Goal: Task Accomplishment & Management: Manage account settings

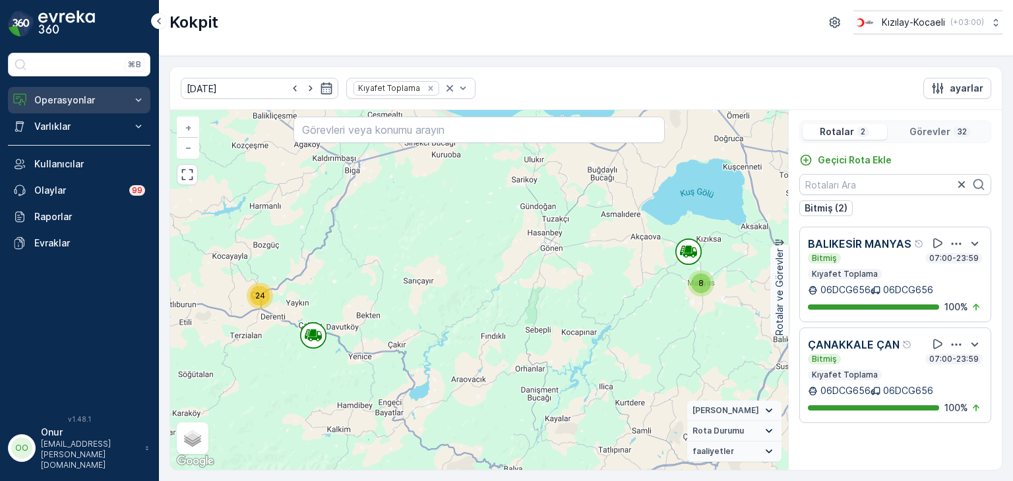
click at [72, 108] on button "Operasyonlar" at bounding box center [79, 100] width 142 height 26
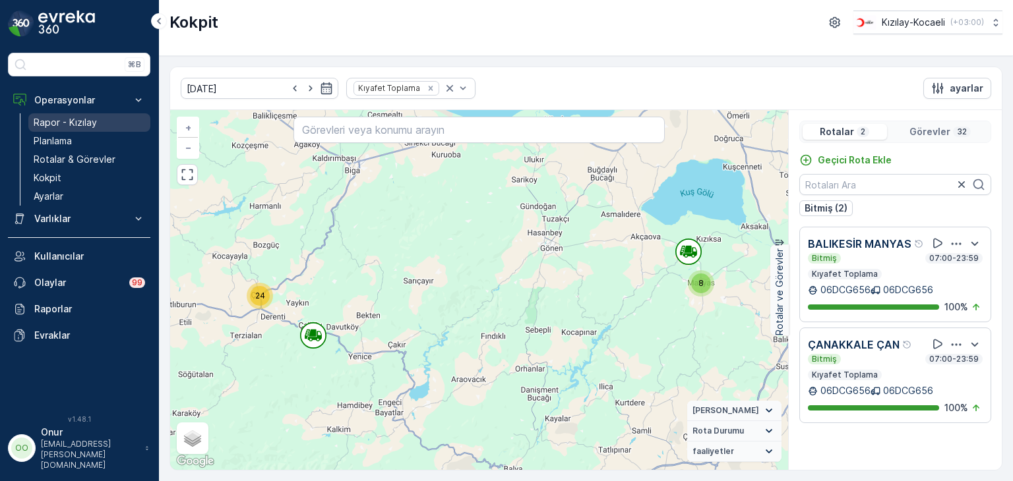
click at [59, 123] on p "Rapor - Kızılay" at bounding box center [65, 122] width 63 height 13
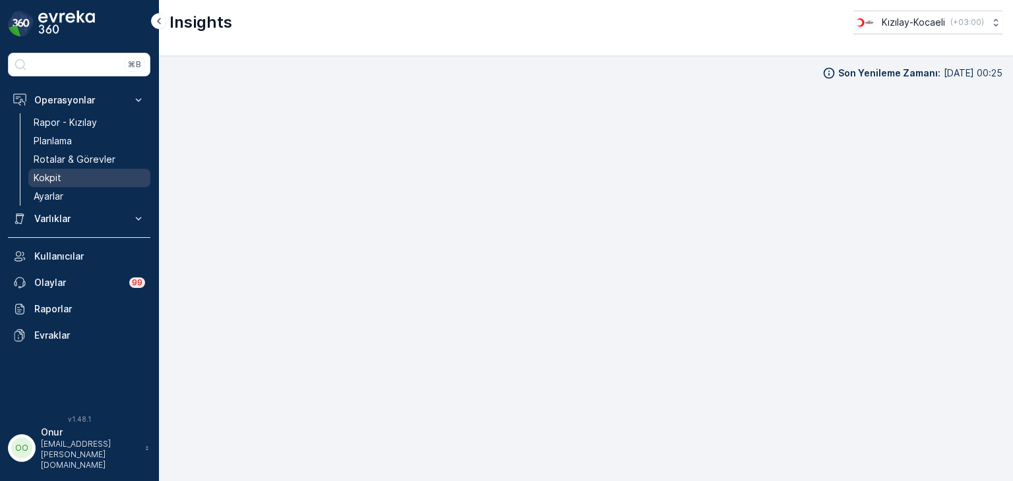
click at [47, 180] on p "Kokpit" at bounding box center [48, 177] width 28 height 13
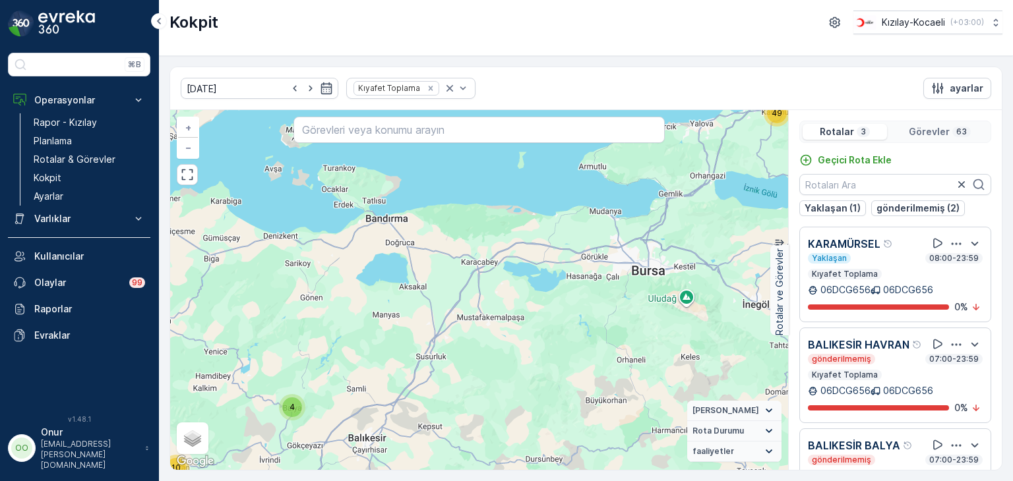
click at [952, 243] on icon "button" at bounding box center [957, 244] width 10 height 2
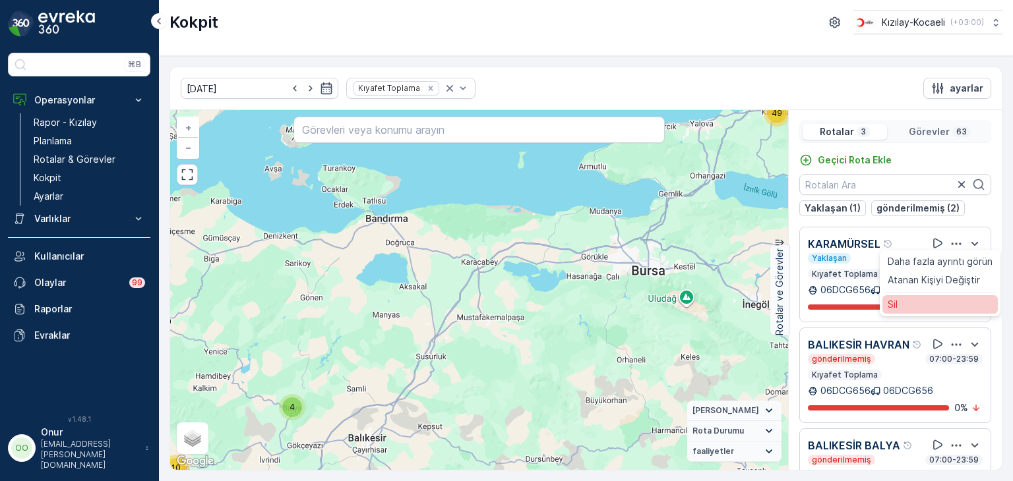
click at [934, 306] on div "Sil" at bounding box center [939, 304] width 115 height 18
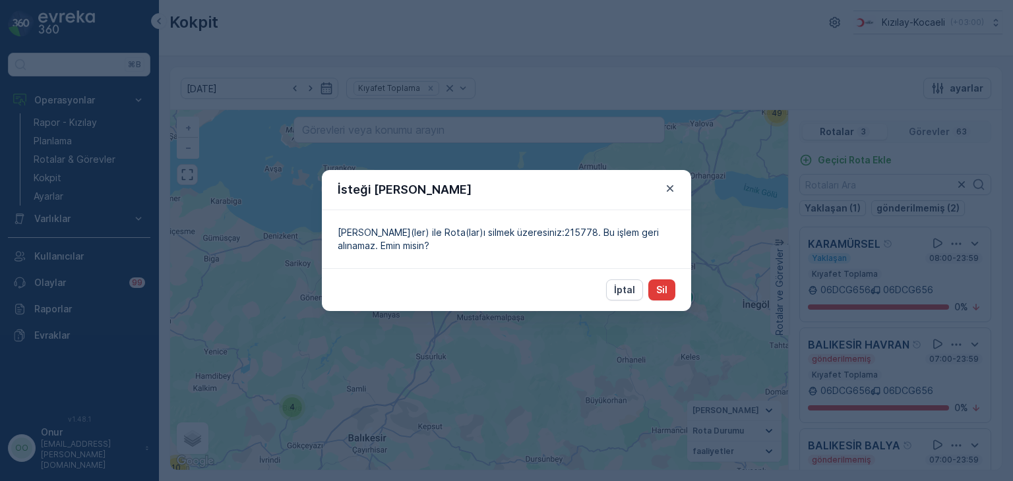
click at [654, 289] on button "Sil" at bounding box center [661, 290] width 27 height 21
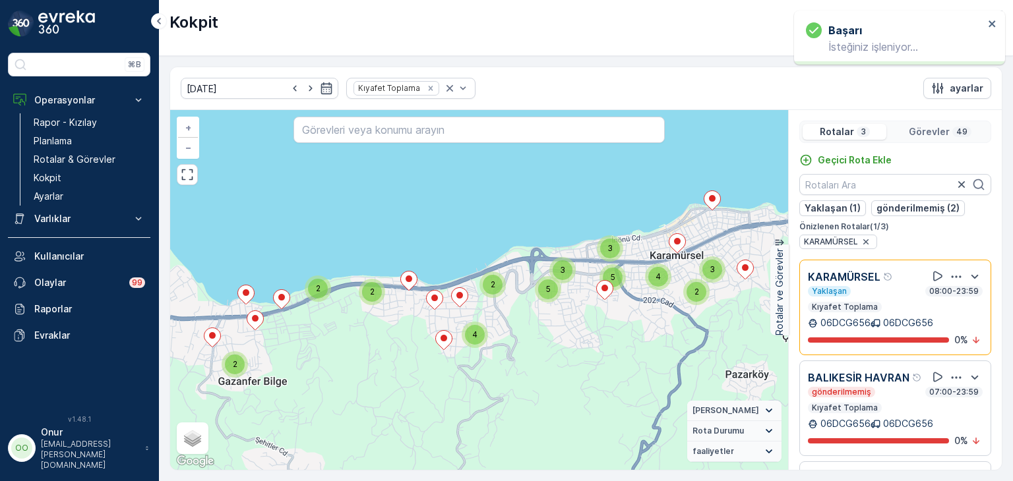
click at [950, 275] on icon "button" at bounding box center [956, 276] width 13 height 13
click at [910, 338] on div "Sil" at bounding box center [939, 337] width 115 height 18
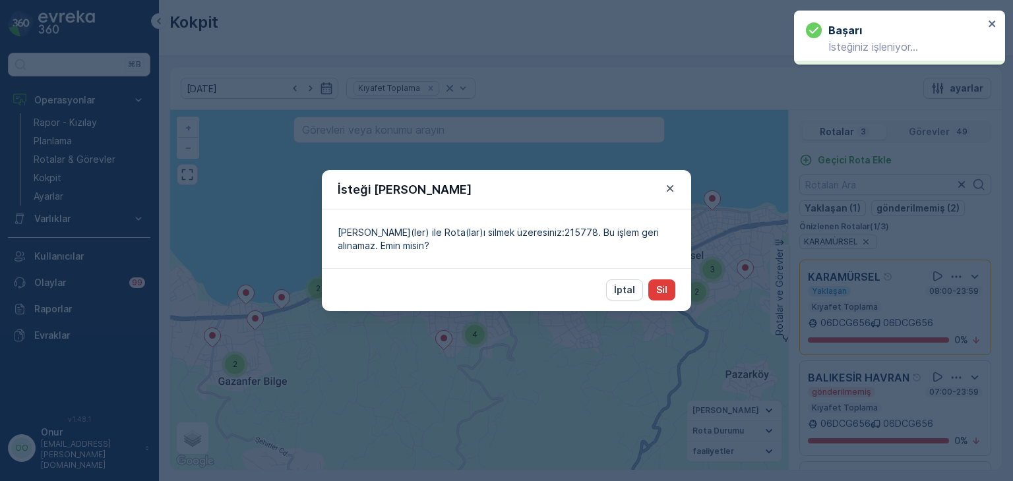
click at [668, 299] on button "Sil" at bounding box center [661, 290] width 27 height 21
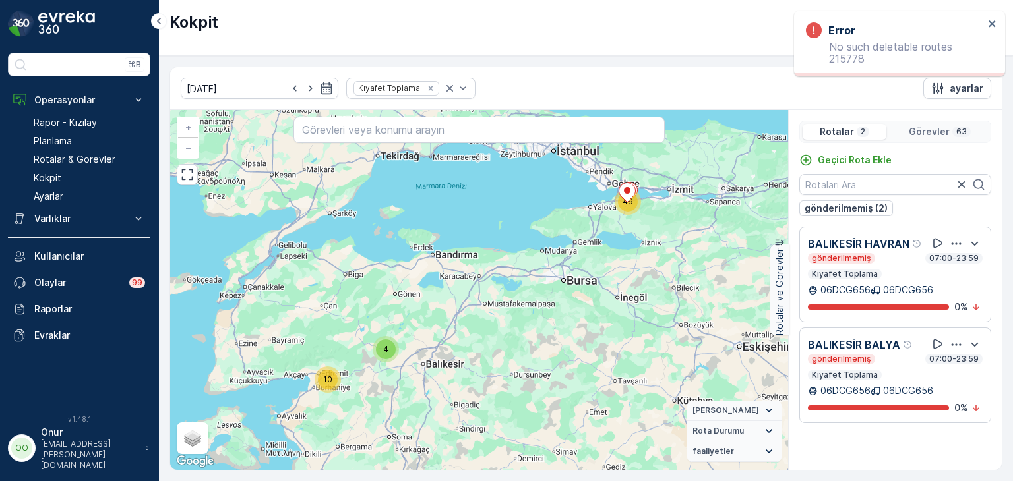
click at [959, 243] on icon "button" at bounding box center [956, 243] width 13 height 13
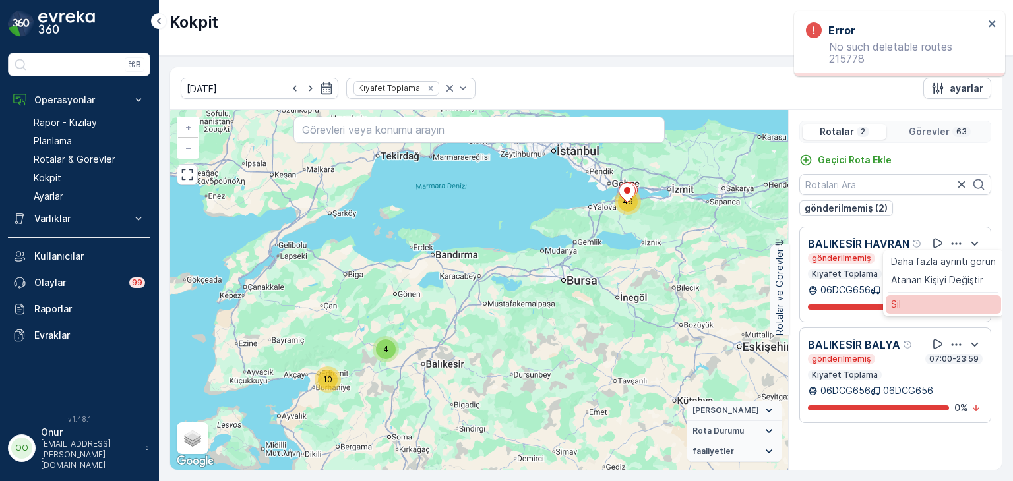
click at [916, 299] on div "Sil" at bounding box center [943, 304] width 115 height 18
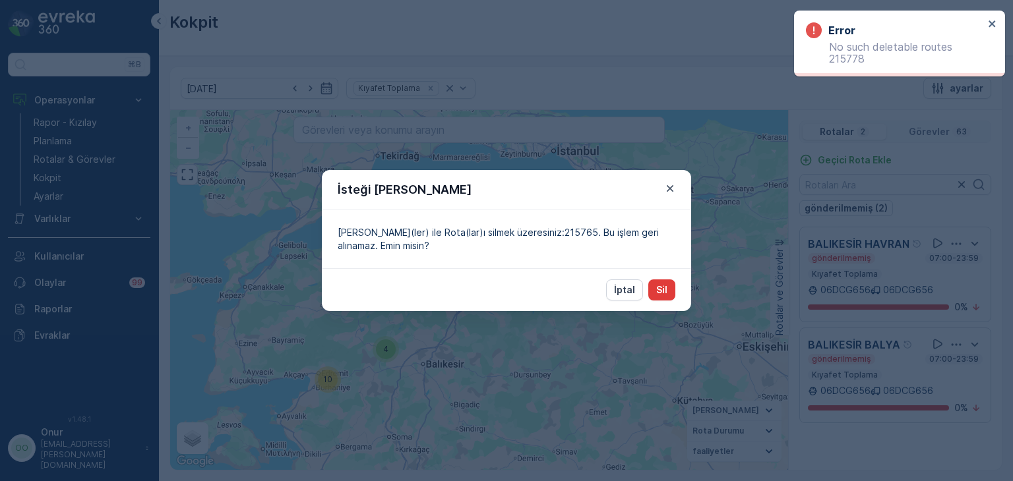
click at [663, 288] on p "Sil" at bounding box center [661, 290] width 11 height 13
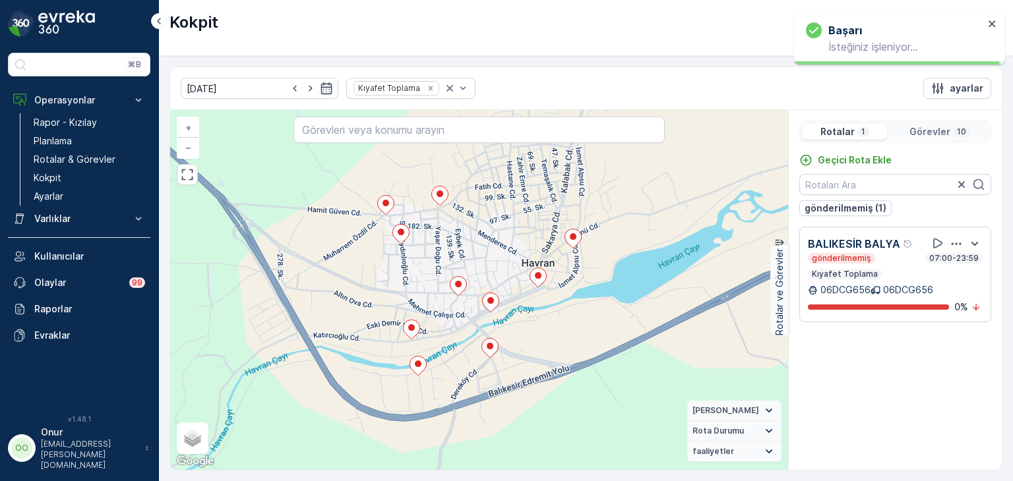
click at [949, 245] on div "button" at bounding box center [956, 243] width 16 height 13
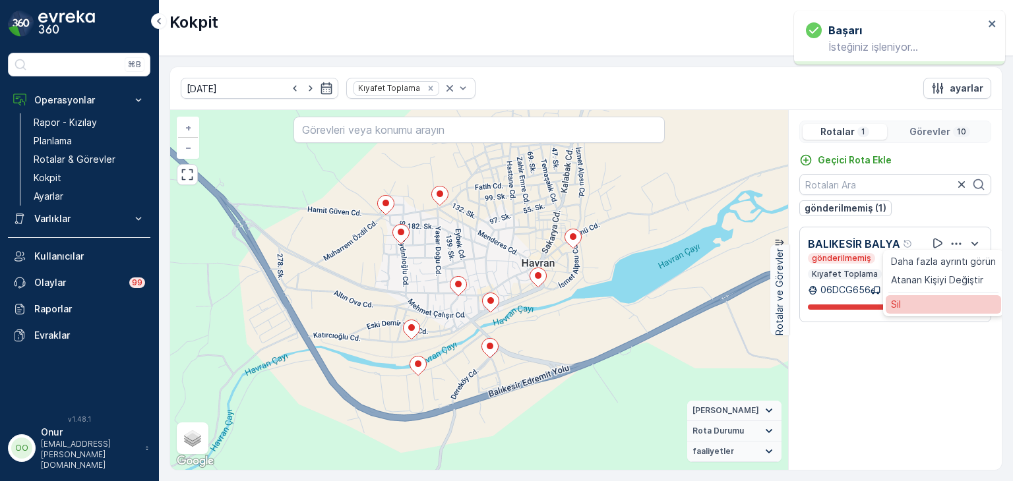
click at [919, 300] on div "Sil" at bounding box center [943, 304] width 115 height 18
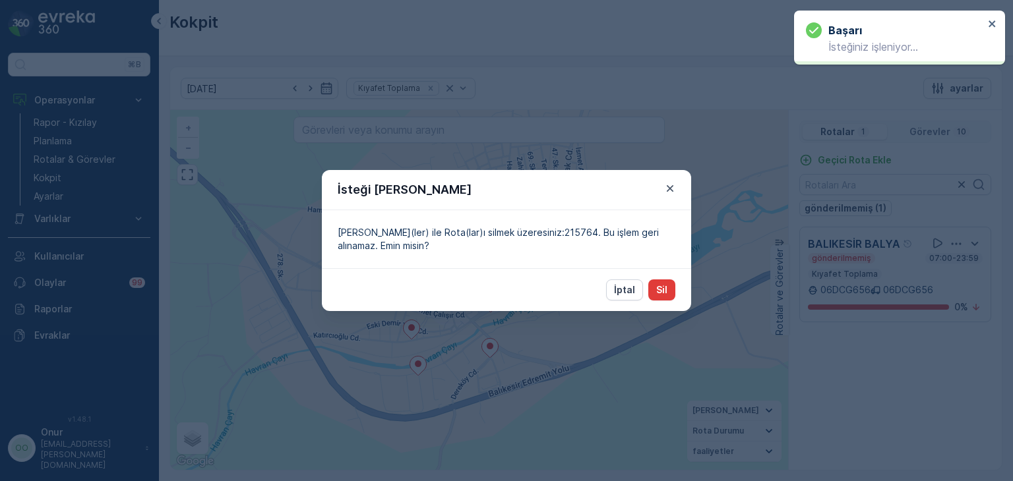
click at [667, 290] on button "Sil" at bounding box center [661, 290] width 27 height 21
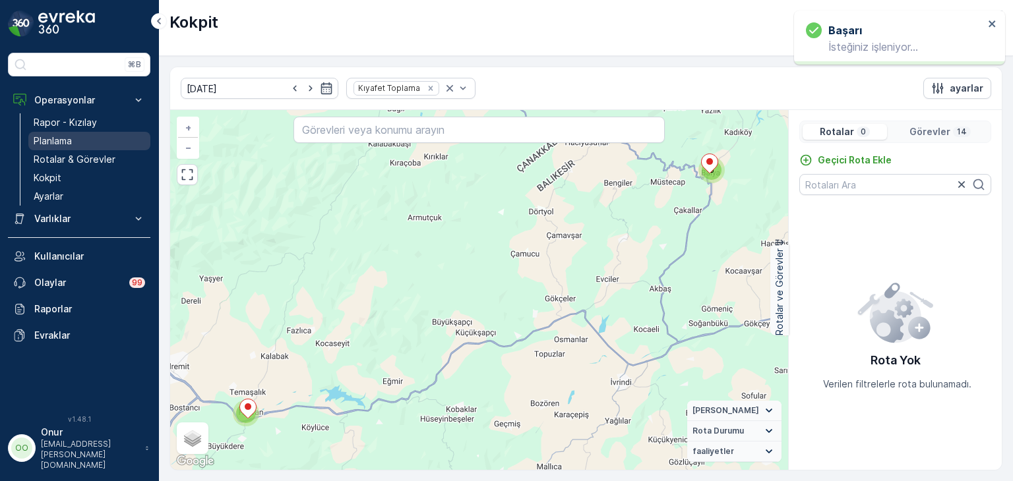
click at [69, 138] on p "Planlama" at bounding box center [53, 141] width 38 height 13
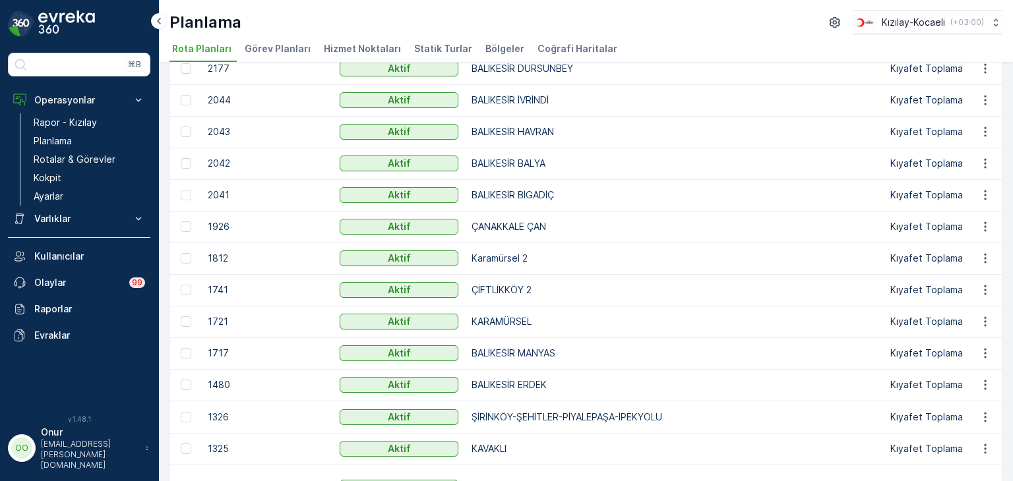
scroll to position [132, 0]
click at [985, 189] on icon "button" at bounding box center [985, 195] width 13 height 13
click at [968, 219] on span "Rota Planını Düzenle" at bounding box center [961, 214] width 90 height 13
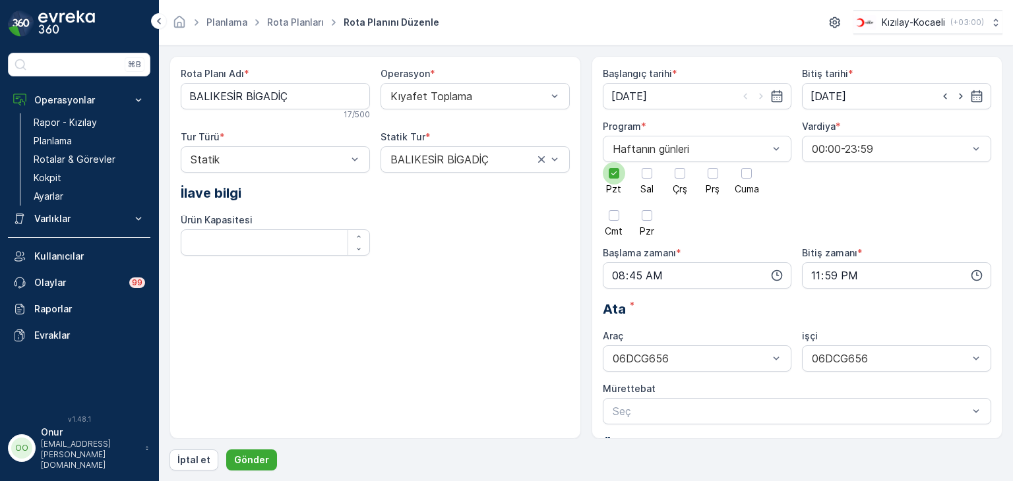
click at [613, 174] on icon at bounding box center [613, 173] width 5 height 4
click at [614, 162] on input "Pzt" at bounding box center [614, 162] width 0 height 0
click at [747, 175] on div at bounding box center [746, 173] width 11 height 11
click at [747, 162] on input "Cuma" at bounding box center [747, 162] width 0 height 0
click at [776, 280] on icon "button" at bounding box center [777, 275] width 11 height 11
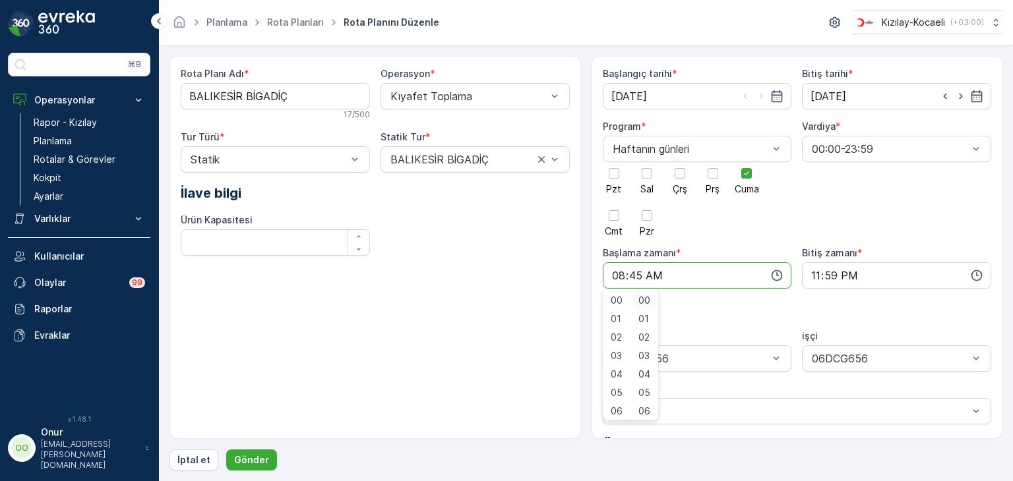
click at [649, 304] on span "00" at bounding box center [644, 300] width 12 height 13
type input "08:00"
click at [264, 461] on button "Gönder" at bounding box center [251, 460] width 51 height 21
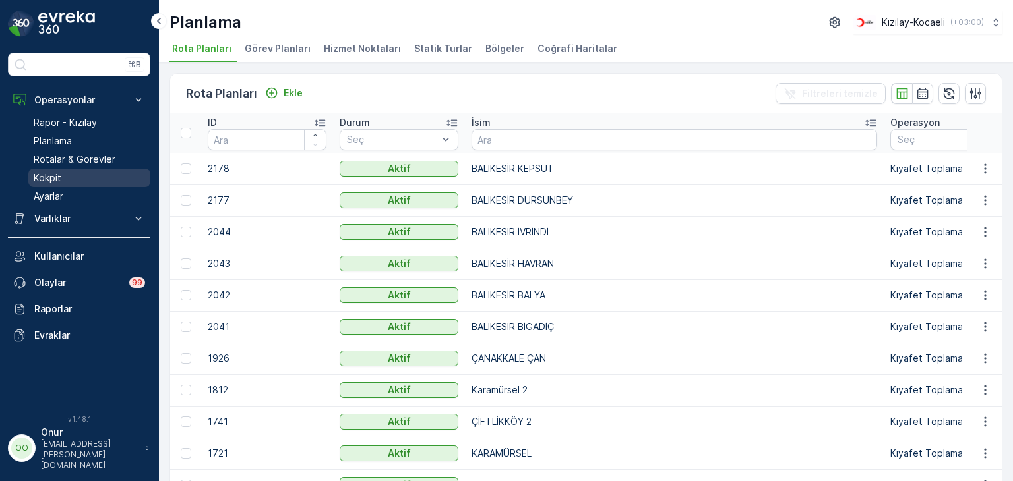
click at [75, 173] on link "Kokpit" at bounding box center [89, 178] width 122 height 18
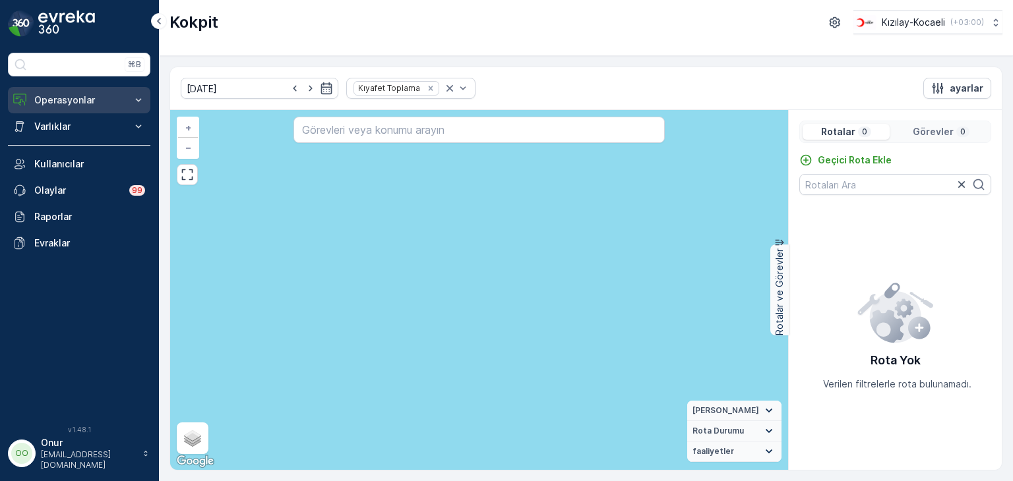
click at [71, 107] on button "Operasyonlar" at bounding box center [79, 100] width 142 height 26
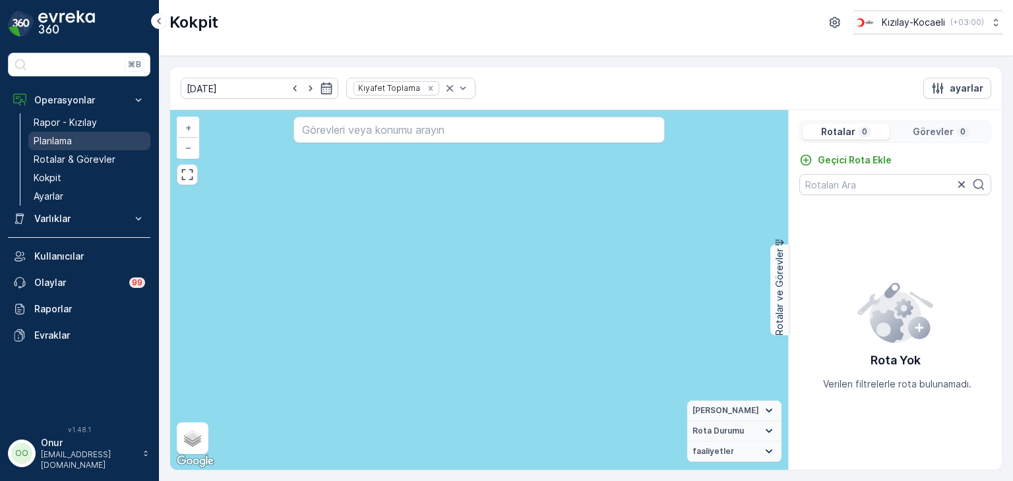
click at [80, 147] on link "Planlama" at bounding box center [89, 141] width 122 height 18
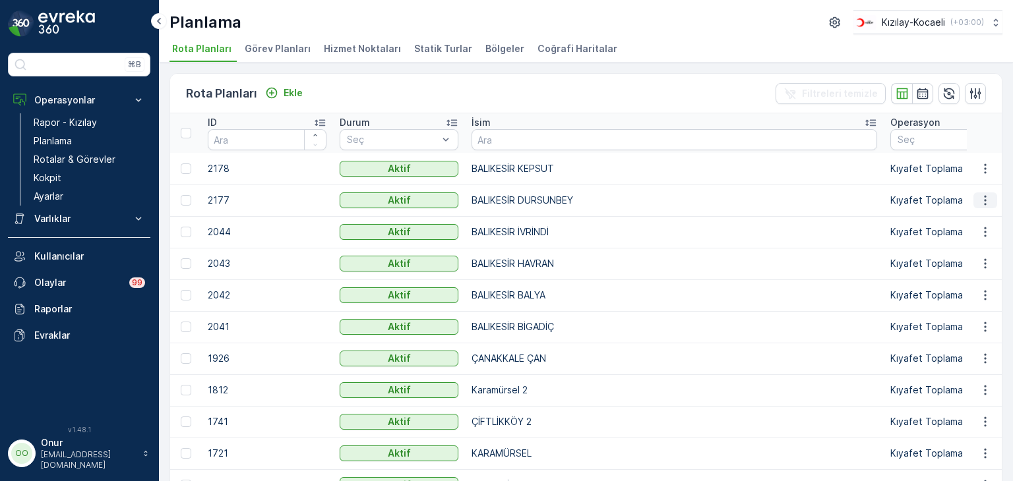
click at [986, 198] on icon "button" at bounding box center [985, 200] width 13 height 13
click at [981, 214] on span "Rota Planını Düzenle" at bounding box center [961, 219] width 90 height 13
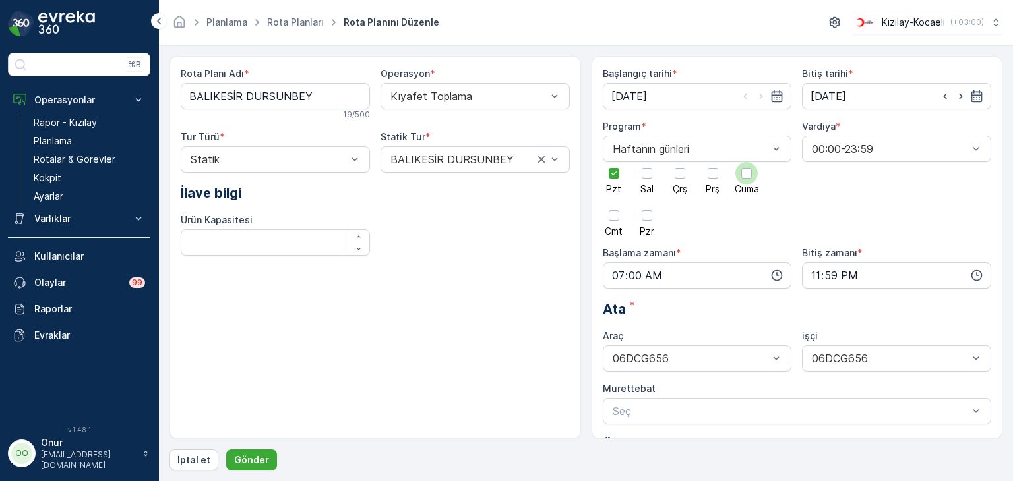
click at [744, 176] on div at bounding box center [746, 173] width 11 height 11
click at [747, 162] on input "Cuma" at bounding box center [747, 162] width 0 height 0
click at [613, 177] on div at bounding box center [614, 173] width 11 height 11
click at [614, 162] on input "Pzt" at bounding box center [614, 162] width 0 height 0
click at [776, 274] on icon "button" at bounding box center [777, 275] width 11 height 11
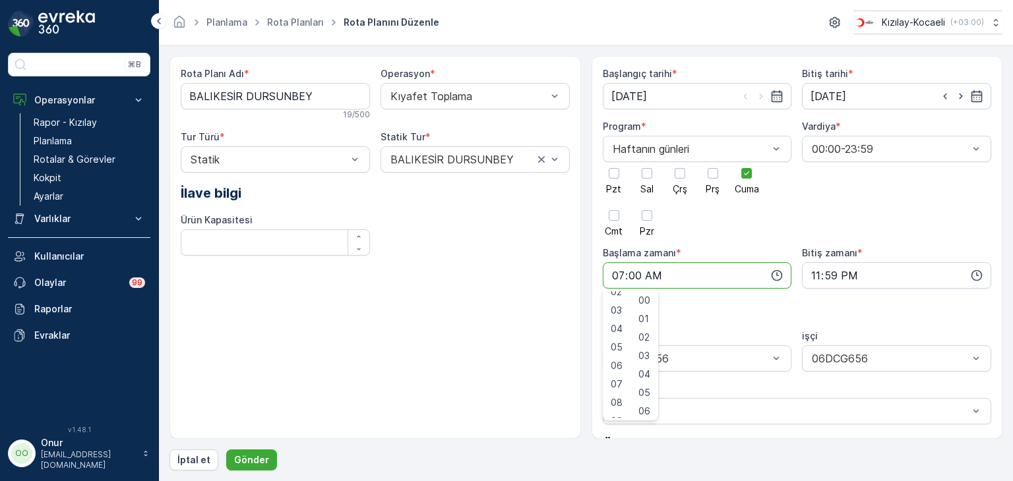
scroll to position [66, 0]
click at [624, 381] on div "08" at bounding box center [616, 382] width 22 height 18
type input "08:00"
click at [650, 302] on span "00" at bounding box center [644, 300] width 12 height 13
click at [245, 458] on p "Gönder" at bounding box center [251, 460] width 35 height 13
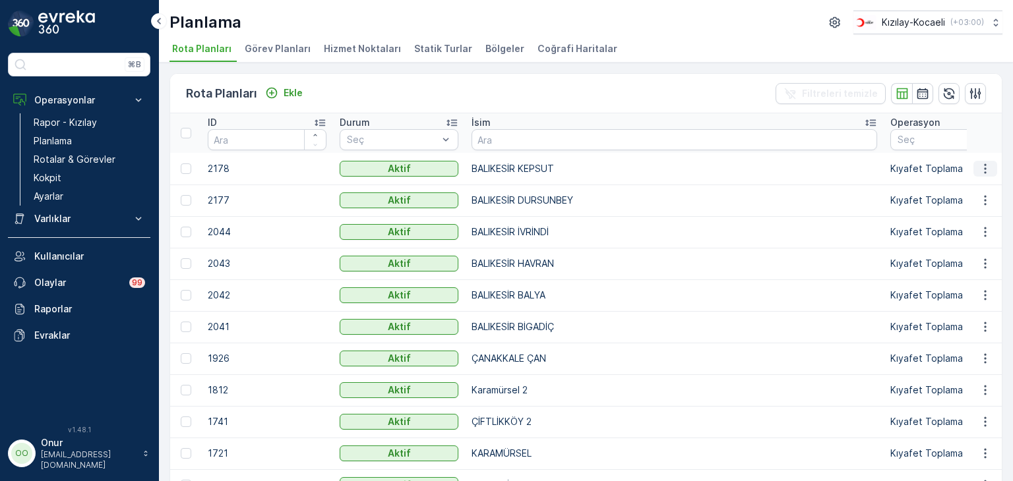
click at [979, 173] on icon "button" at bounding box center [985, 168] width 13 height 13
click at [965, 185] on span "Rota Planını Düzenle" at bounding box center [961, 187] width 90 height 13
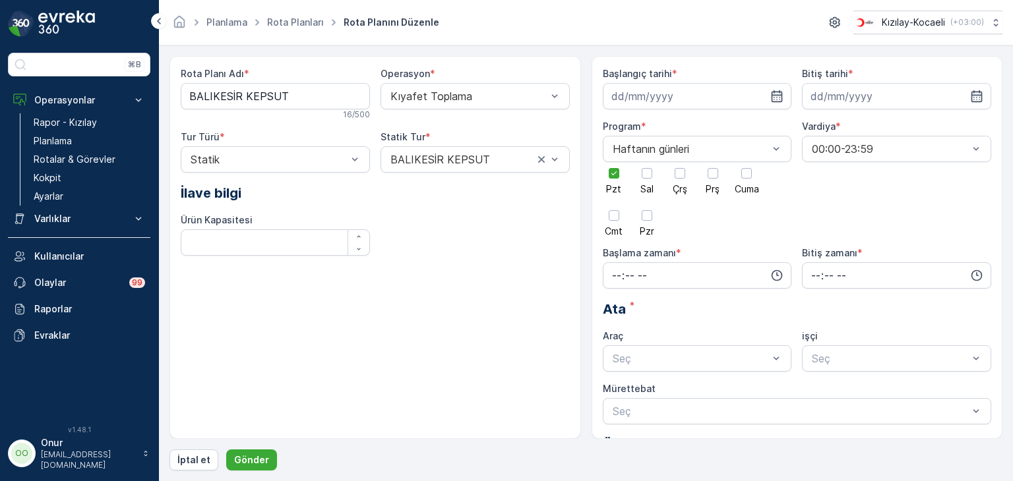
type input "28.06.2025"
type input "30.06.2030"
type input "07:00"
type input "23:59"
click at [618, 178] on div at bounding box center [614, 173] width 22 height 22
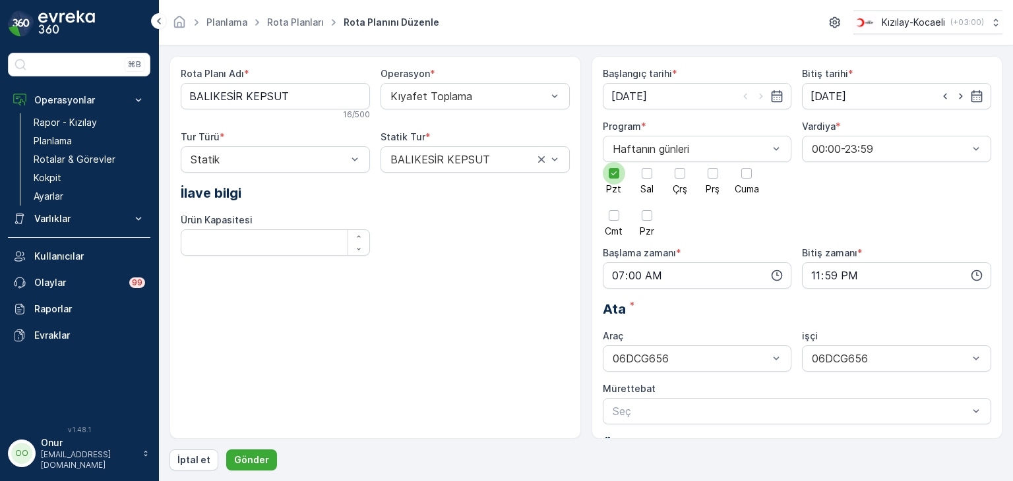
click at [614, 162] on input "Pzt" at bounding box center [614, 162] width 0 height 0
click at [747, 168] on div at bounding box center [746, 173] width 11 height 11
click at [747, 162] on input "Cuma" at bounding box center [747, 162] width 0 height 0
click at [776, 280] on icon "button" at bounding box center [777, 275] width 11 height 11
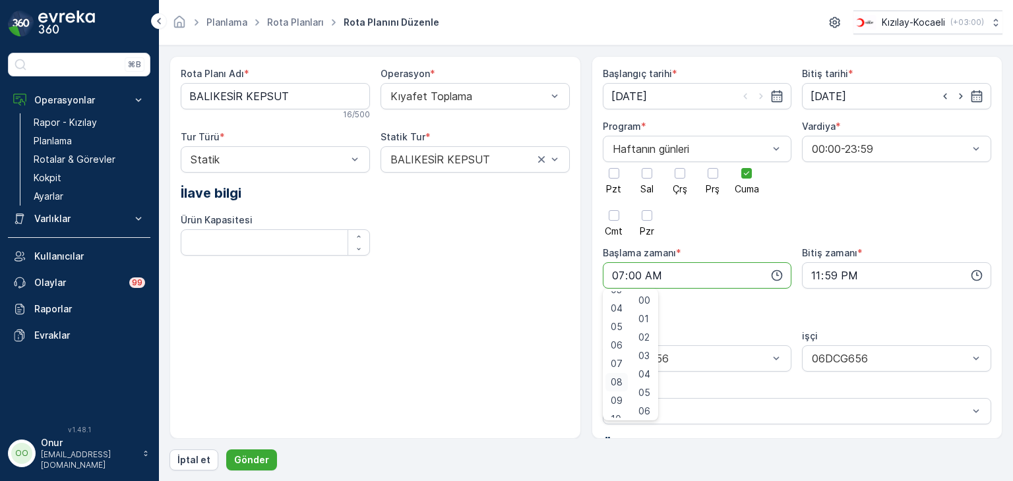
click at [618, 377] on span "08" at bounding box center [617, 382] width 12 height 13
type input "08:00"
click at [647, 297] on span "00" at bounding box center [644, 300] width 12 height 13
click at [259, 462] on p "Gönder" at bounding box center [251, 460] width 35 height 13
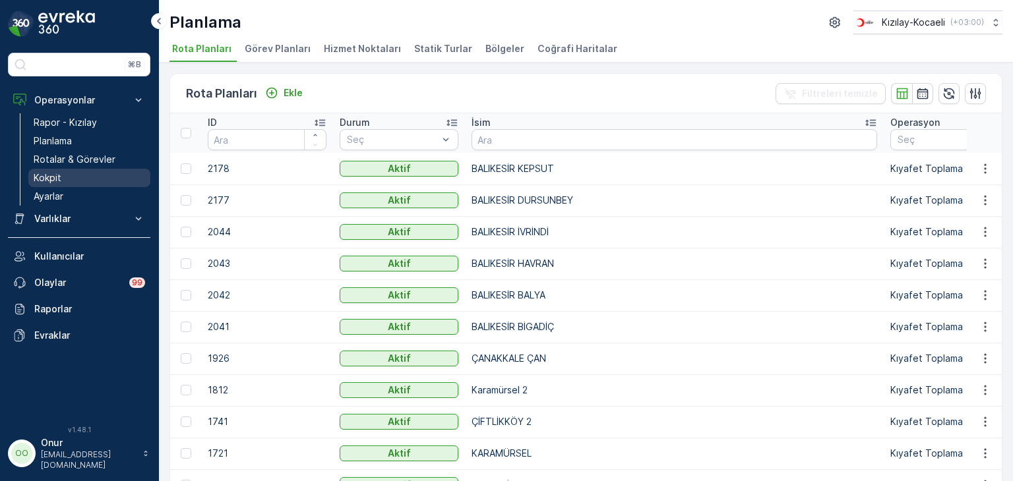
click at [58, 173] on p "Kokpit" at bounding box center [48, 177] width 28 height 13
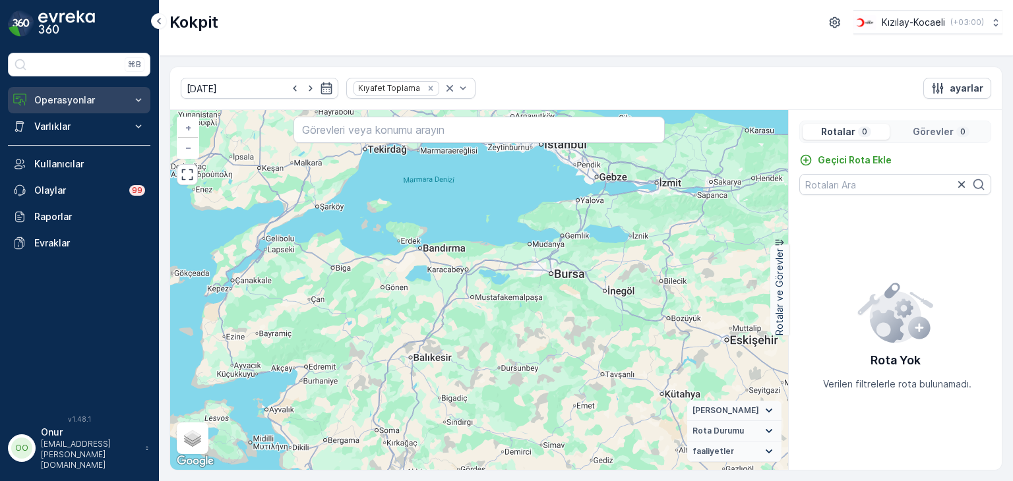
click at [79, 102] on p "Operasyonlar" at bounding box center [79, 100] width 90 height 13
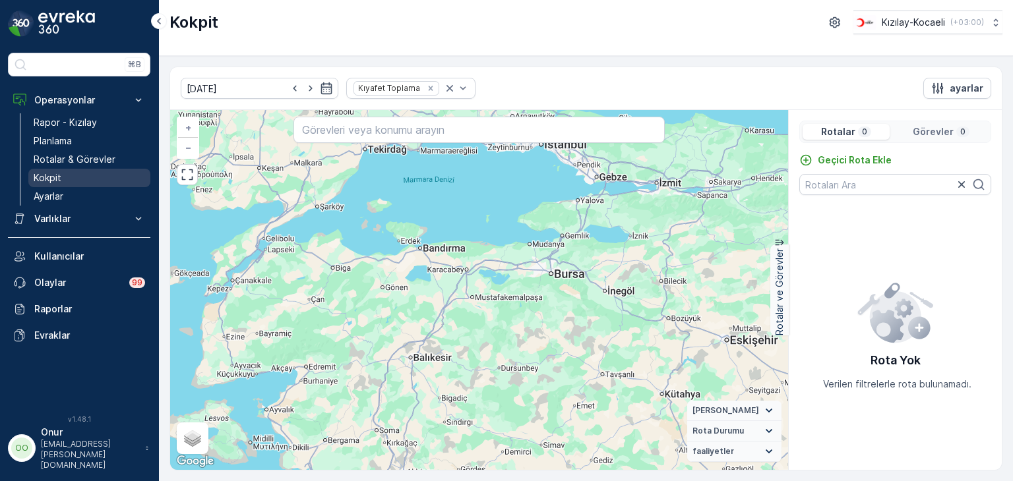
click at [52, 179] on p "Kokpit" at bounding box center [48, 177] width 28 height 13
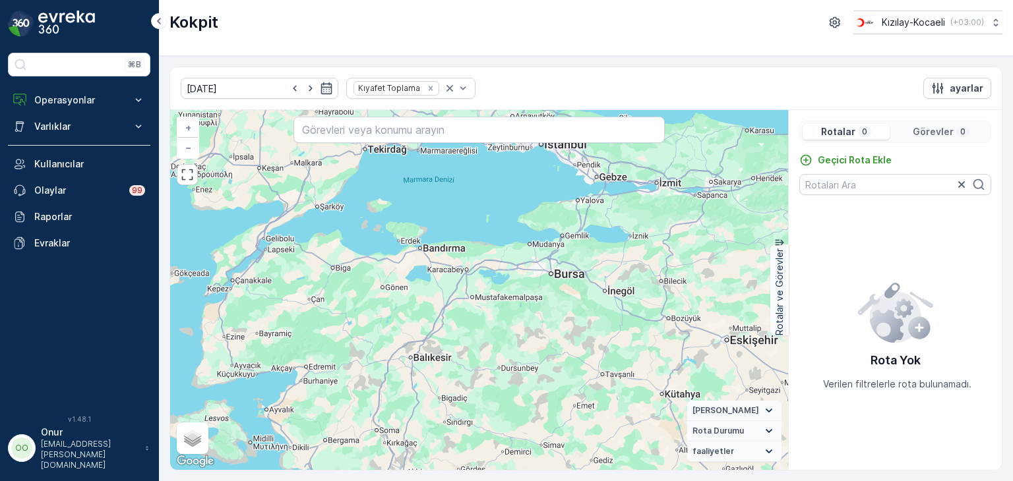
click at [66, 463] on p "[EMAIL_ADDRESS][PERSON_NAME][DOMAIN_NAME]" at bounding box center [90, 455] width 98 height 32
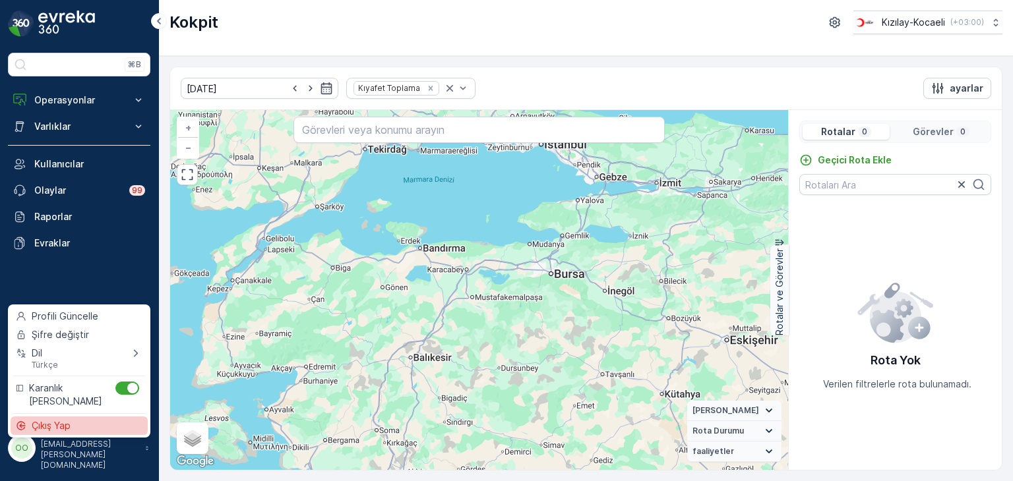
click at [79, 432] on div "Çıkış Yap" at bounding box center [79, 426] width 137 height 18
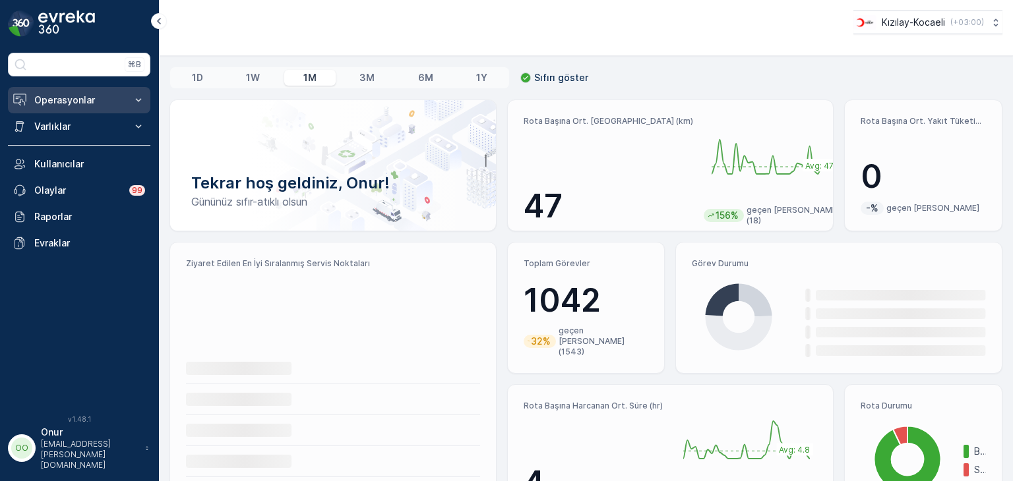
click at [107, 98] on p "Operasyonlar" at bounding box center [79, 100] width 90 height 13
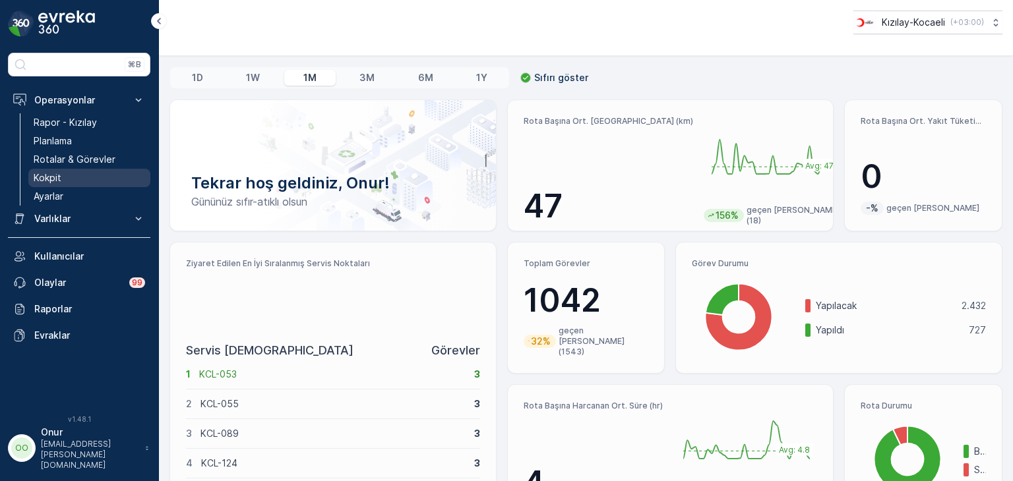
click at [66, 175] on link "Kokpit" at bounding box center [89, 178] width 122 height 18
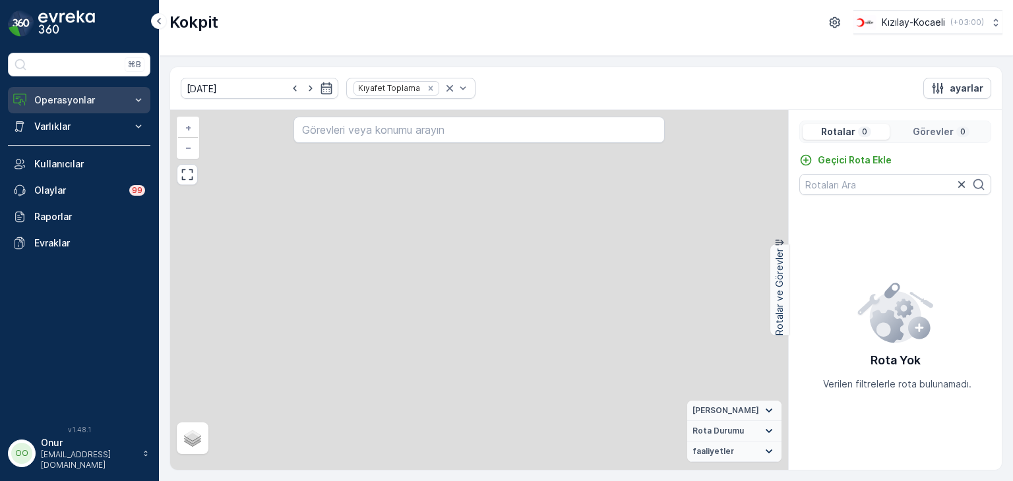
click at [81, 98] on p "Operasyonlar" at bounding box center [79, 100] width 90 height 13
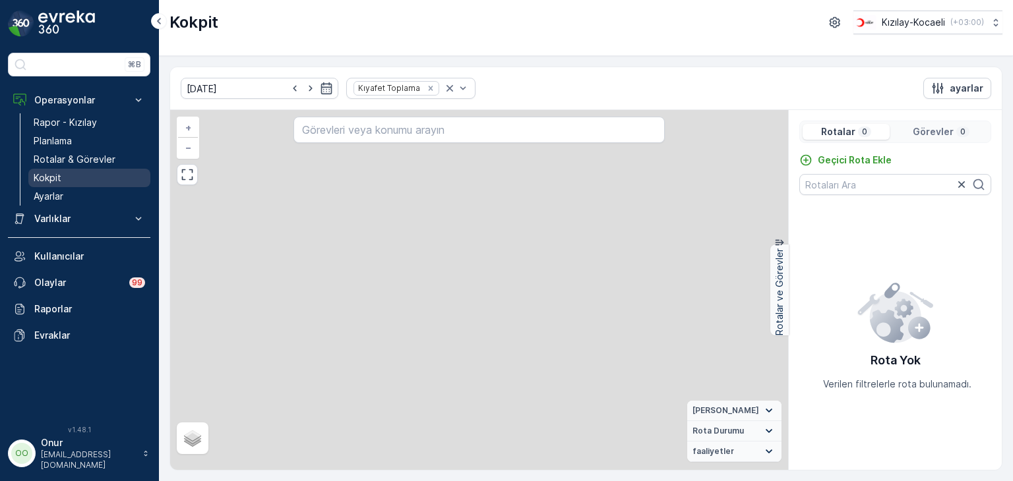
click at [58, 177] on p "Kokpit" at bounding box center [48, 177] width 28 height 13
click at [61, 137] on p "Planlama" at bounding box center [53, 141] width 38 height 13
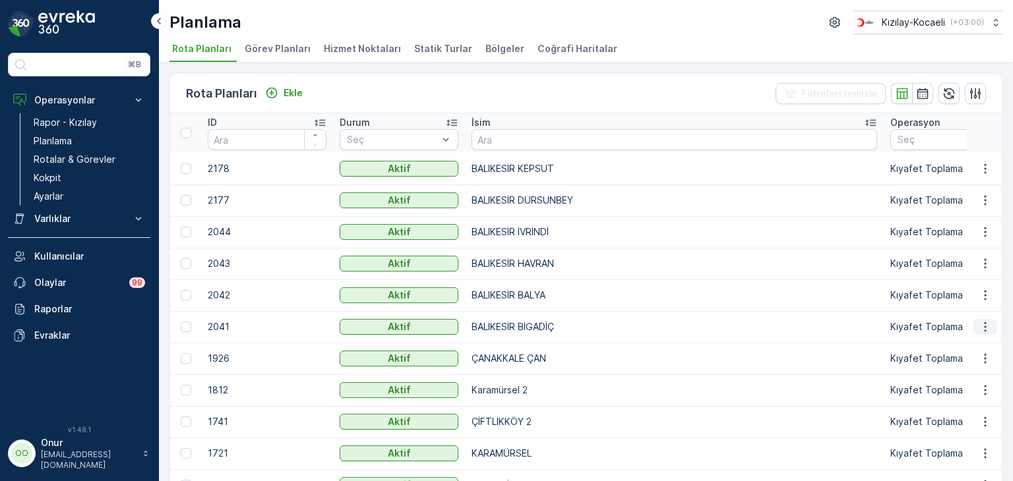
click at [985, 321] on icon "button" at bounding box center [985, 327] width 13 height 13
click at [973, 338] on div "Rota Planını Düzenle" at bounding box center [961, 346] width 101 height 18
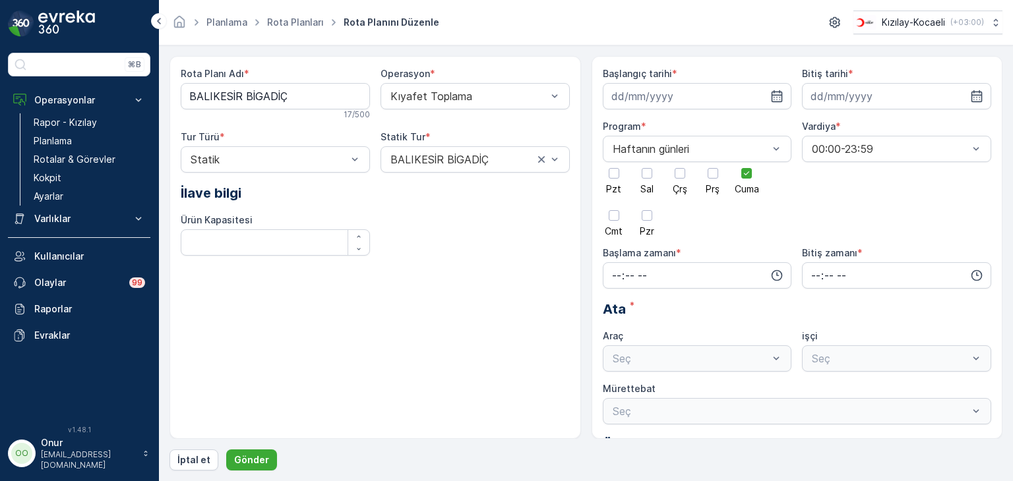
type input "28.02.2025"
type input "01.02.2029"
type input "08:00"
type input "23:59"
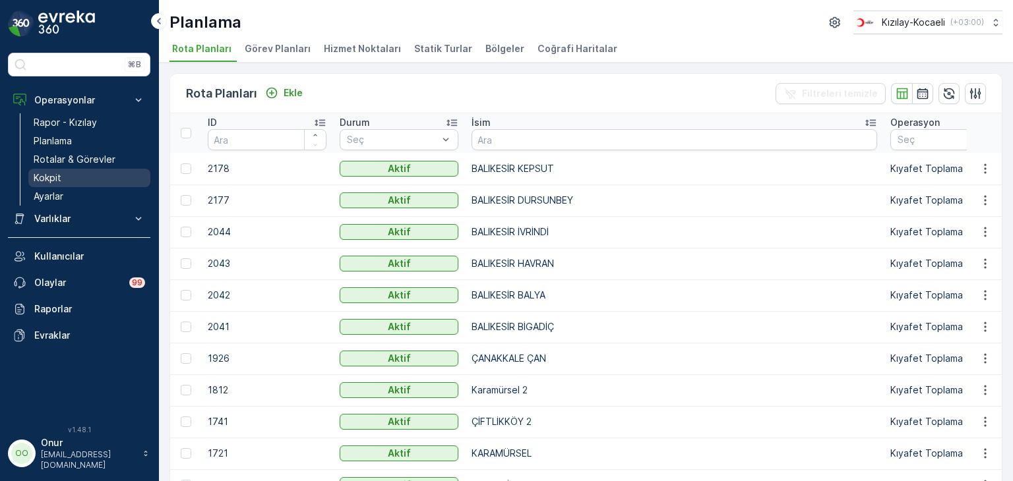
click at [68, 178] on link "Kokpit" at bounding box center [89, 178] width 122 height 18
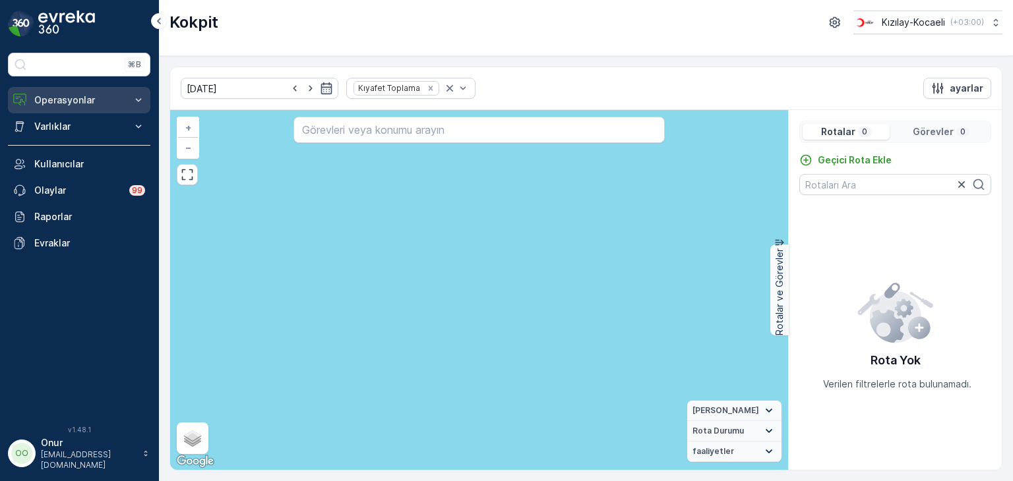
click at [39, 92] on button "Operasyonlar" at bounding box center [79, 100] width 142 height 26
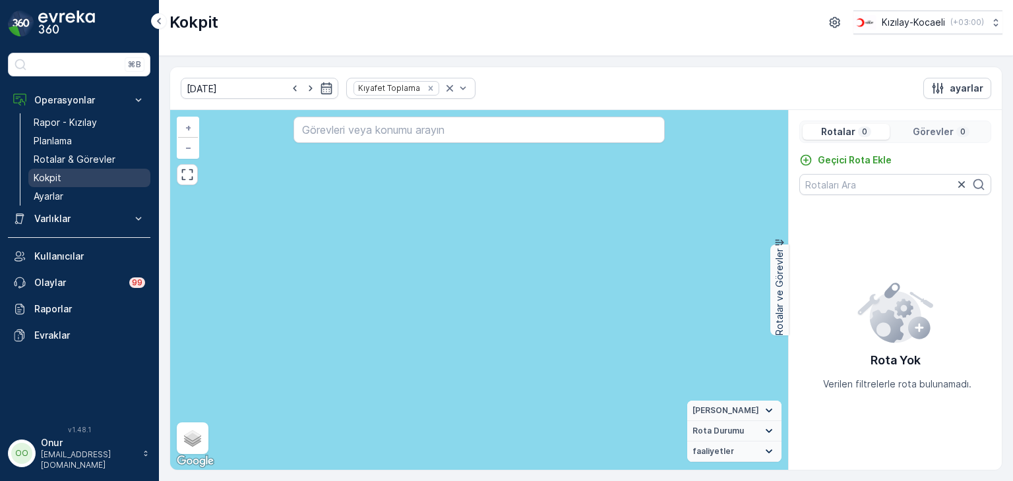
click at [61, 172] on link "Kokpit" at bounding box center [89, 178] width 122 height 18
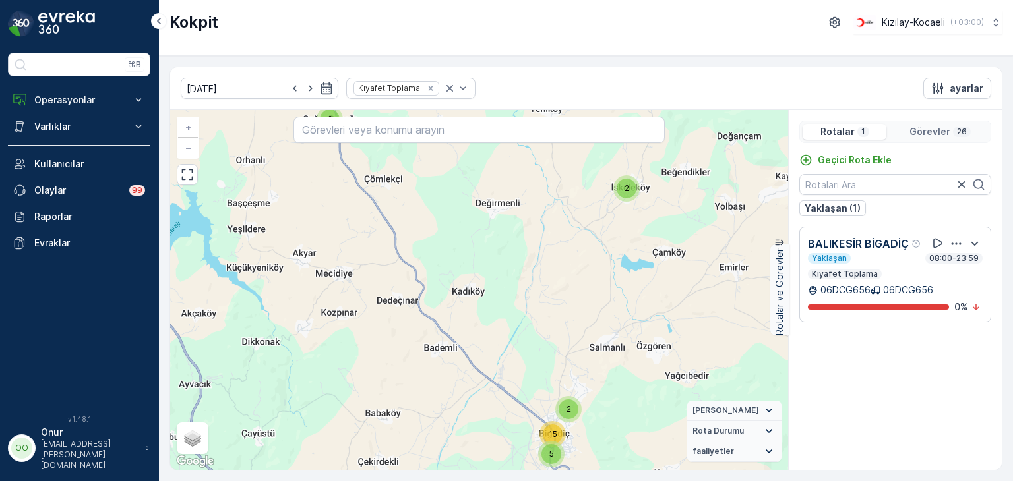
click at [957, 244] on icon "button" at bounding box center [956, 243] width 13 height 13
click at [953, 258] on span "Daha fazla ayrıntı görün" at bounding box center [943, 261] width 105 height 13
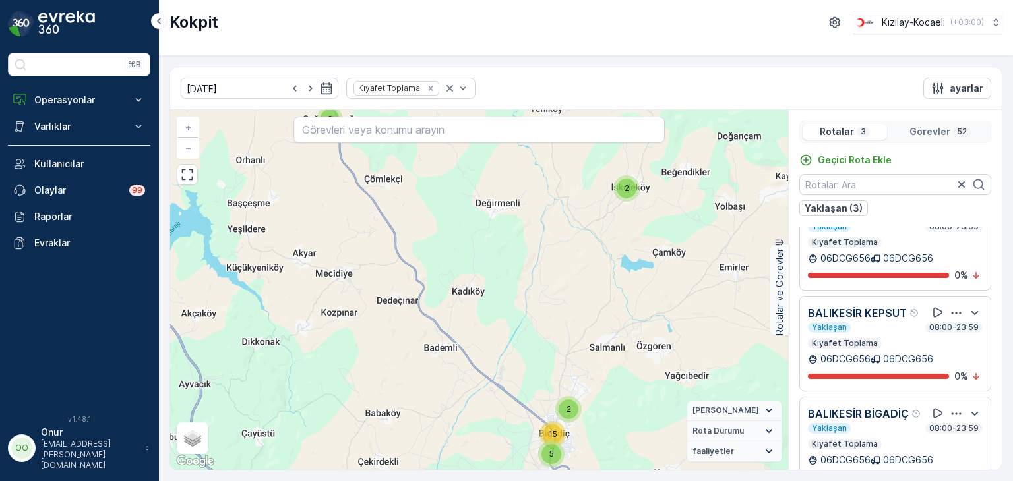
scroll to position [32, 0]
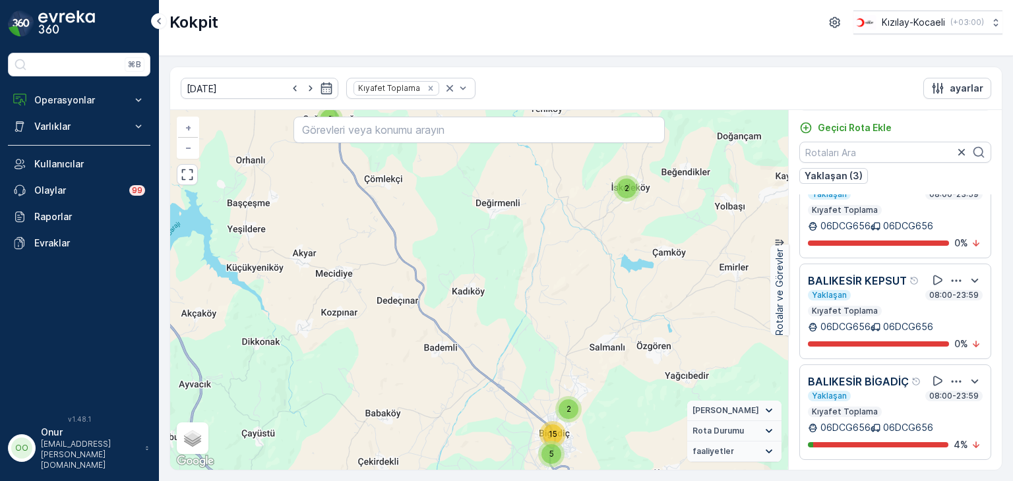
click at [952, 375] on icon "button" at bounding box center [956, 381] width 13 height 13
click at [946, 369] on span "Daha fazla ayrıntı görün" at bounding box center [940, 362] width 105 height 13
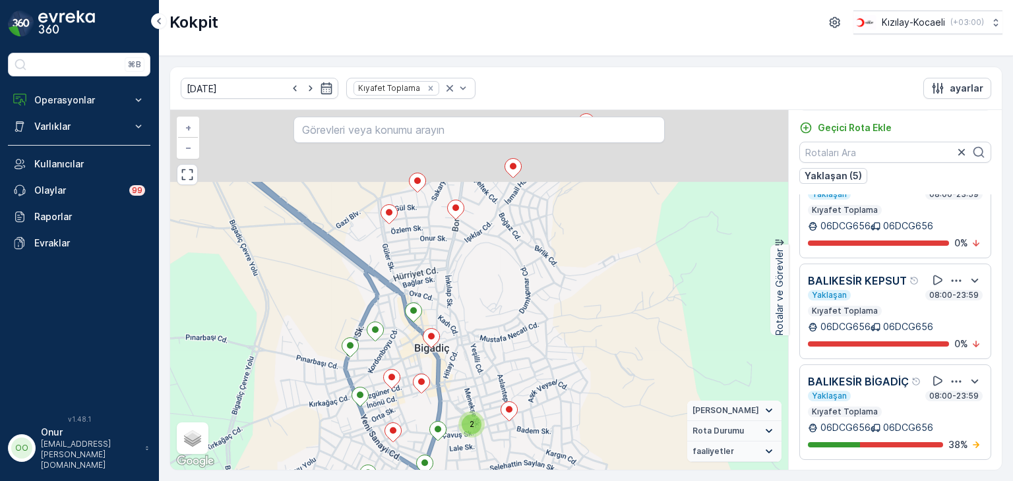
drag, startPoint x: 483, startPoint y: 300, endPoint x: 412, endPoint y: 458, distance: 173.2
click at [412, 458] on div "2 3 3 2 2 2 2 2 3 2 2 2 2 2 + − Uydu Yol haritası Arazi Karışık Leaflet Klavye …" at bounding box center [479, 290] width 618 height 360
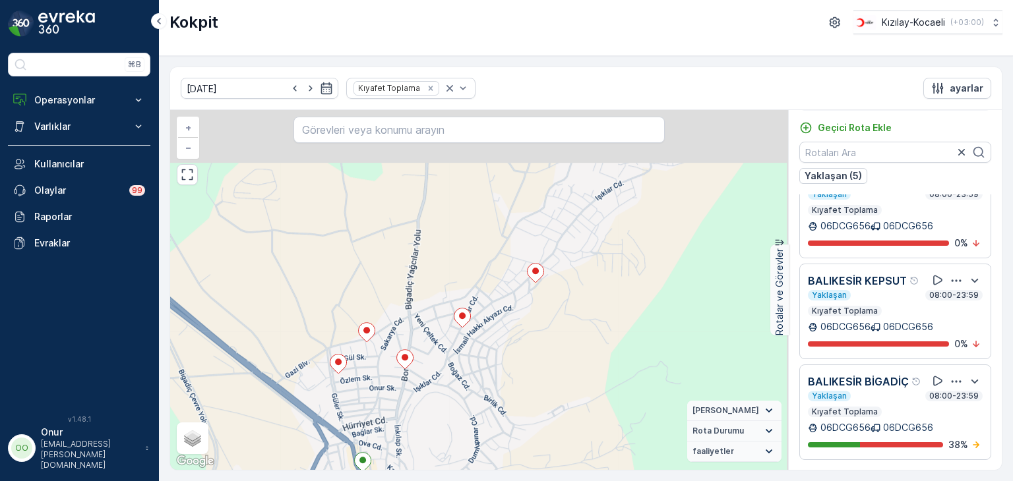
drag, startPoint x: 462, startPoint y: 288, endPoint x: 425, endPoint y: 397, distance: 114.7
click at [425, 397] on div "2 3 3 2 2 2 2 2 3 2 2 2 2 2 + − Uydu Yol haritası Arazi Karışık Leaflet Klavye …" at bounding box center [479, 290] width 618 height 360
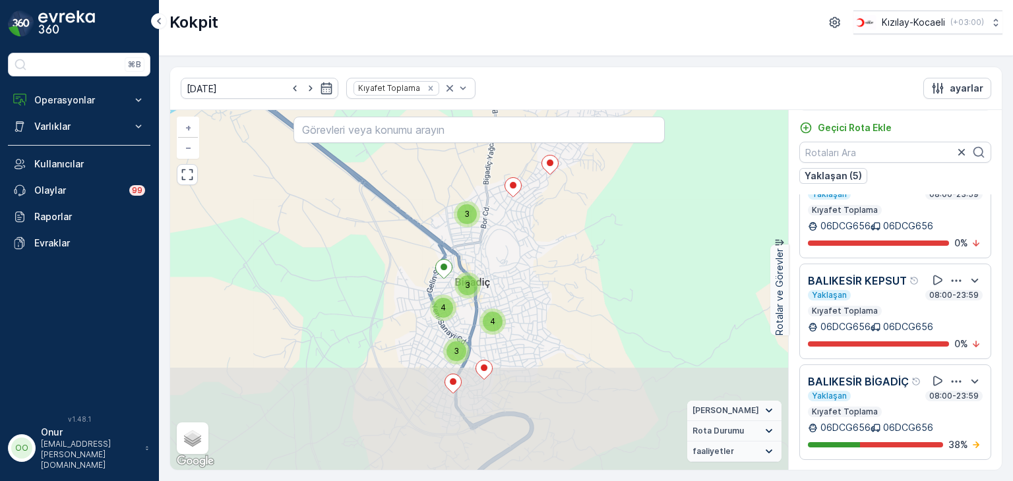
drag, startPoint x: 473, startPoint y: 381, endPoint x: 543, endPoint y: 197, distance: 196.2
click at [543, 197] on div "4 2 3 4 2 2 3 2 2 2 2 2 2 2 2 4 2 2 3 3 3 2 2 3 3 4 4 3 + − Uydu Yol haritası A…" at bounding box center [479, 290] width 618 height 360
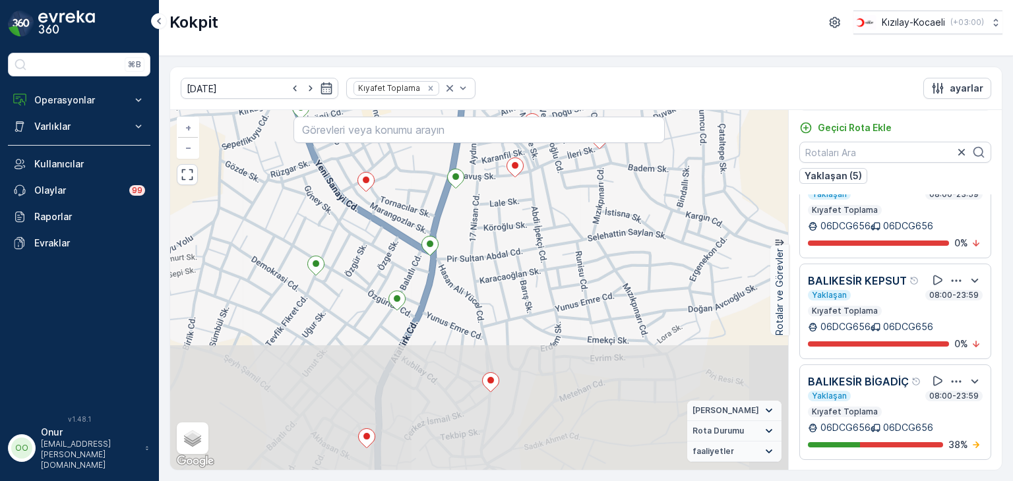
drag, startPoint x: 438, startPoint y: 366, endPoint x: 399, endPoint y: 154, distance: 215.9
click at [399, 154] on div "2 2 2 2 2 2 2 2 + − Uydu Yol haritası Arazi Karışık Leaflet Klavye kısayolları …" at bounding box center [479, 290] width 618 height 360
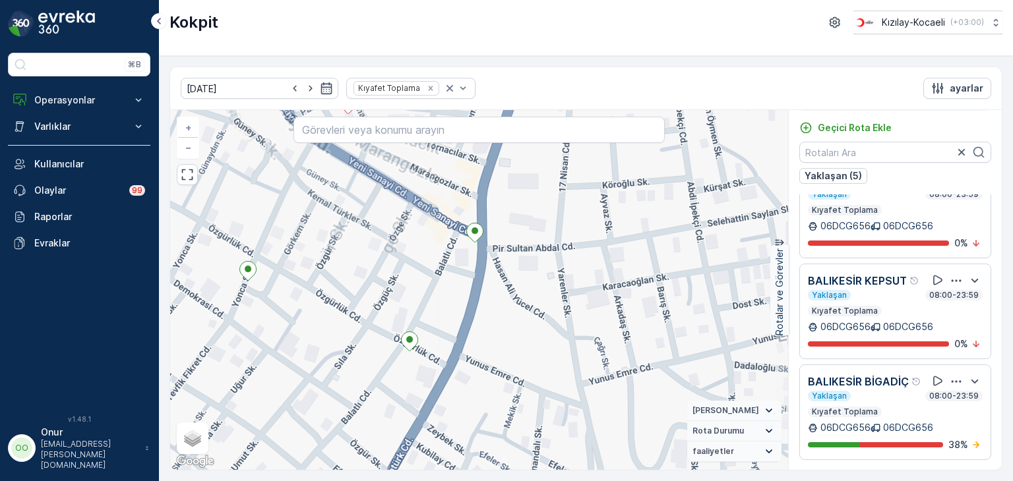
drag, startPoint x: 415, startPoint y: 308, endPoint x: 408, endPoint y: 477, distance: 169.0
click at [408, 477] on div "15.08.2025 Kıyafet Toplama ayarlar 2 2 2 + − Uydu Yol haritası Arazi Karışık Le…" at bounding box center [586, 268] width 854 height 425
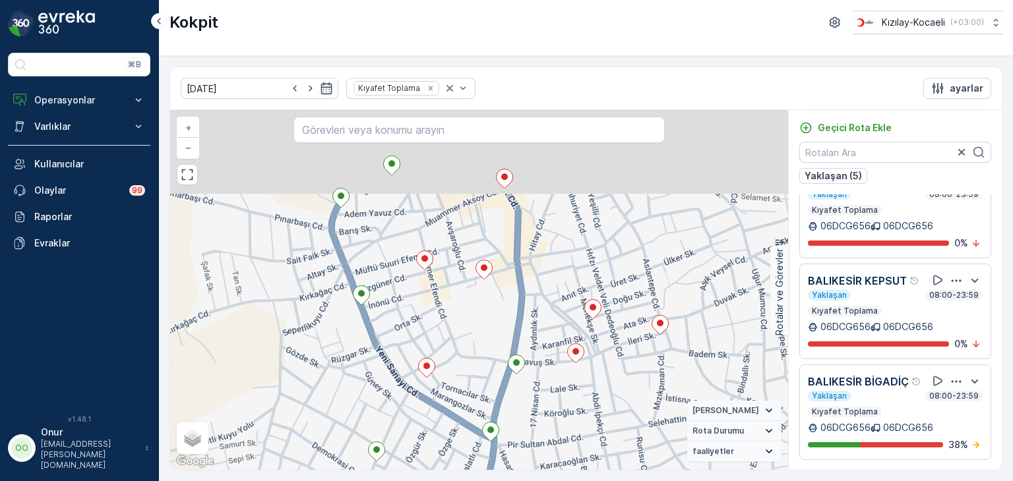
drag, startPoint x: 470, startPoint y: 280, endPoint x: 512, endPoint y: 448, distance: 172.7
click at [512, 448] on div "2 2 2 2 2 2 2 2 + − Uydu Yol haritası Arazi Karışık Leaflet Klavye kısayolları …" at bounding box center [479, 290] width 618 height 360
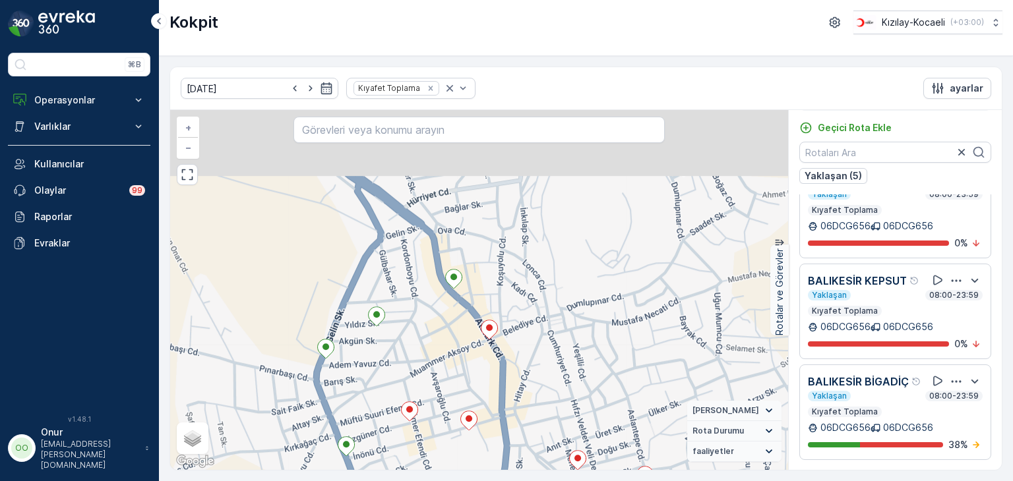
drag, startPoint x: 431, startPoint y: 286, endPoint x: 398, endPoint y: 396, distance: 115.0
click at [398, 396] on div "2 2 2 2 2 2 2 2 + − Uydu Yol haritası Arazi Karışık Leaflet Klavye kısayolları …" at bounding box center [479, 290] width 618 height 360
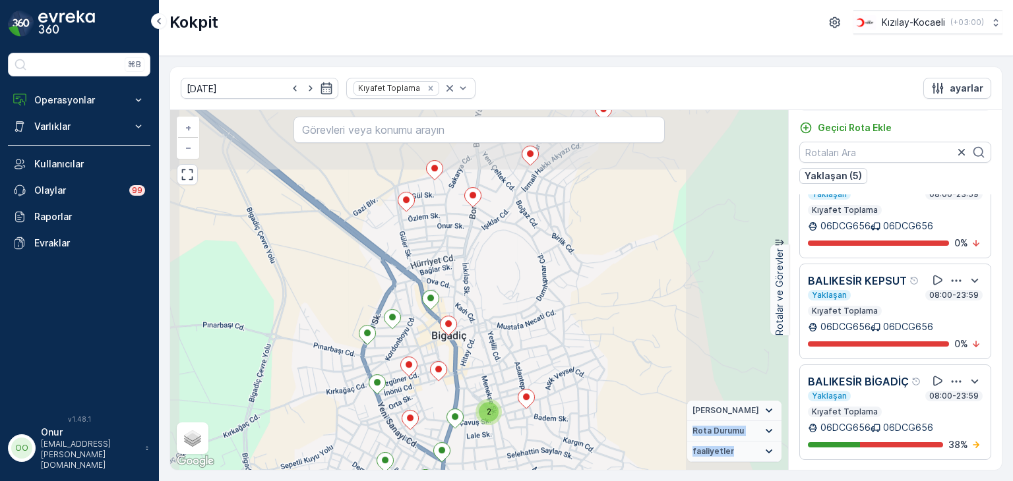
drag, startPoint x: 410, startPoint y: 322, endPoint x: 504, endPoint y: 425, distance: 139.6
click at [504, 425] on div "2 2 2 3 3 2 2 2 2 2 3 2 2 2 2 2 21026965 + − Uydu Yol haritası Arazi Karışık Le…" at bounding box center [479, 290] width 618 height 360
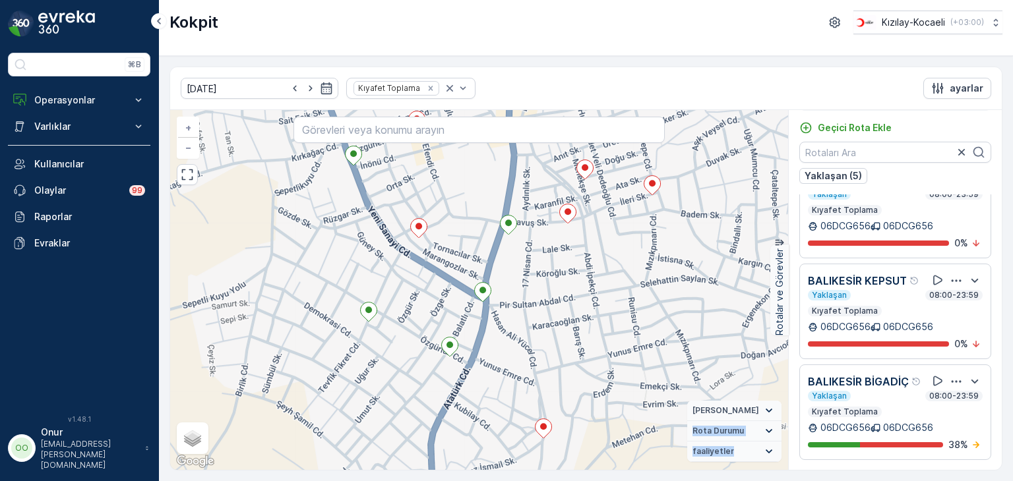
drag, startPoint x: 478, startPoint y: 336, endPoint x: 470, endPoint y: 245, distance: 92.0
click at [470, 245] on div "2 2 2 2 2 2 2 2 + − Uydu Yol haritası Arazi Karışık Leaflet Klavye kısayolları …" at bounding box center [479, 290] width 618 height 360
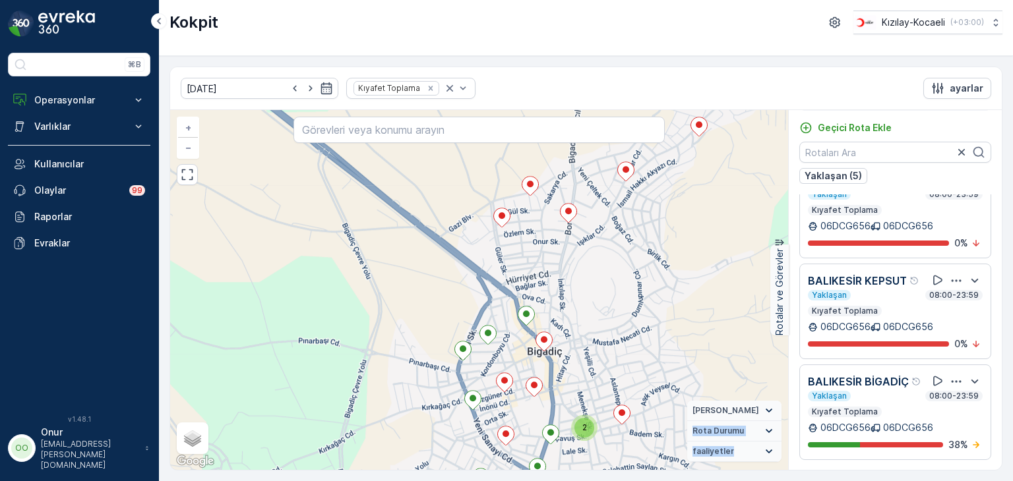
drag, startPoint x: 412, startPoint y: 293, endPoint x: 480, endPoint y: 455, distance: 175.5
click at [480, 455] on div "2 3 3 2 2 2 2 2 3 2 2 2 2 2 + − Uydu Yol haritası Arazi Karışık Leaflet Klavye …" at bounding box center [479, 290] width 618 height 360
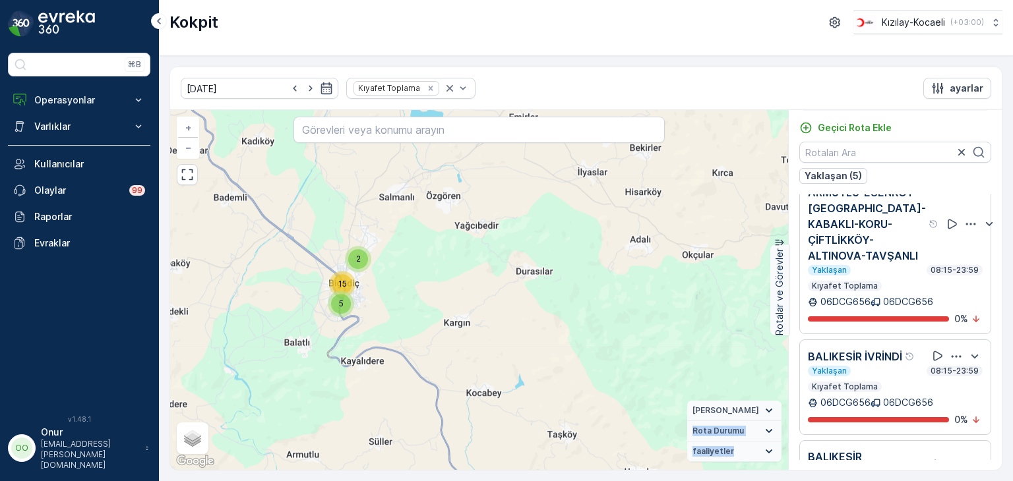
scroll to position [0, 0]
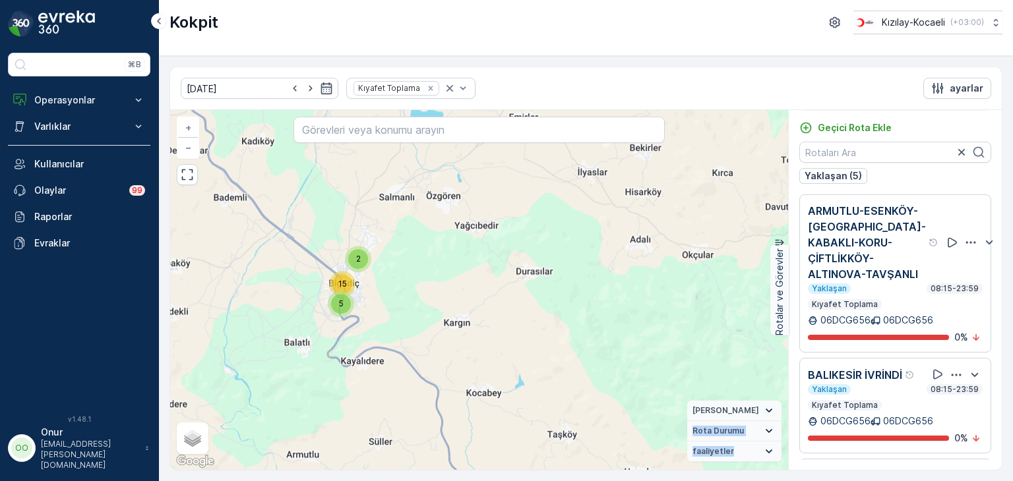
click at [966, 243] on icon "button" at bounding box center [971, 242] width 10 height 2
click at [905, 297] on div "Sil" at bounding box center [939, 288] width 115 height 18
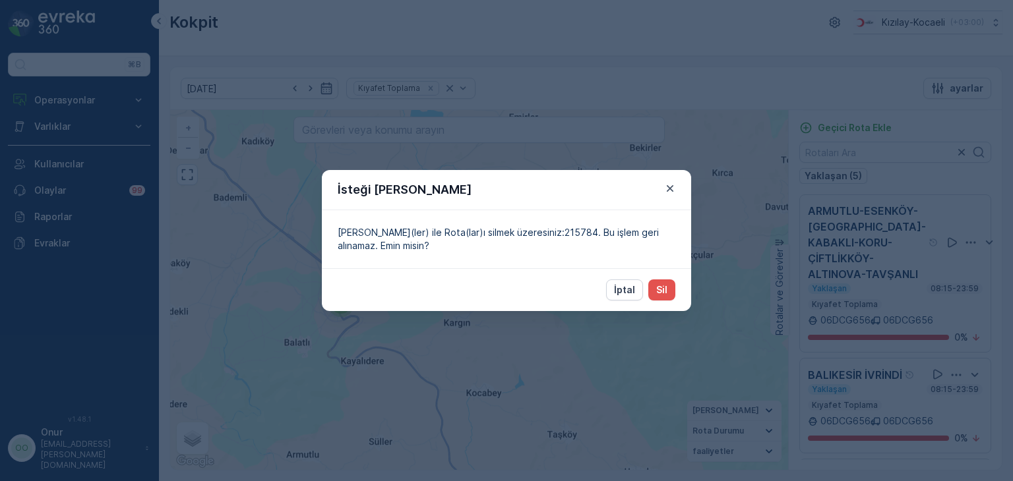
click at [681, 295] on div "İptal Sil" at bounding box center [506, 289] width 369 height 43
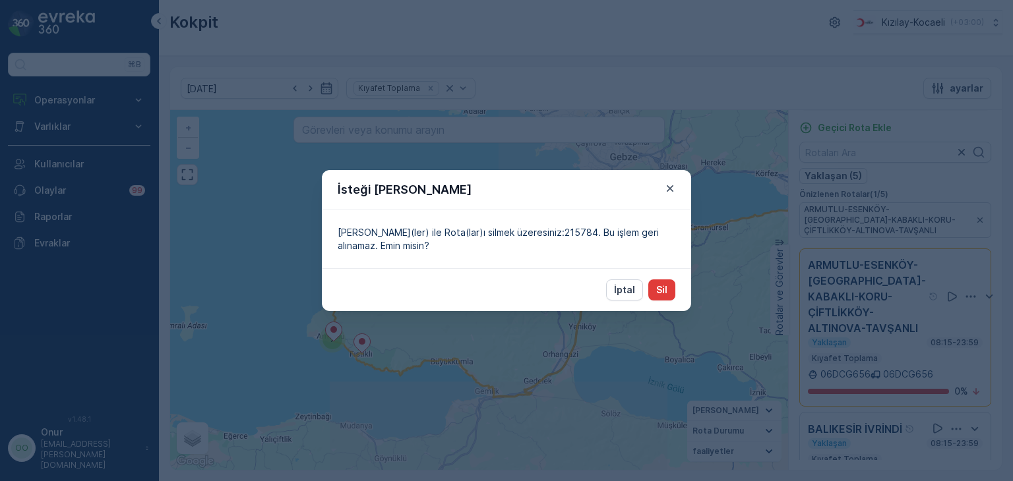
click at [675, 293] on button "Sil" at bounding box center [661, 290] width 27 height 21
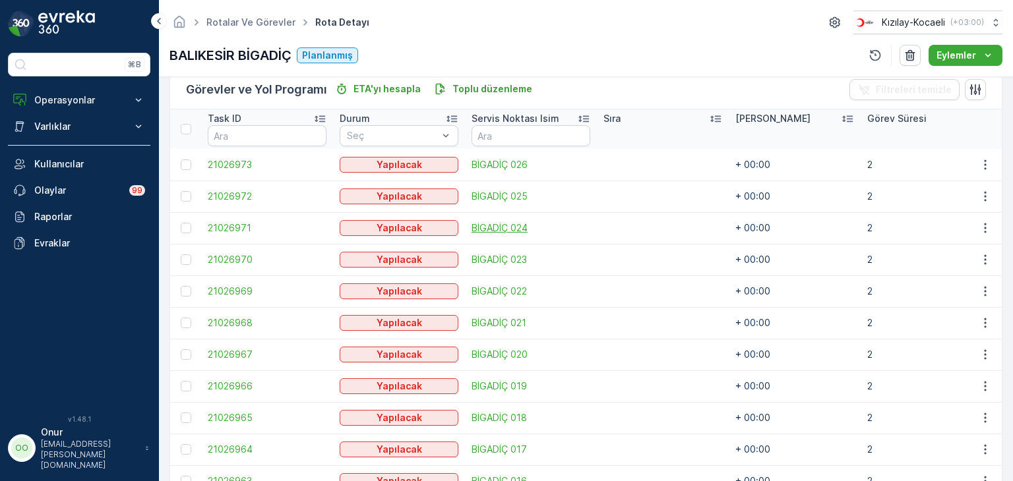
scroll to position [330, 0]
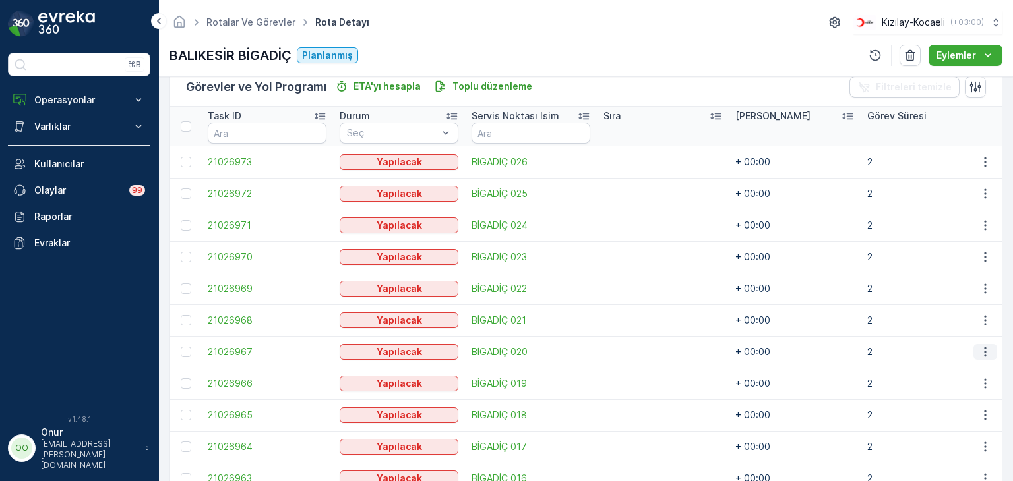
click at [979, 355] on icon "button" at bounding box center [985, 352] width 13 height 13
click at [967, 369] on span "Daha fazla ayrıntı görün" at bounding box center [954, 371] width 105 height 13
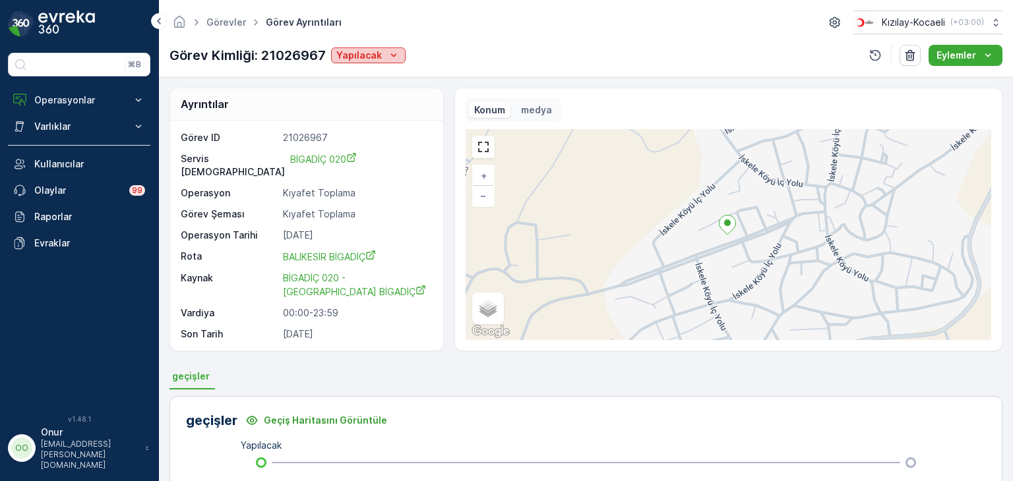
click at [388, 57] on icon "Yapılacak" at bounding box center [393, 55] width 13 height 13
click at [362, 75] on span "Yapıldı" at bounding box center [354, 75] width 28 height 13
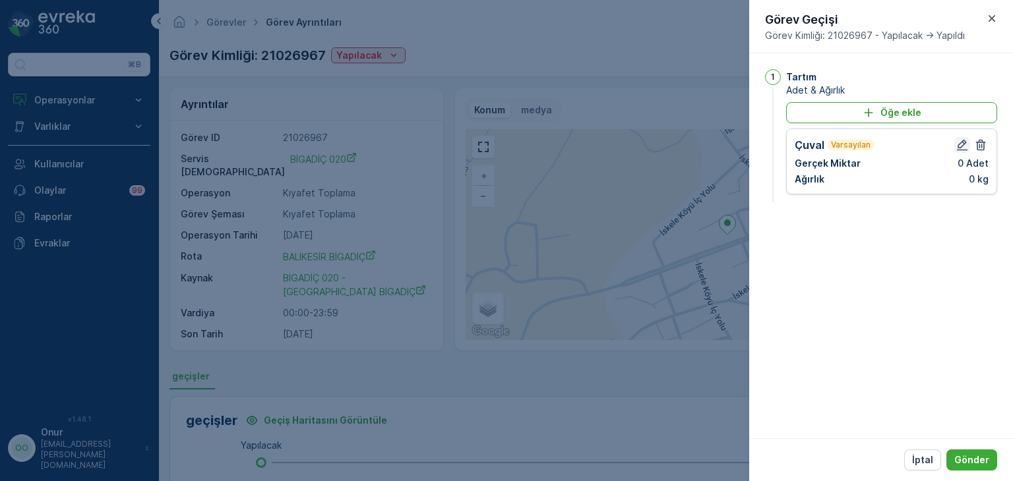
click at [962, 143] on icon "button" at bounding box center [962, 144] width 13 height 13
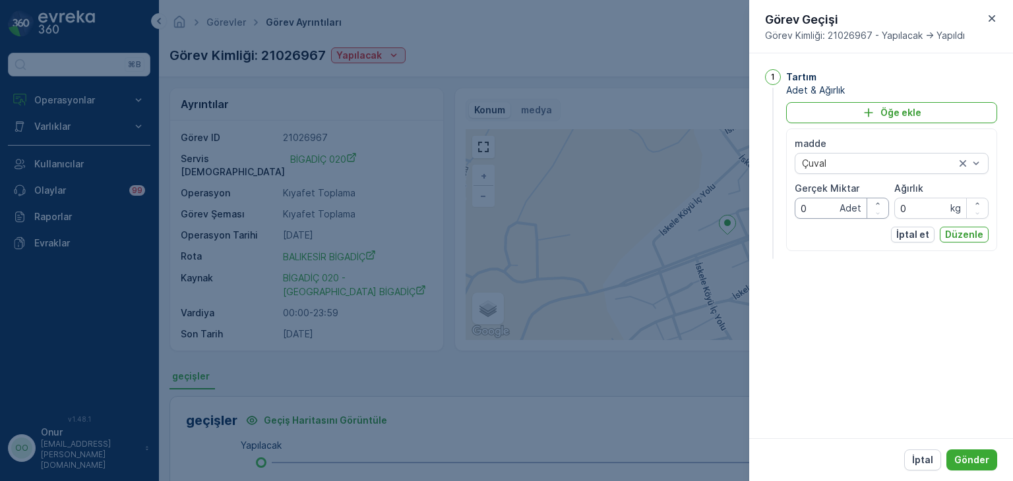
click at [826, 212] on Miktar "0" at bounding box center [842, 208] width 94 height 21
drag, startPoint x: 826, startPoint y: 212, endPoint x: 756, endPoint y: 203, distance: 71.1
click at [756, 203] on div "1 Tartım Adet & Ağırlık Öğe ekle madde Çuval Gerçek Miktar 0 Adet Ağırlık 0 kg …" at bounding box center [881, 245] width 264 height 385
type Miktar "1"
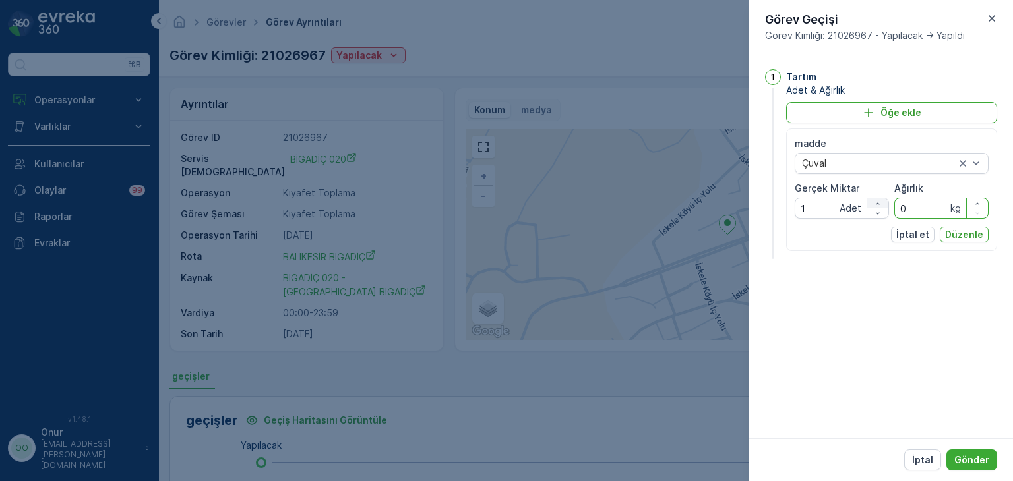
drag, startPoint x: 937, startPoint y: 209, endPoint x: 886, endPoint y: 204, distance: 51.0
click at [886, 204] on div "madde Çuval Gerçek Miktar 1 Adet Ağırlık 0 kg" at bounding box center [892, 178] width 194 height 82
type input "20"
click at [985, 231] on button "Düzenle" at bounding box center [964, 235] width 49 height 16
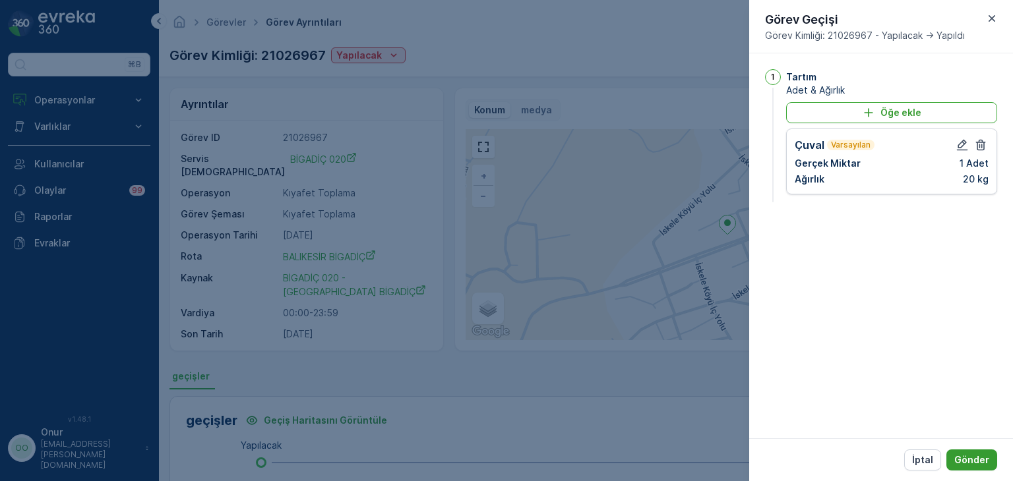
click at [971, 458] on p "Gönder" at bounding box center [971, 460] width 35 height 13
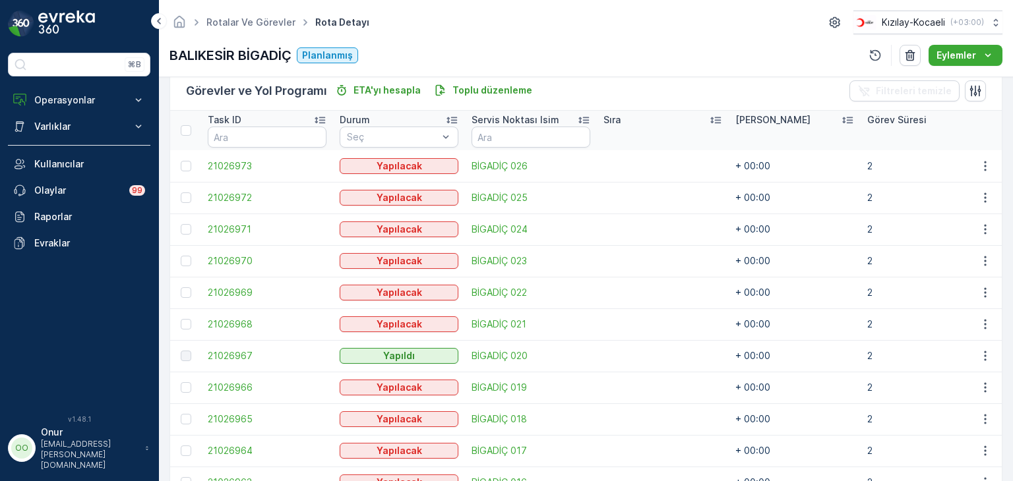
scroll to position [396, 0]
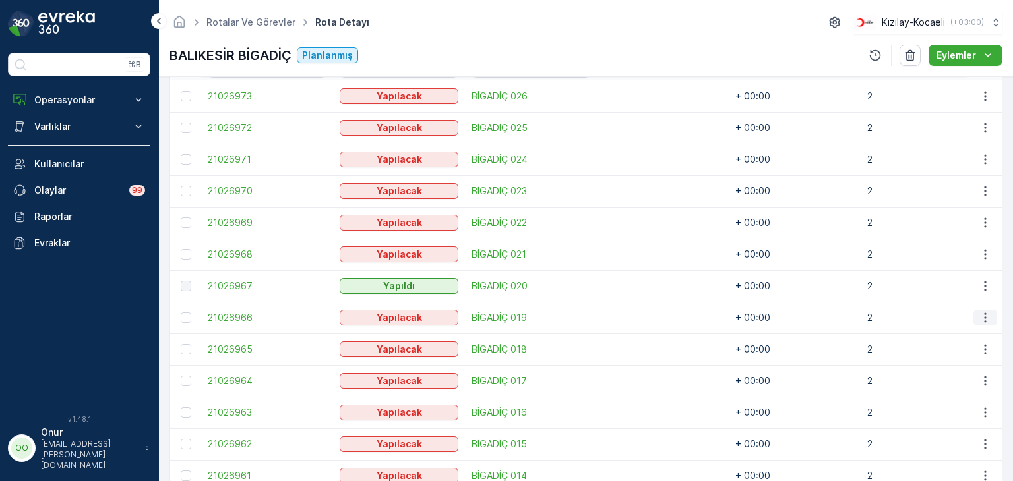
click at [979, 315] on icon "button" at bounding box center [985, 317] width 13 height 13
click at [959, 338] on span "Daha fazla ayrıntı görün" at bounding box center [954, 336] width 105 height 13
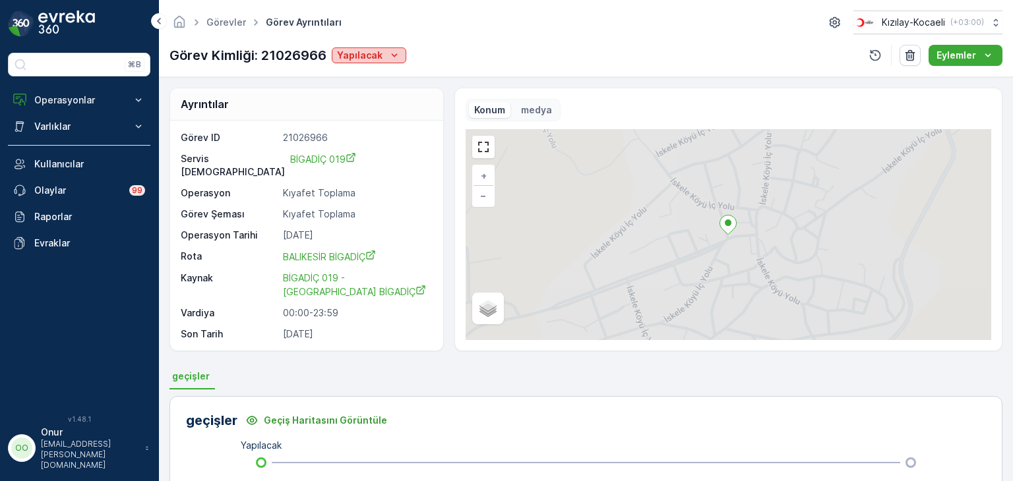
click at [388, 52] on icon "Yapılacak" at bounding box center [394, 55] width 13 height 13
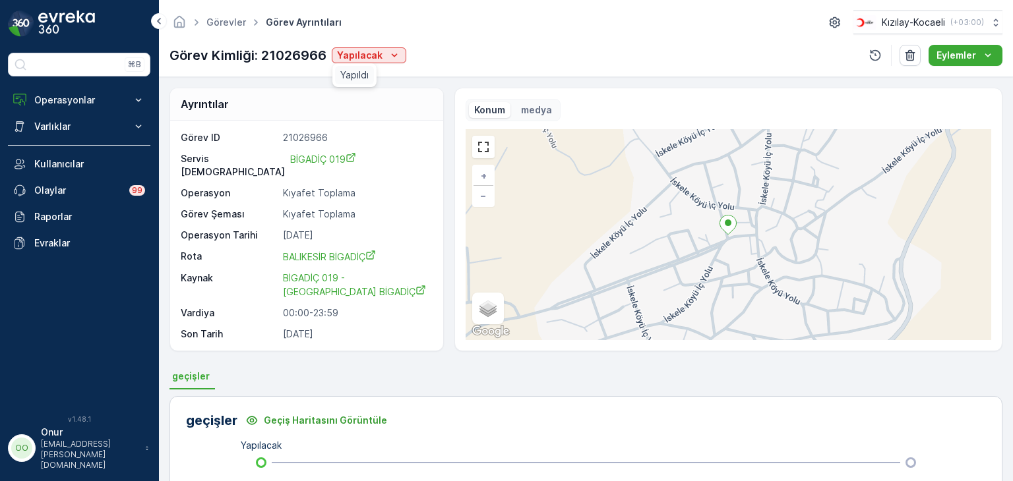
click at [367, 74] on span "Yapıldı" at bounding box center [354, 75] width 28 height 13
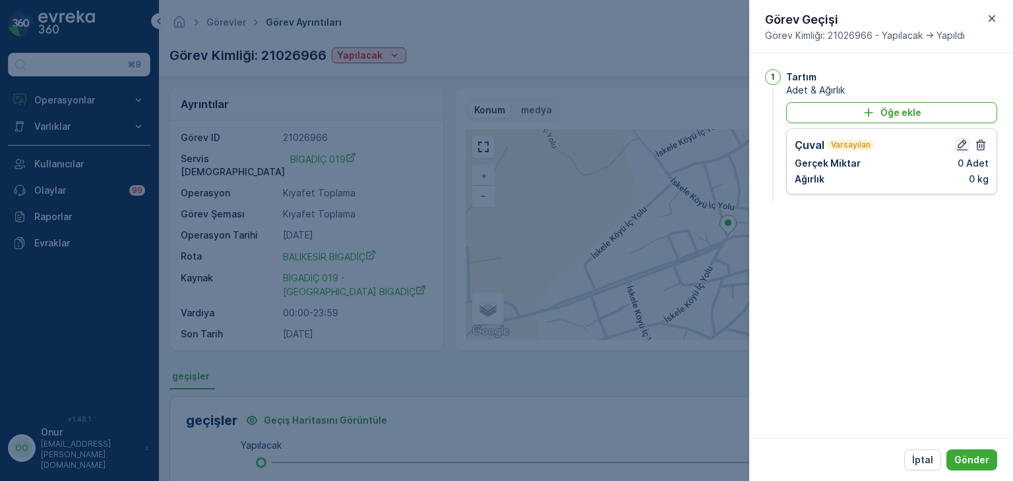
click at [965, 139] on icon "button" at bounding box center [962, 144] width 13 height 13
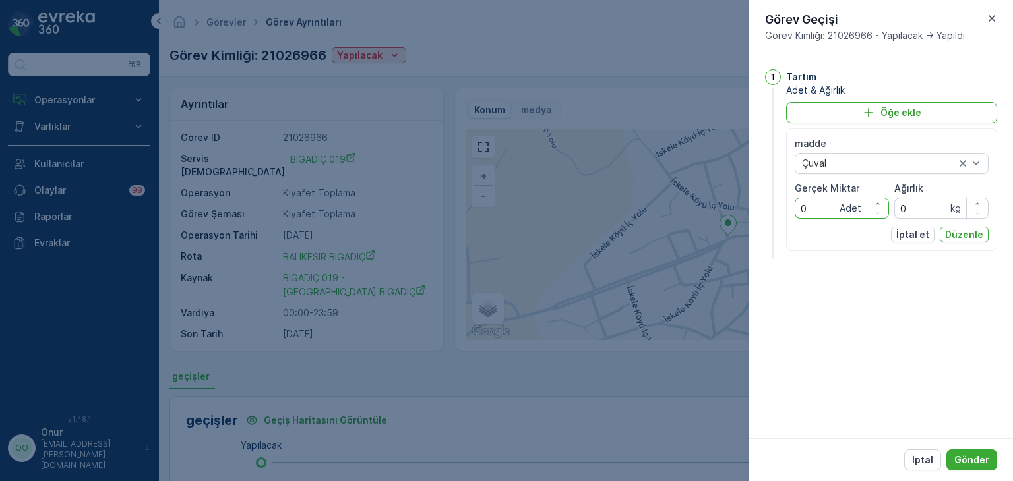
drag, startPoint x: 816, startPoint y: 202, endPoint x: 752, endPoint y: 202, distance: 63.3
click at [752, 202] on div "1 Tartım Adet & Ağırlık Öğe ekle madde Çuval Gerçek Miktar 0 Adet Ağırlık 0 kg …" at bounding box center [881, 245] width 264 height 385
type Miktar "1"
drag, startPoint x: 911, startPoint y: 209, endPoint x: 857, endPoint y: 218, distance: 54.8
click at [857, 218] on div "madde Çuval Gerçek Miktar 1 Adet Ağırlık 0 kg" at bounding box center [892, 178] width 194 height 82
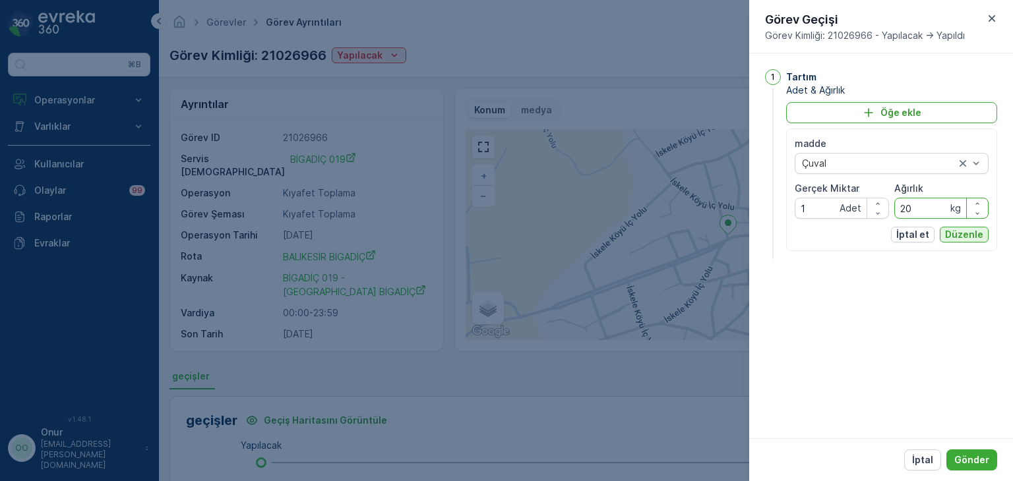
type input "20"
click at [970, 234] on p "Düzenle" at bounding box center [964, 234] width 38 height 13
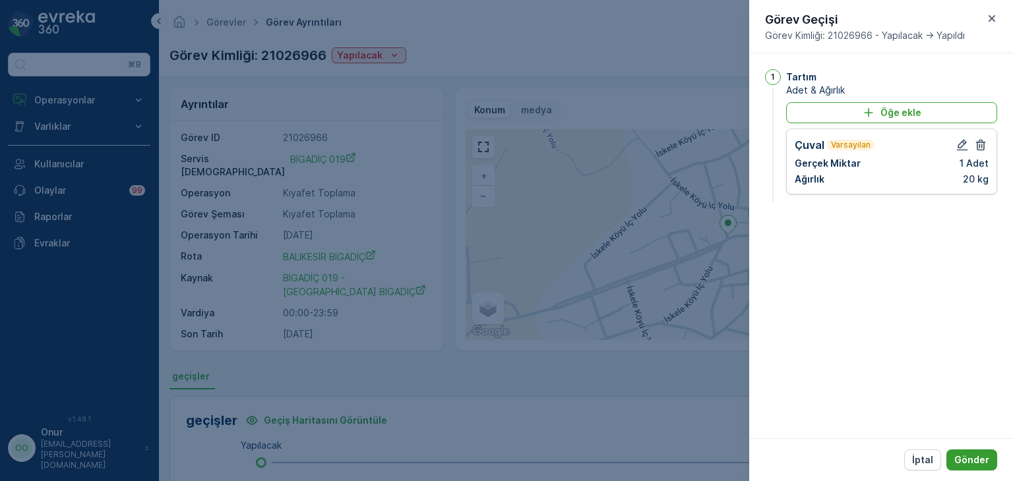
click at [969, 452] on button "Gönder" at bounding box center [971, 460] width 51 height 21
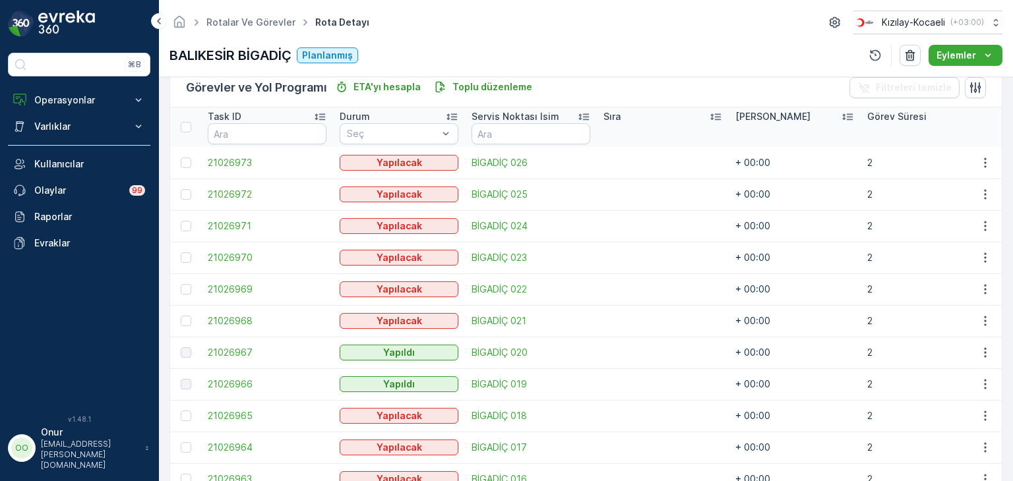
scroll to position [330, 0]
click at [981, 251] on icon "button" at bounding box center [985, 257] width 13 height 13
click at [970, 275] on span "Daha fazla ayrıntı görün" at bounding box center [954, 276] width 105 height 13
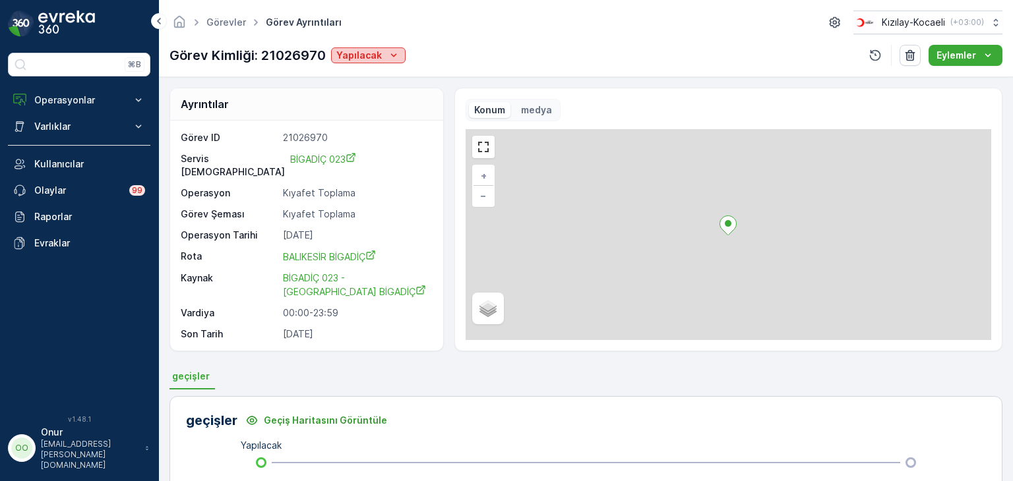
click at [378, 53] on p "Yapılacak" at bounding box center [359, 55] width 46 height 13
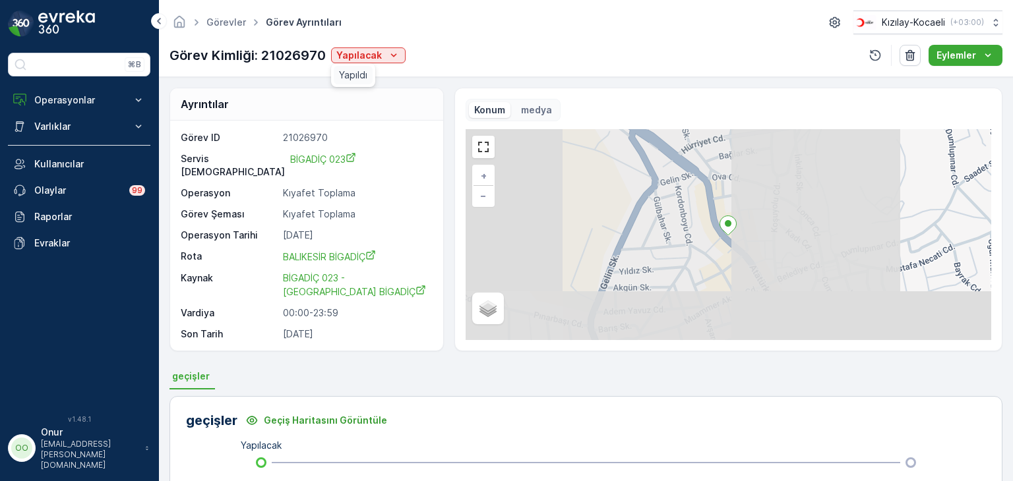
click at [359, 74] on span "Yapıldı" at bounding box center [353, 75] width 28 height 13
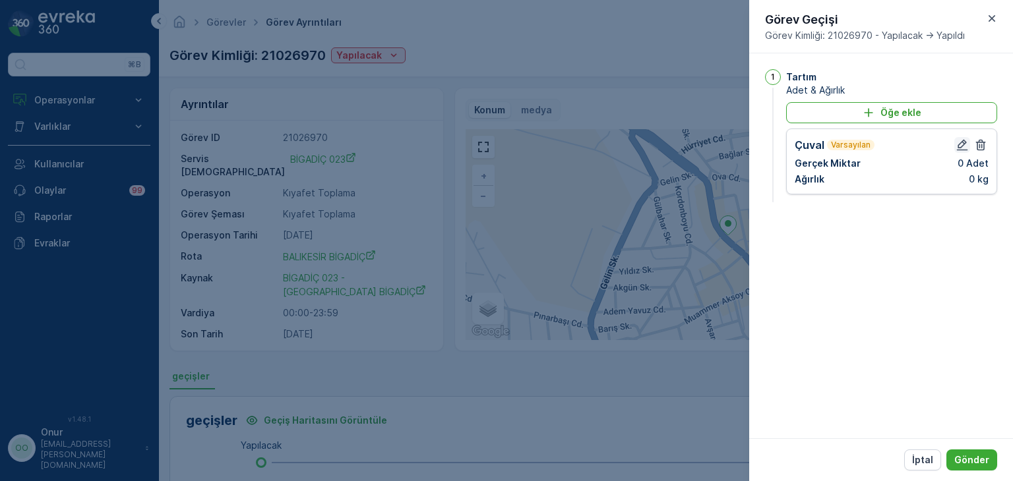
click at [967, 142] on icon "button" at bounding box center [962, 144] width 13 height 13
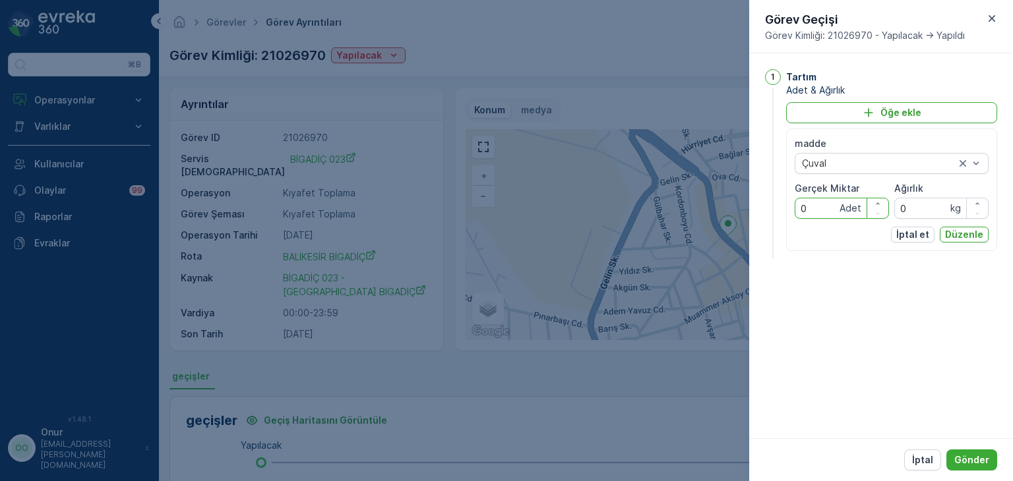
drag, startPoint x: 830, startPoint y: 212, endPoint x: 764, endPoint y: 216, distance: 65.4
click at [764, 216] on div "1 Tartım Adet & Ağırlık Öğe ekle madde Çuval Gerçek Miktar 0 Adet Ağırlık 0 kg …" at bounding box center [881, 245] width 264 height 385
type Miktar "4"
drag, startPoint x: 939, startPoint y: 210, endPoint x: 886, endPoint y: 212, distance: 52.8
click at [886, 212] on div "madde Çuval Gerçek Miktar 4 Adet Ağırlık 0 kg" at bounding box center [892, 178] width 194 height 82
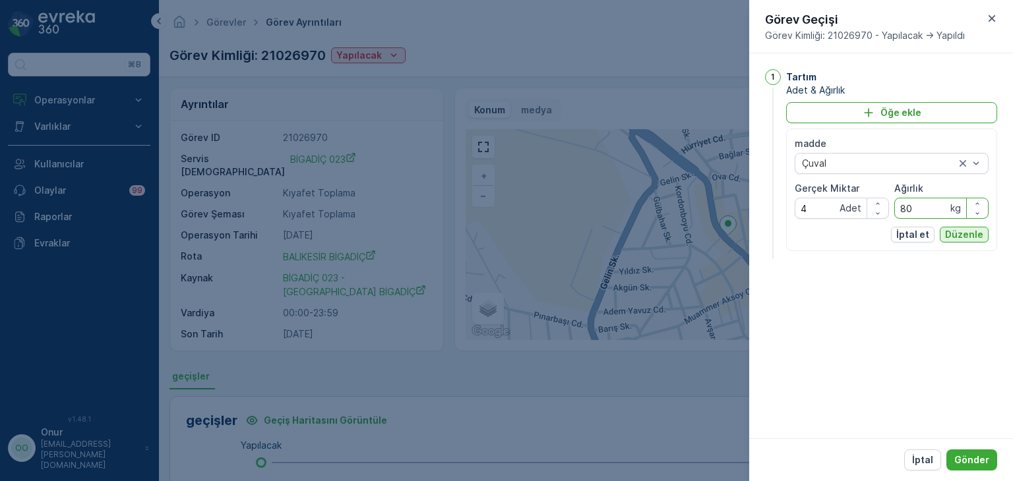
type input "80"
click at [973, 238] on p "Düzenle" at bounding box center [964, 234] width 38 height 13
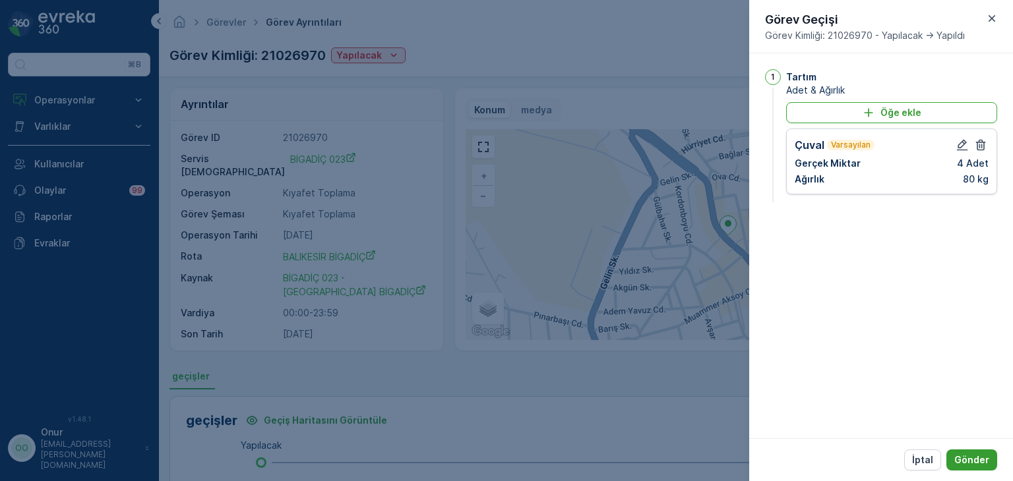
click at [981, 461] on p "Gönder" at bounding box center [971, 460] width 35 height 13
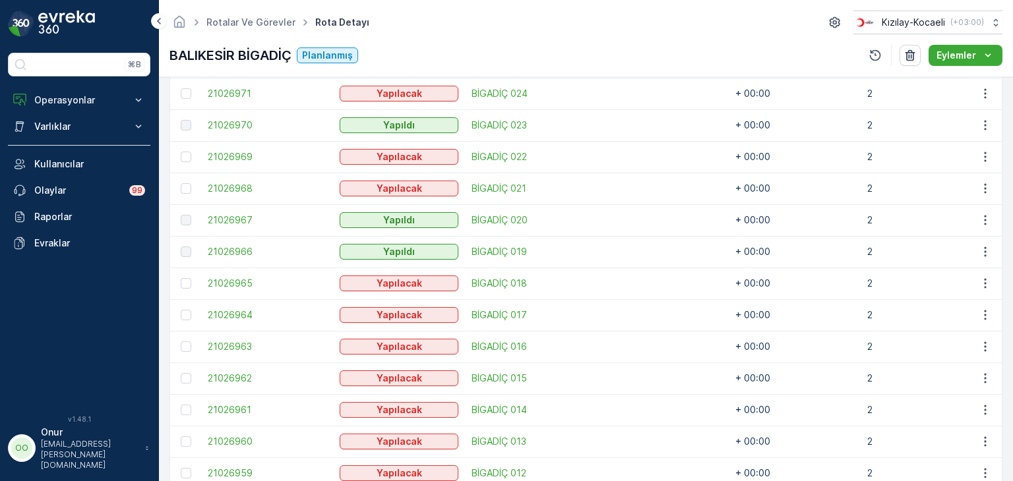
scroll to position [330, 0]
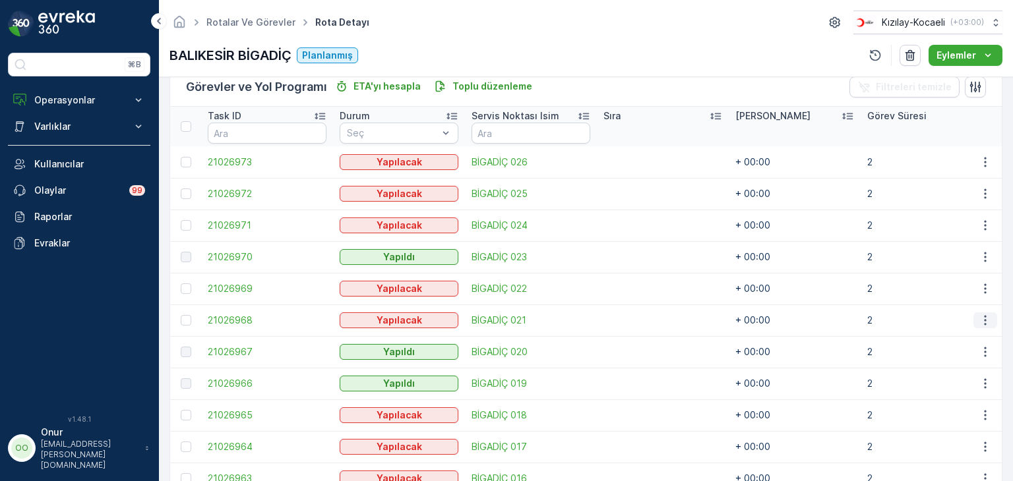
click at [985, 317] on icon "button" at bounding box center [985, 320] width 13 height 13
click at [973, 333] on span "Daha fazla ayrıntı görün" at bounding box center [954, 339] width 105 height 13
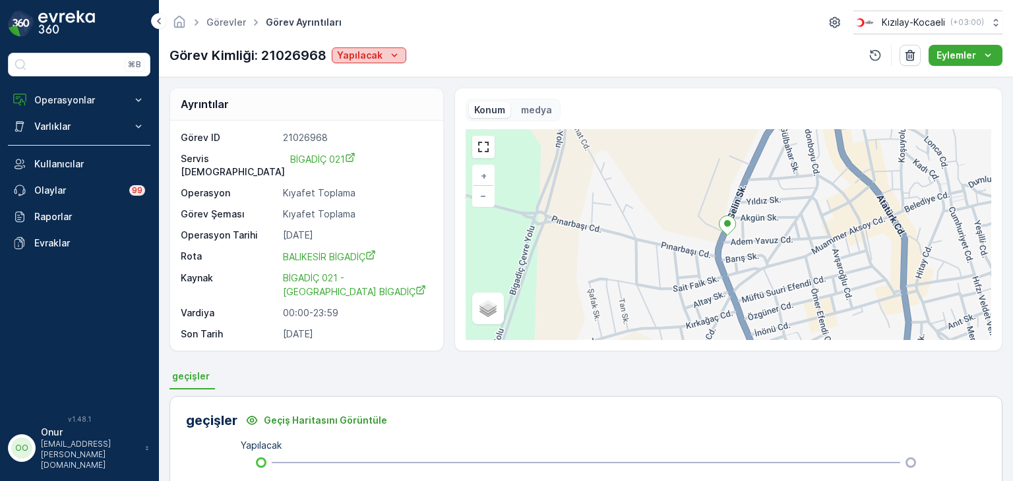
click at [363, 54] on p "Yapılacak" at bounding box center [360, 55] width 46 height 13
click at [348, 69] on span "Yapıldı" at bounding box center [354, 75] width 28 height 13
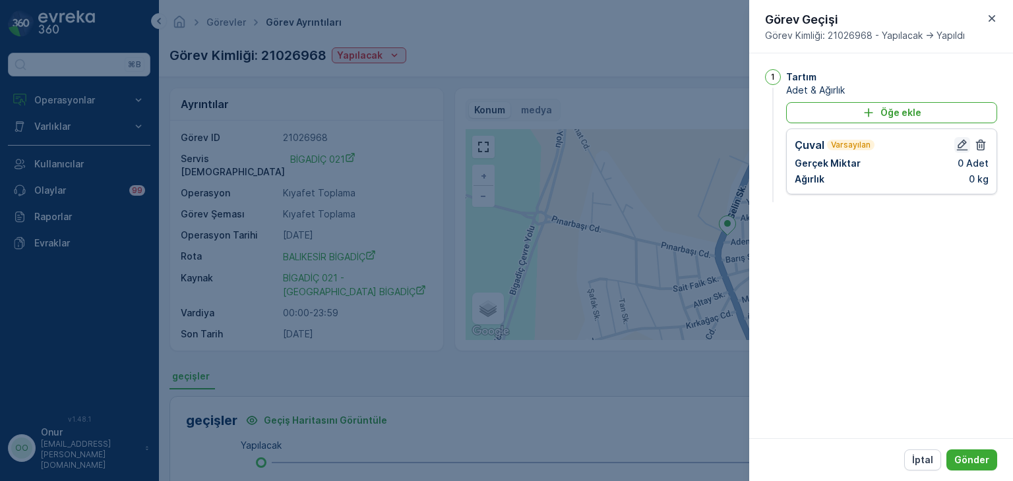
click at [959, 143] on icon "button" at bounding box center [962, 144] width 13 height 13
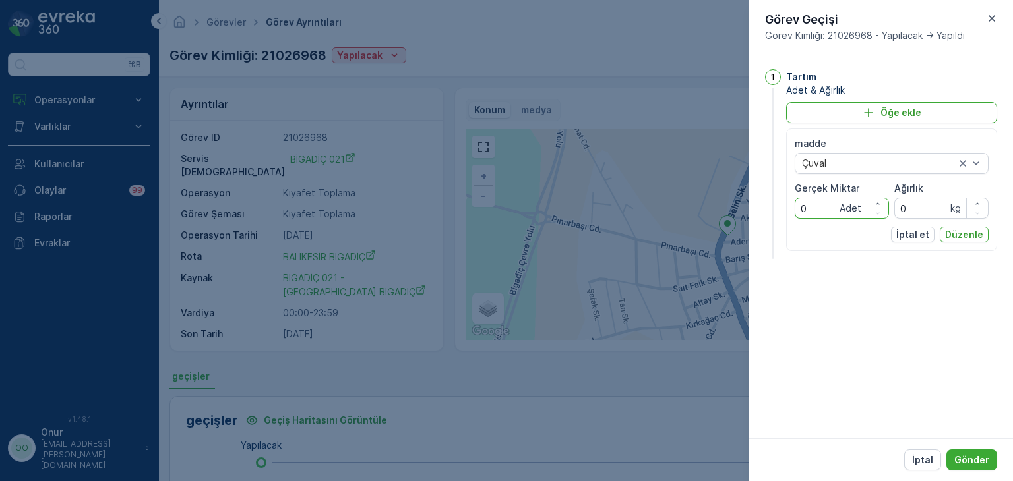
drag, startPoint x: 820, startPoint y: 203, endPoint x: 783, endPoint y: 199, distance: 36.5
click at [783, 199] on div "1 Tartım Adet & Ağırlık Öğe ekle madde Çuval Gerçek Miktar 0 Adet Ağırlık 0 kg …" at bounding box center [881, 165] width 232 height 193
type Miktar "4"
drag, startPoint x: 913, startPoint y: 202, endPoint x: 881, endPoint y: 206, distance: 32.5
click at [881, 206] on div "madde Çuval Gerçek Miktar 4 Adet Ağırlık 0 kg" at bounding box center [892, 178] width 194 height 82
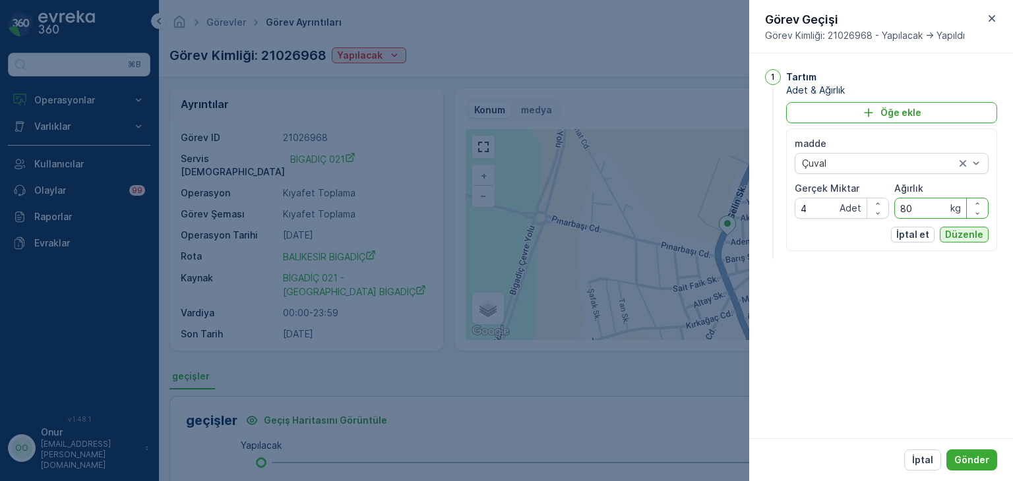
type input "80"
click at [964, 227] on button "Düzenle" at bounding box center [964, 235] width 49 height 16
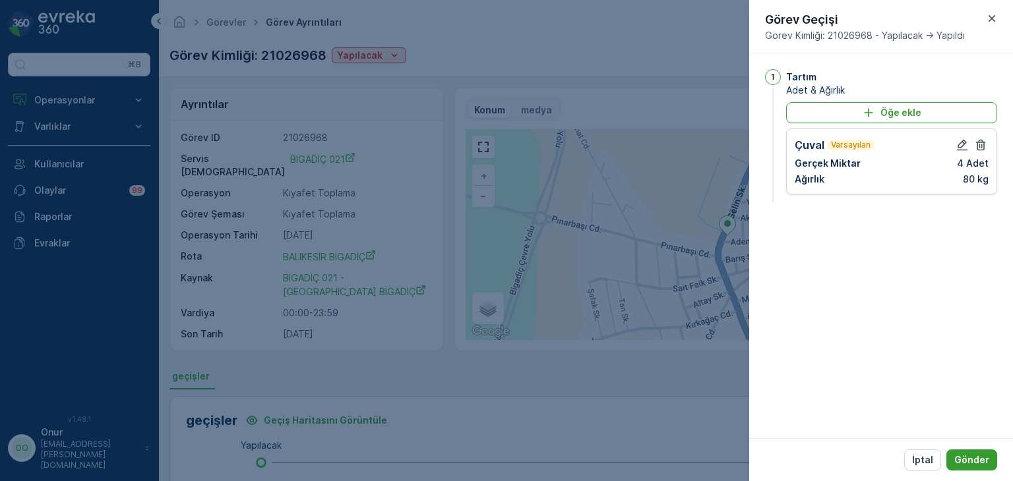
click at [968, 460] on p "Gönder" at bounding box center [971, 460] width 35 height 13
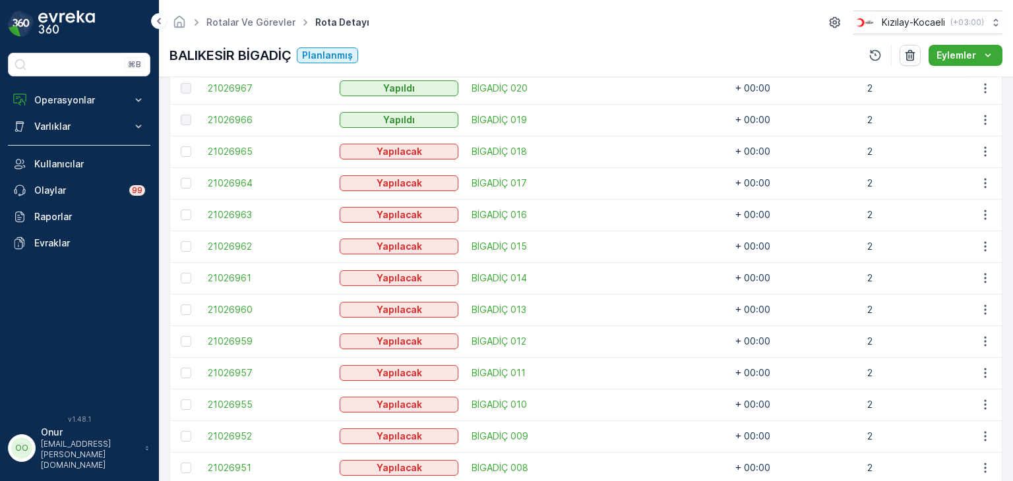
scroll to position [659, 0]
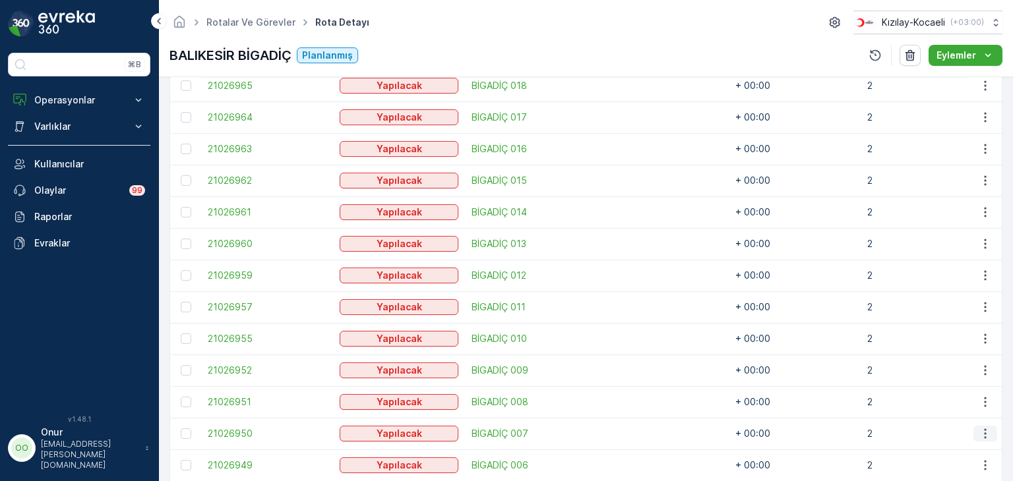
click at [991, 433] on button "button" at bounding box center [985, 434] width 24 height 16
click at [958, 331] on span "Daha fazla ayrıntı görün" at bounding box center [954, 333] width 105 height 13
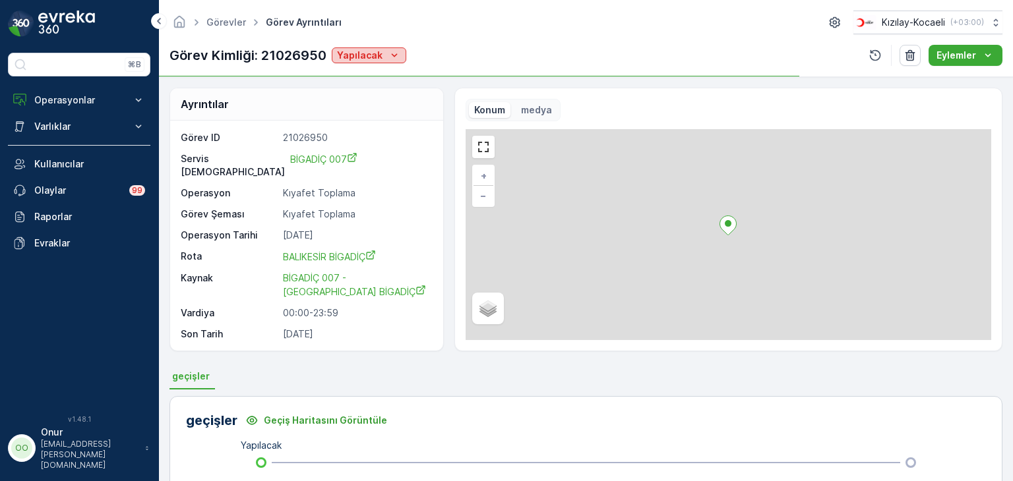
click at [383, 59] on div "Yapılacak" at bounding box center [369, 55] width 64 height 13
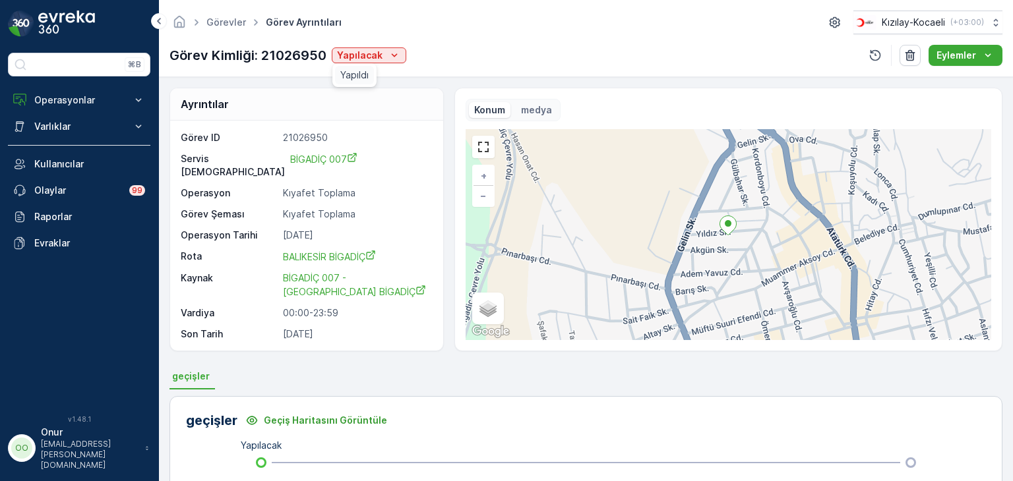
click at [367, 69] on span "Yapıldı" at bounding box center [354, 75] width 28 height 13
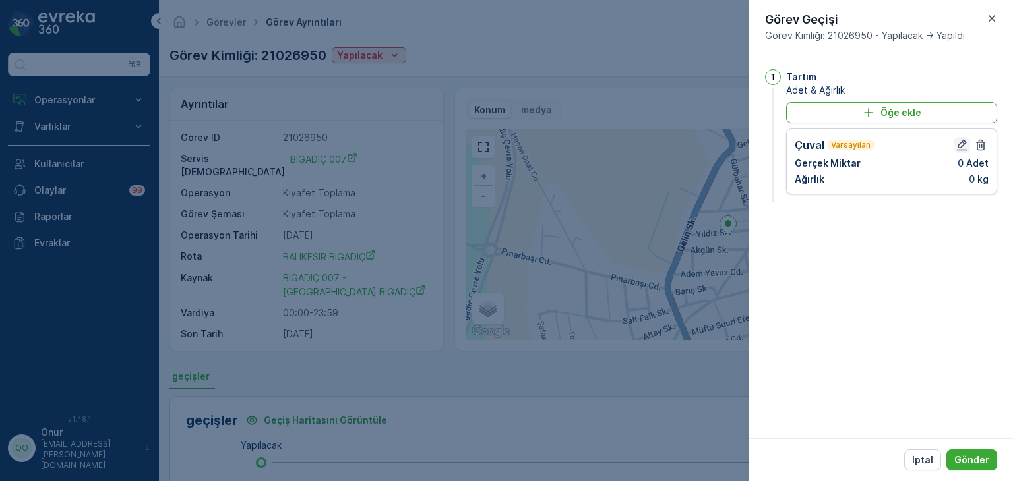
click at [964, 144] on icon "button" at bounding box center [962, 144] width 13 height 13
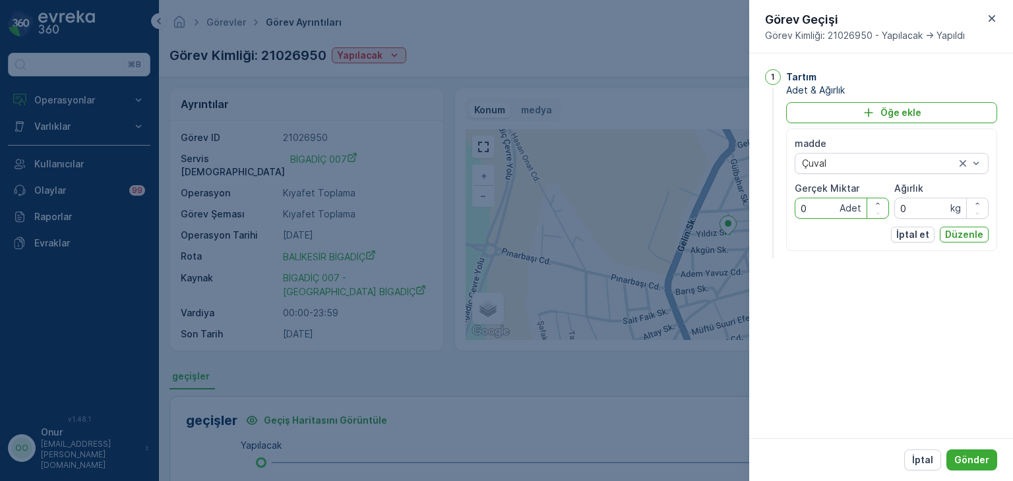
drag, startPoint x: 821, startPoint y: 208, endPoint x: 747, endPoint y: 222, distance: 75.8
click at [747, 222] on div "Görevler Görev Ayrıntıları Kızılay-Kocaeli ( +03:00 ) Görev Kimliği: 21026950 Y…" at bounding box center [586, 240] width 854 height 481
type Miktar "1"
drag, startPoint x: 915, startPoint y: 203, endPoint x: 888, endPoint y: 211, distance: 28.8
click at [888, 211] on div "madde Çuval Gerçek Miktar 1 Adet Ağırlık 0 kg" at bounding box center [892, 178] width 194 height 82
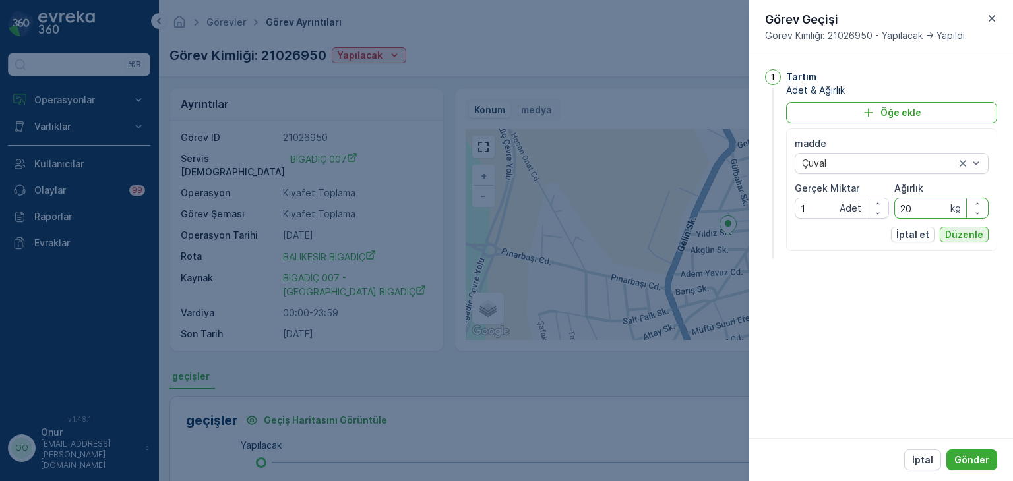
type input "20"
click at [951, 229] on p "Düzenle" at bounding box center [964, 234] width 38 height 13
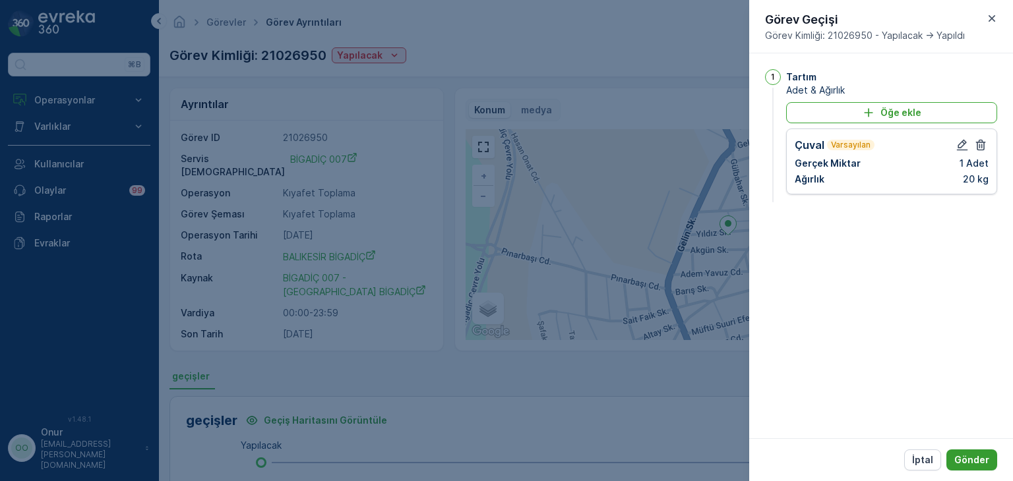
click at [976, 460] on p "Gönder" at bounding box center [971, 460] width 35 height 13
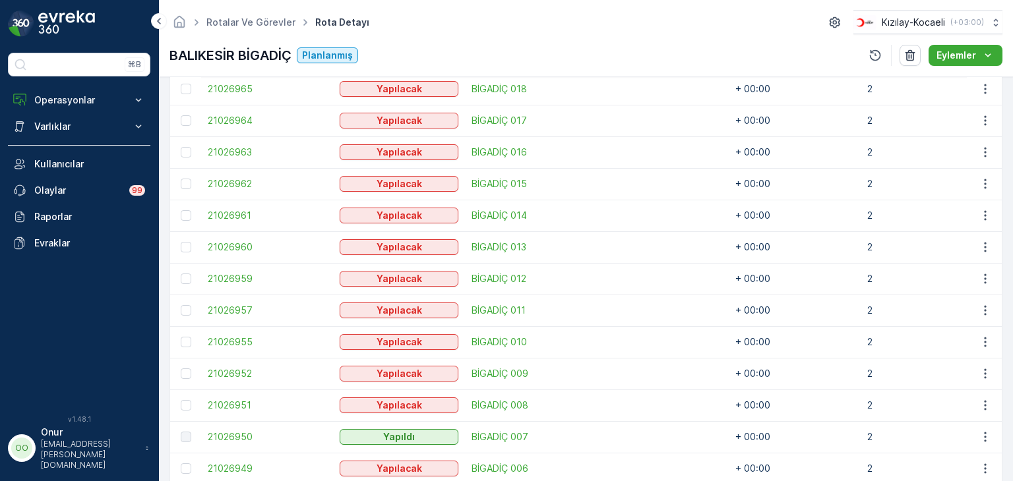
scroll to position [659, 0]
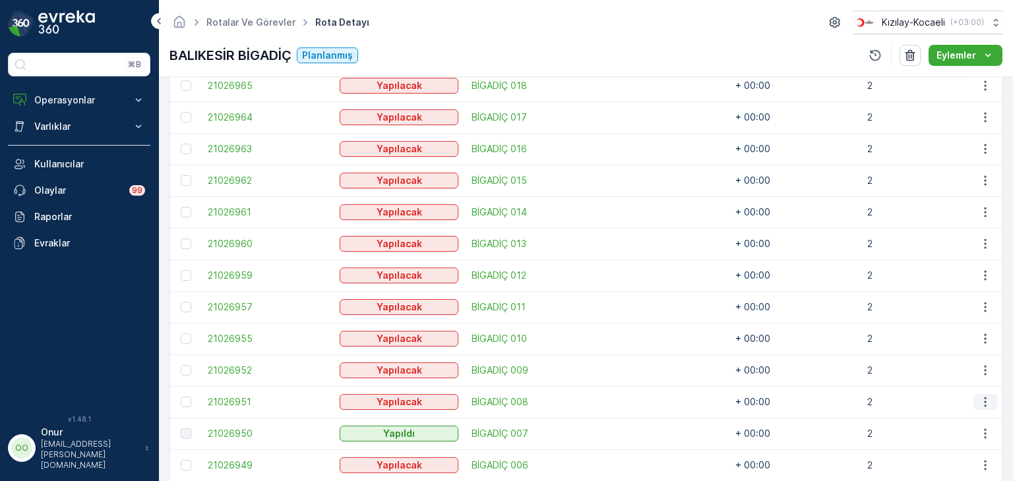
click at [986, 405] on icon "button" at bounding box center [985, 402] width 13 height 13
click at [946, 303] on span "Daha fazla ayrıntı görün" at bounding box center [954, 301] width 105 height 13
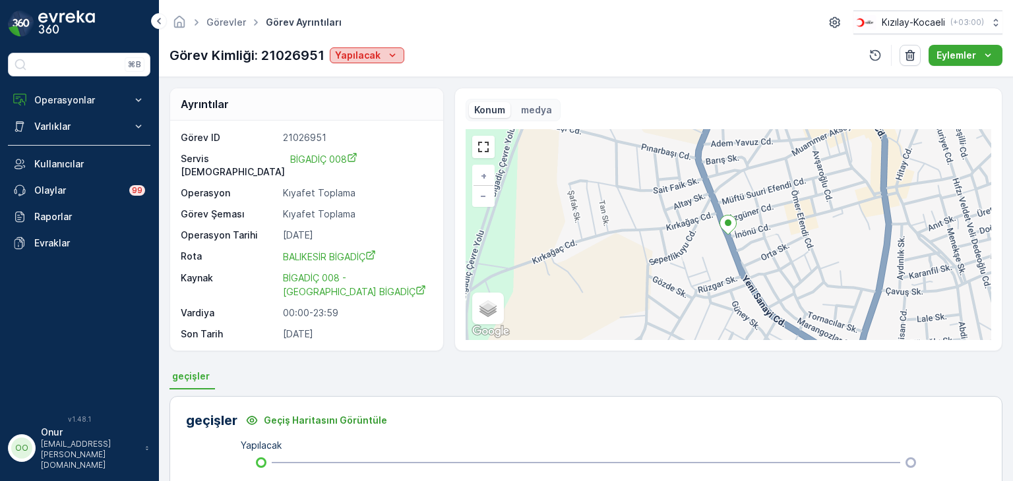
click at [381, 57] on div "Yapılacak" at bounding box center [367, 55] width 64 height 13
click at [358, 79] on span "Yapıldı" at bounding box center [352, 75] width 28 height 13
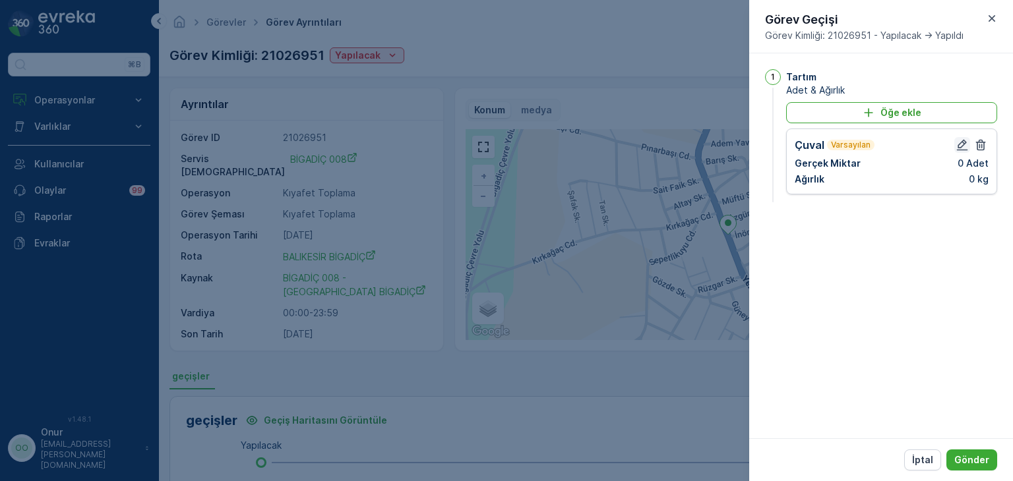
click at [960, 146] on icon "button" at bounding box center [962, 144] width 13 height 13
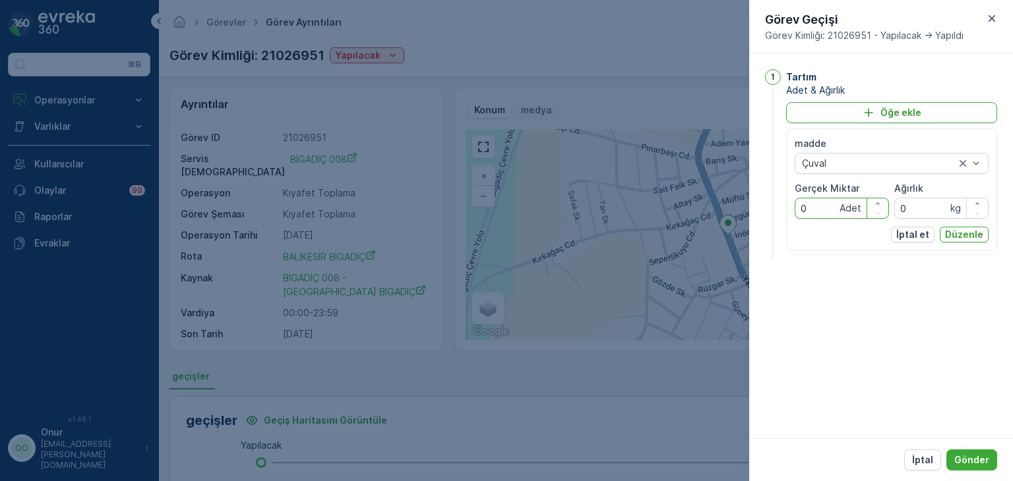
drag, startPoint x: 811, startPoint y: 211, endPoint x: 781, endPoint y: 213, distance: 29.7
click at [781, 213] on div "1 Tartım Adet & Ağırlık Öğe ekle madde Çuval Gerçek Miktar 0 Adet Ağırlık 0 kg …" at bounding box center [881, 165] width 232 height 193
type Miktar "3"
drag, startPoint x: 921, startPoint y: 203, endPoint x: 876, endPoint y: 214, distance: 46.2
click at [876, 214] on div "madde Çuval Gerçek Miktar 3 Adet Ağırlık 0 kg" at bounding box center [892, 178] width 194 height 82
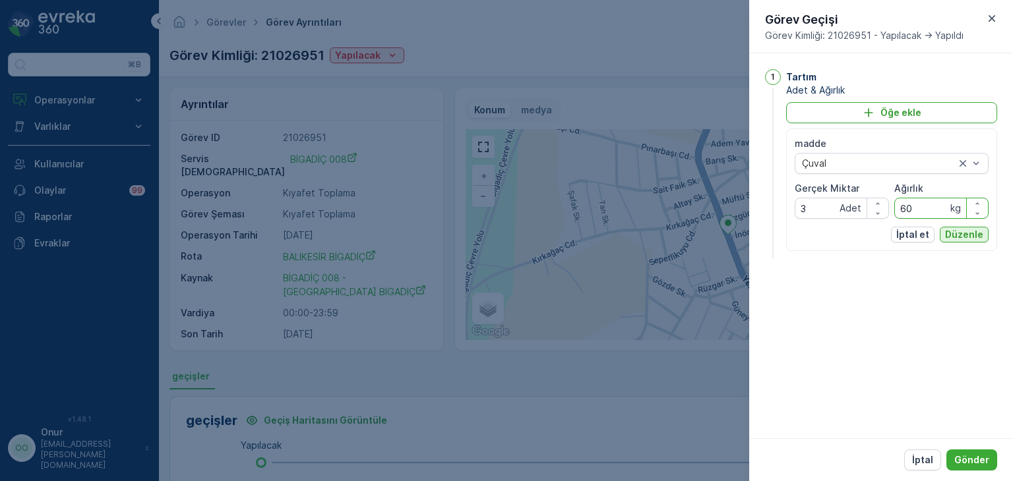
type input "60"
click at [962, 228] on p "Düzenle" at bounding box center [964, 234] width 38 height 13
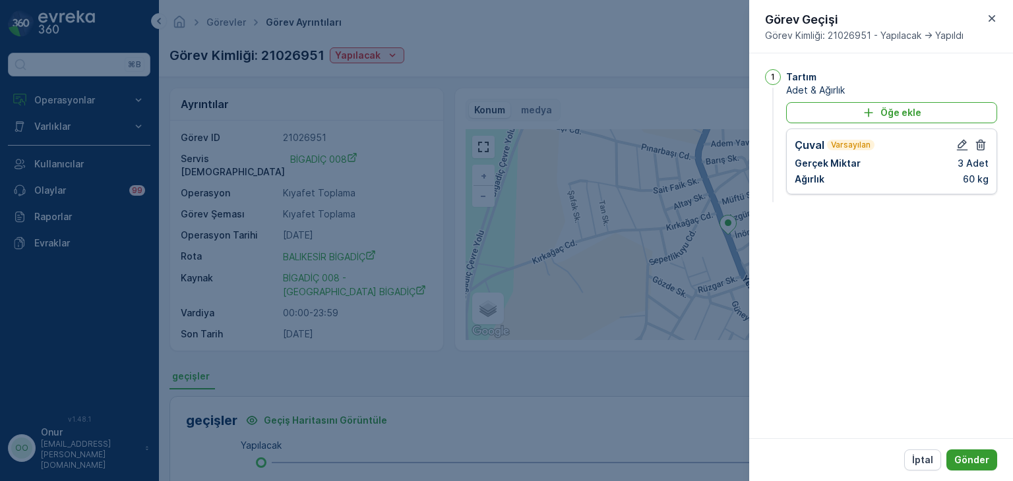
click at [977, 451] on button "Gönder" at bounding box center [971, 460] width 51 height 21
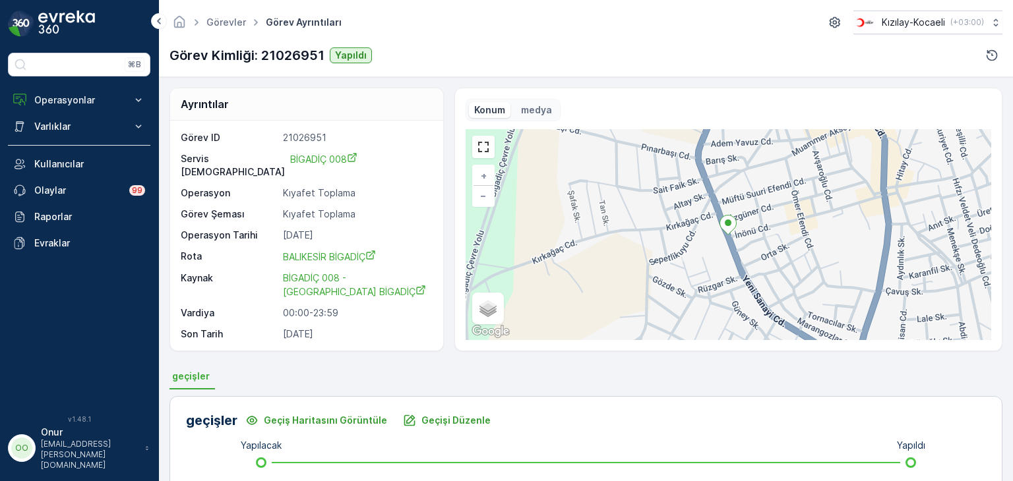
scroll to position [29, 0]
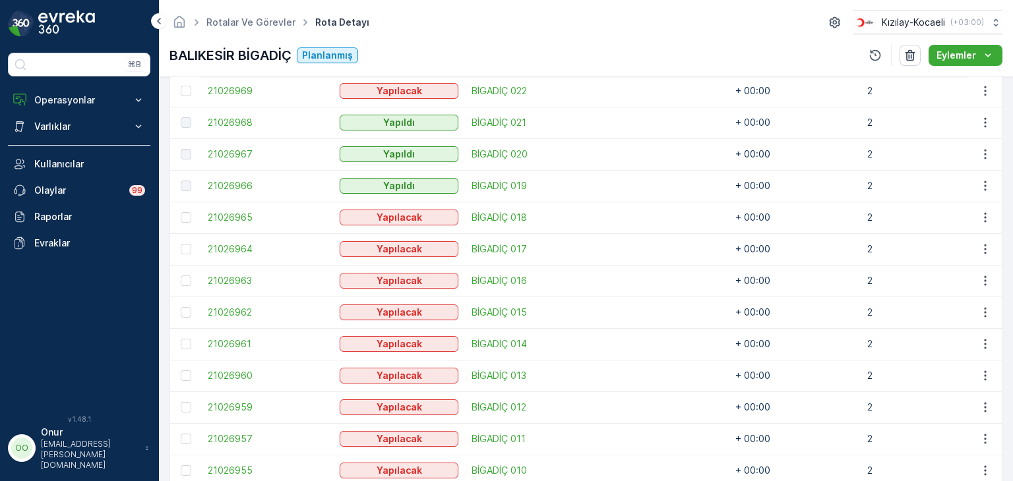
scroll to position [594, 0]
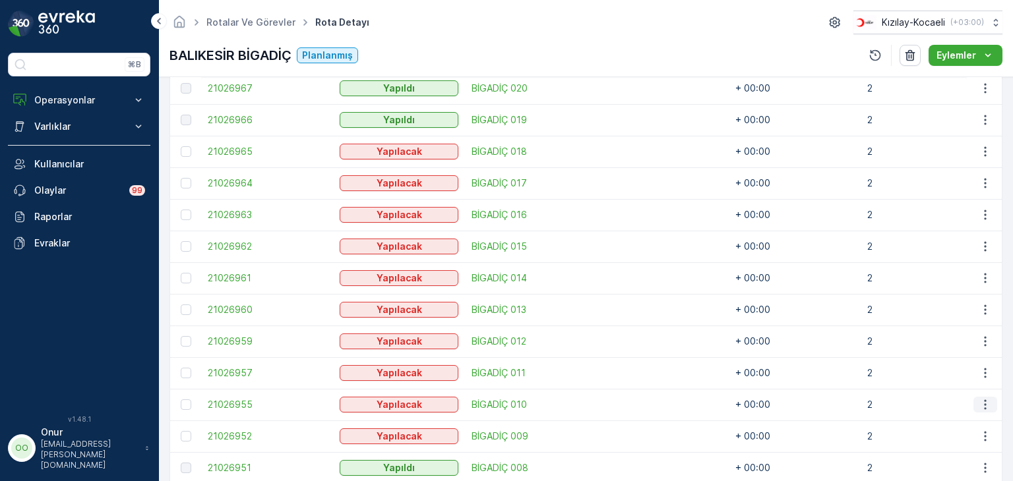
click at [989, 402] on button "button" at bounding box center [985, 405] width 24 height 16
click at [950, 299] on span "Daha fazla ayrıntı görün" at bounding box center [954, 304] width 105 height 13
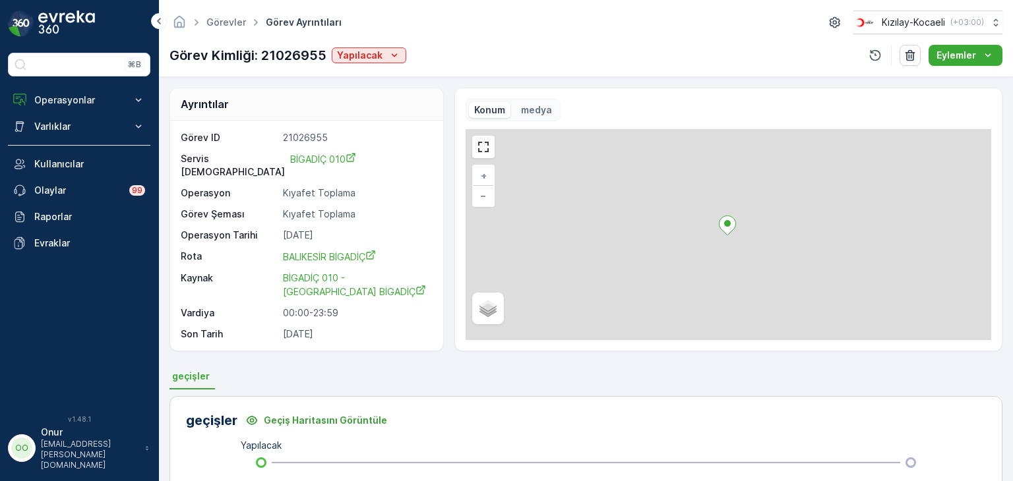
click at [367, 63] on div "Görev Kimliği: 21026955 Yapılacak" at bounding box center [287, 56] width 237 height 20
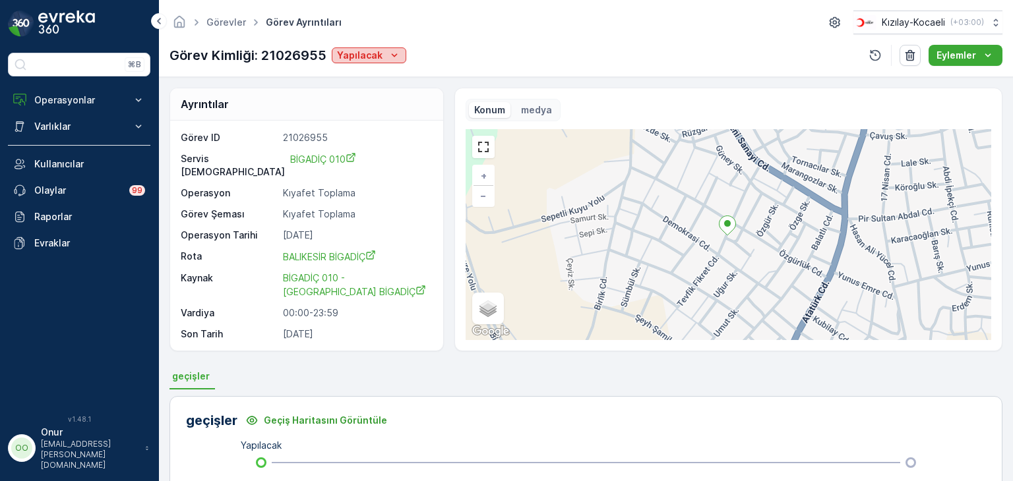
click at [371, 59] on p "Yapılacak" at bounding box center [360, 55] width 46 height 13
click at [372, 70] on div "Yapıldı" at bounding box center [353, 75] width 39 height 18
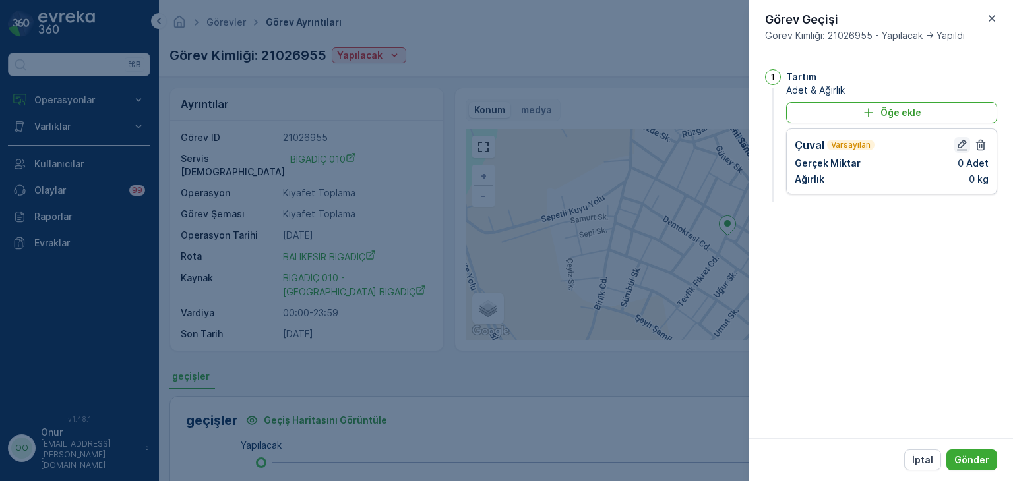
click at [965, 143] on icon "button" at bounding box center [962, 144] width 13 height 13
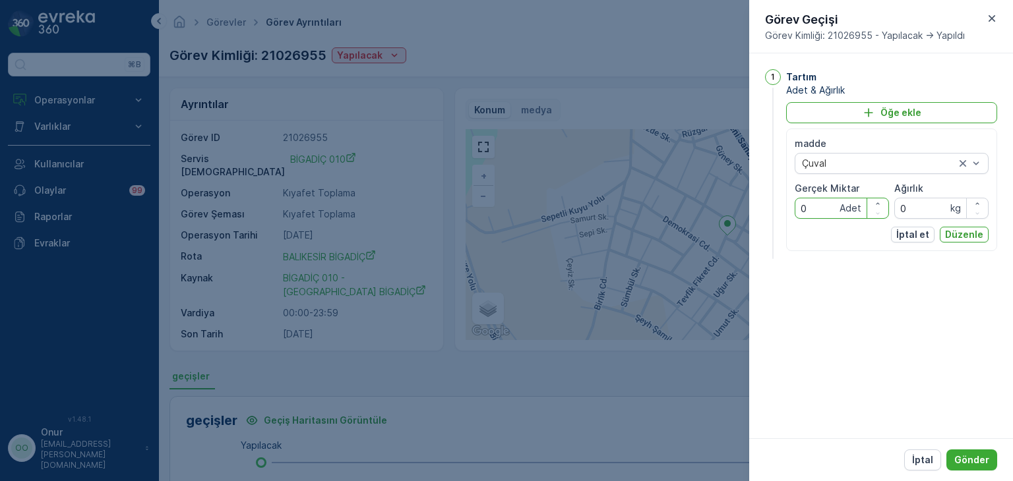
drag, startPoint x: 817, startPoint y: 206, endPoint x: 780, endPoint y: 213, distance: 37.6
click at [780, 213] on div "1 Tartım Adet & Ağırlık Öğe ekle madde Çuval Gerçek Miktar 0 Adet Ağırlık 0 kg …" at bounding box center [881, 165] width 232 height 193
type Miktar "1"
drag, startPoint x: 929, startPoint y: 202, endPoint x: 873, endPoint y: 212, distance: 56.9
click at [873, 212] on div "madde Çuval Gerçek Miktar 1 Adet Ağırlık 0 kg" at bounding box center [892, 178] width 194 height 82
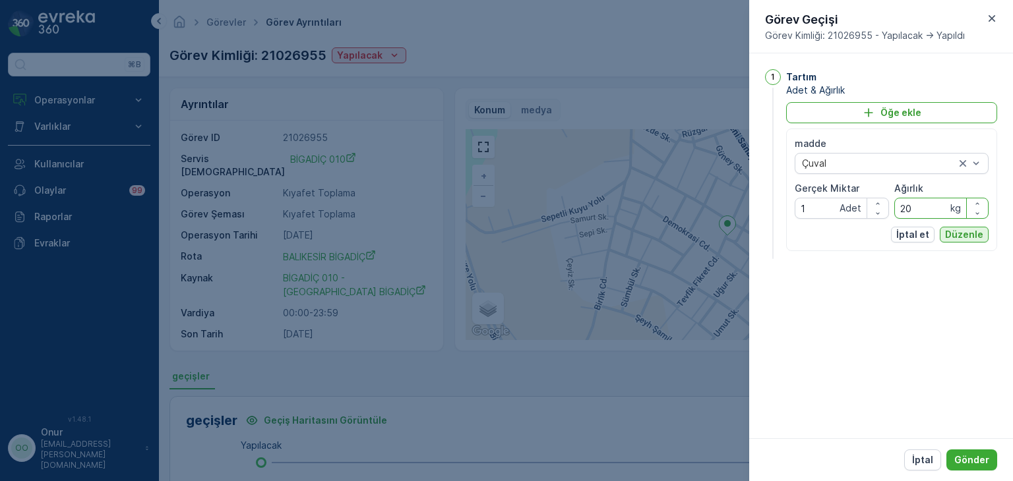
type input "20"
click at [948, 231] on p "Düzenle" at bounding box center [964, 234] width 38 height 13
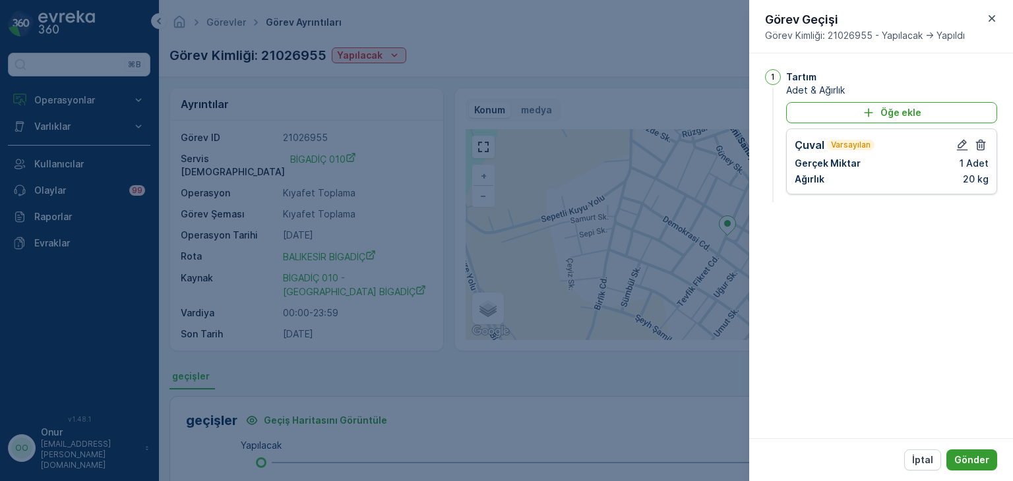
click at [972, 459] on p "Gönder" at bounding box center [971, 460] width 35 height 13
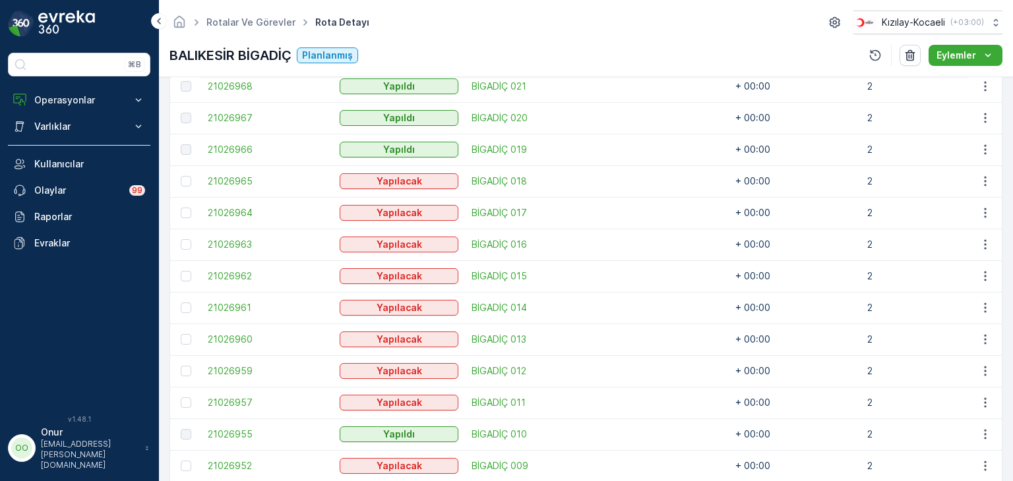
scroll to position [594, 0]
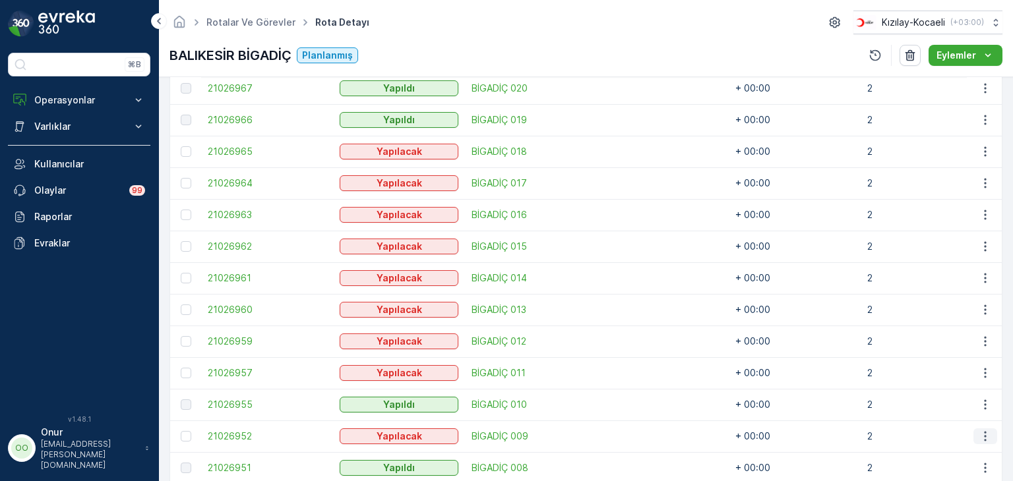
click at [979, 433] on icon "button" at bounding box center [985, 436] width 13 height 13
click at [956, 338] on span "Daha fazla ayrıntı görün" at bounding box center [954, 336] width 105 height 13
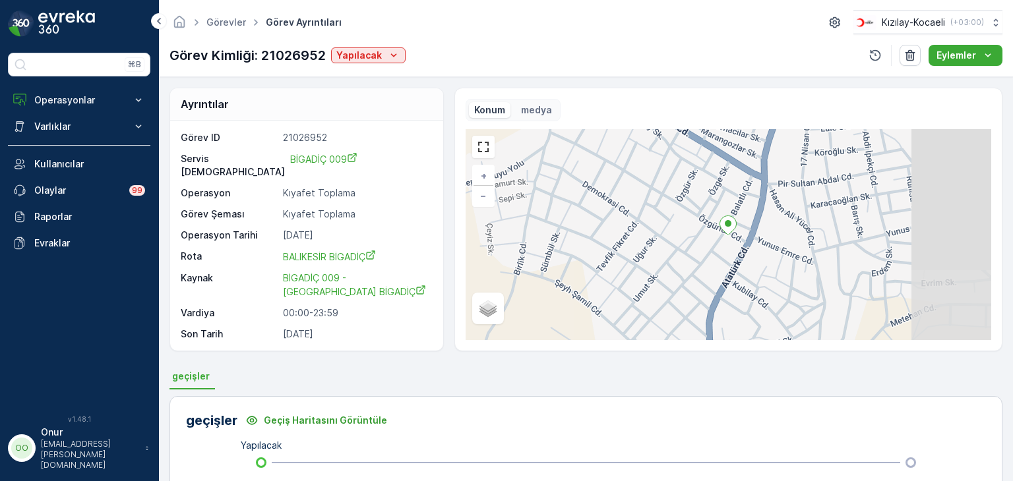
click at [359, 46] on div "Görev Kimliği: 21026952 Yapılacak" at bounding box center [287, 56] width 236 height 20
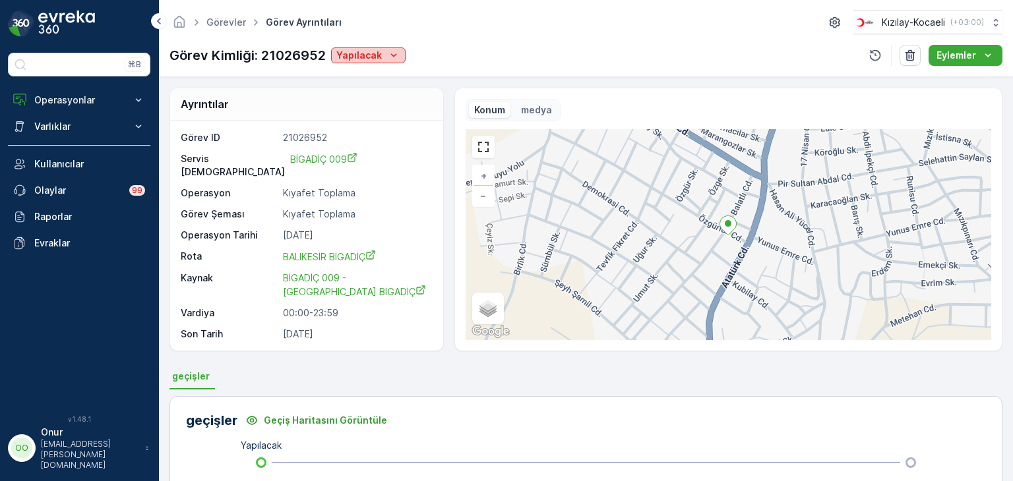
click at [365, 53] on p "Yapılacak" at bounding box center [359, 55] width 46 height 13
click at [359, 63] on ul "Yapıldı" at bounding box center [354, 75] width 44 height 24
click at [356, 69] on span "Yapıldı" at bounding box center [354, 75] width 28 height 13
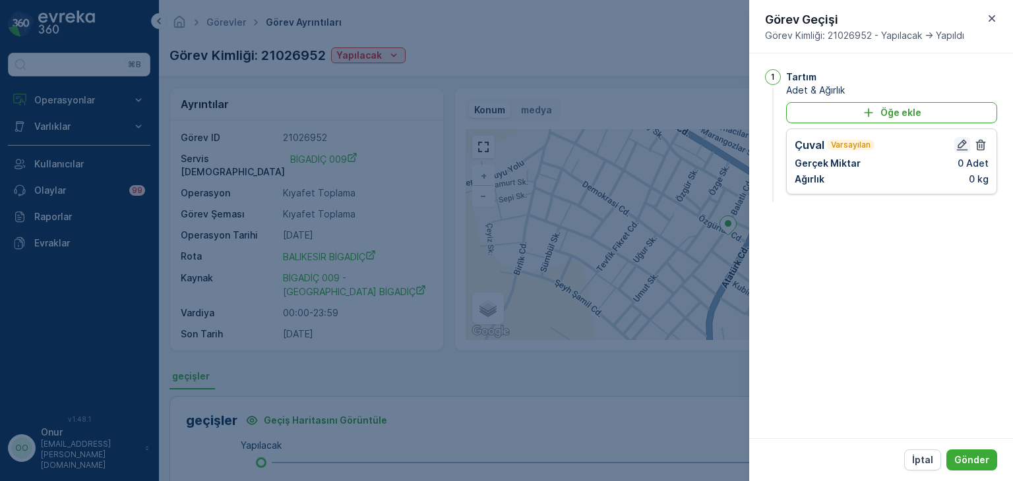
click at [957, 142] on icon "button" at bounding box center [962, 144] width 13 height 13
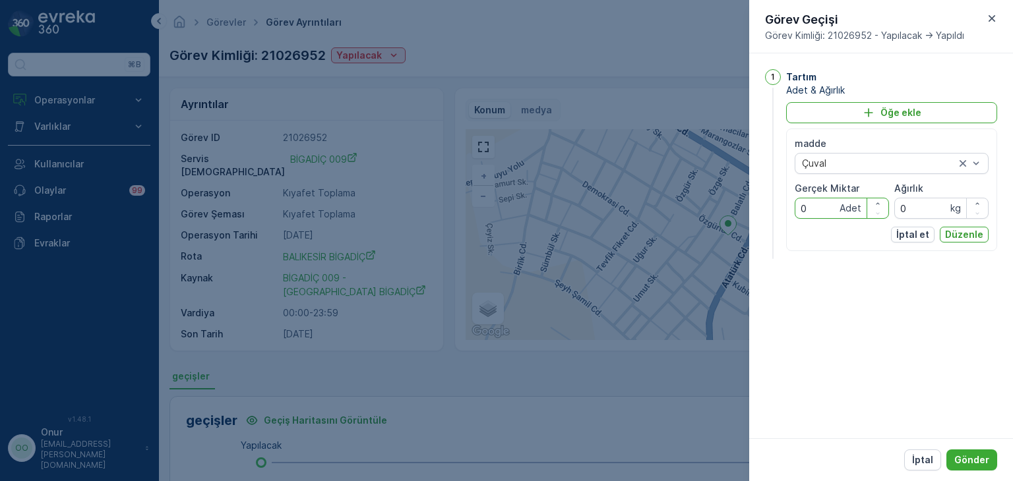
drag, startPoint x: 823, startPoint y: 212, endPoint x: 772, endPoint y: 212, distance: 51.4
click at [772, 212] on div "1 Tartım Adet & Ağırlık Öğe ekle madde Çuval Gerçek Miktar 0 Adet Ağırlık 0 kg …" at bounding box center [881, 165] width 232 height 193
type Miktar "1"
drag, startPoint x: 936, startPoint y: 206, endPoint x: 884, endPoint y: 217, distance: 53.8
click at [884, 217] on div "madde Çuval Gerçek Miktar 1 Adet Ağırlık 0 kg" at bounding box center [892, 178] width 194 height 82
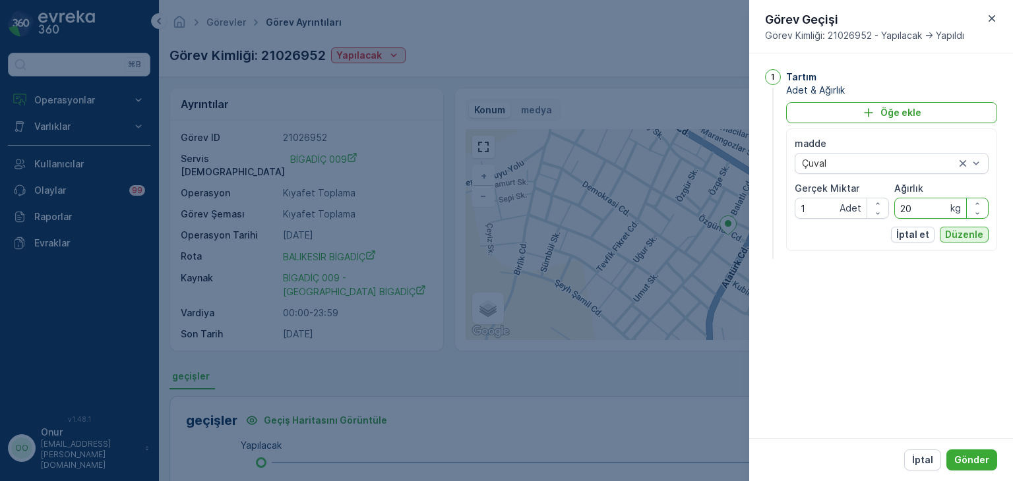
type input "20"
click at [950, 231] on p "Düzenle" at bounding box center [964, 234] width 38 height 13
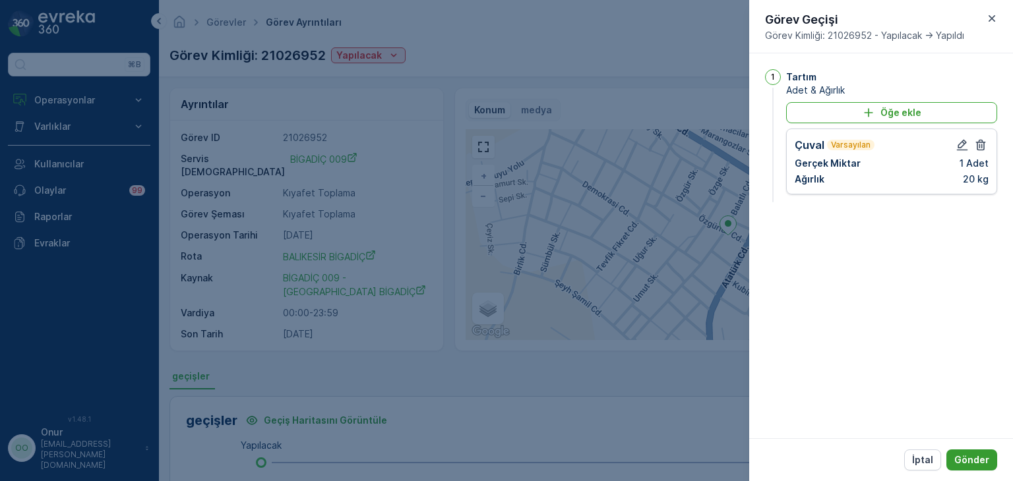
click at [971, 454] on p "Gönder" at bounding box center [971, 460] width 35 height 13
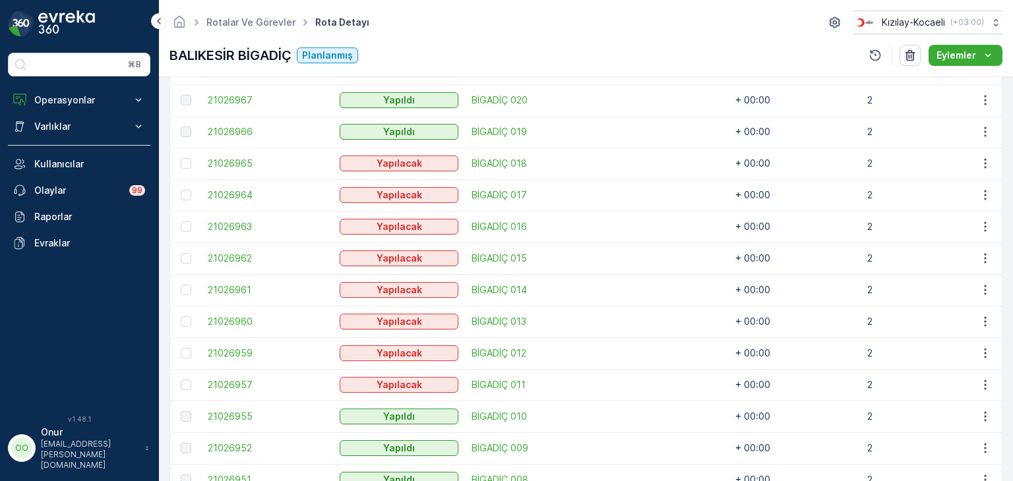
scroll to position [594, 0]
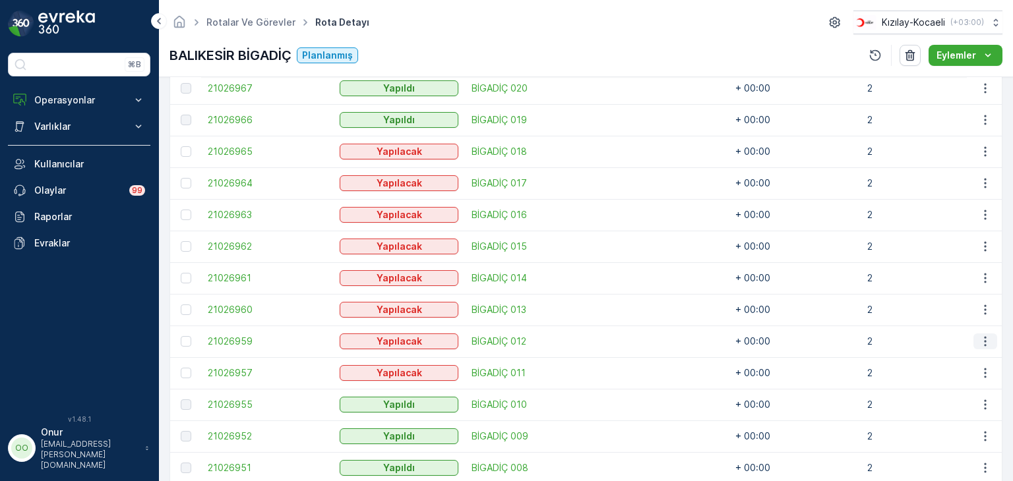
click at [987, 340] on icon "button" at bounding box center [985, 341] width 13 height 13
click at [970, 359] on span "Daha fazla ayrıntı görün" at bounding box center [954, 360] width 105 height 13
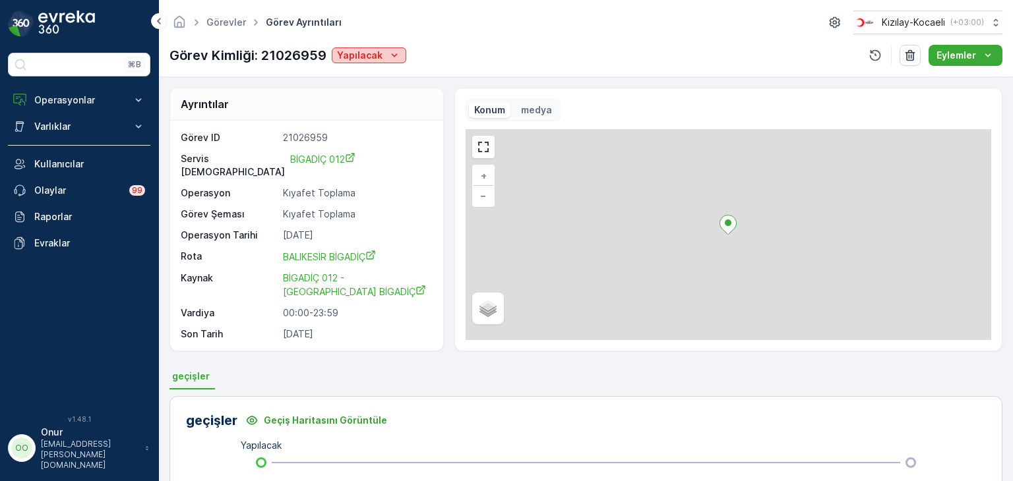
click at [386, 47] on button "Yapılacak" at bounding box center [369, 55] width 75 height 16
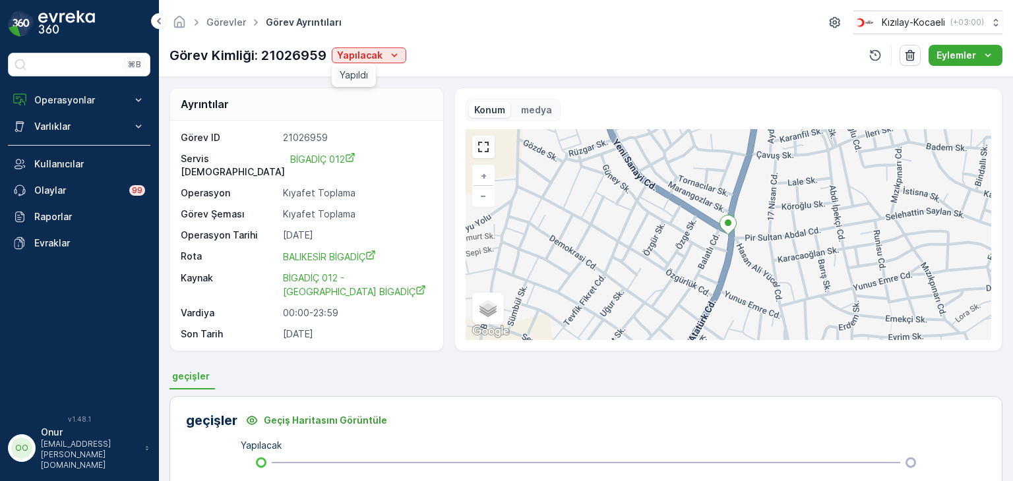
click at [356, 73] on span "Yapıldı" at bounding box center [354, 75] width 28 height 13
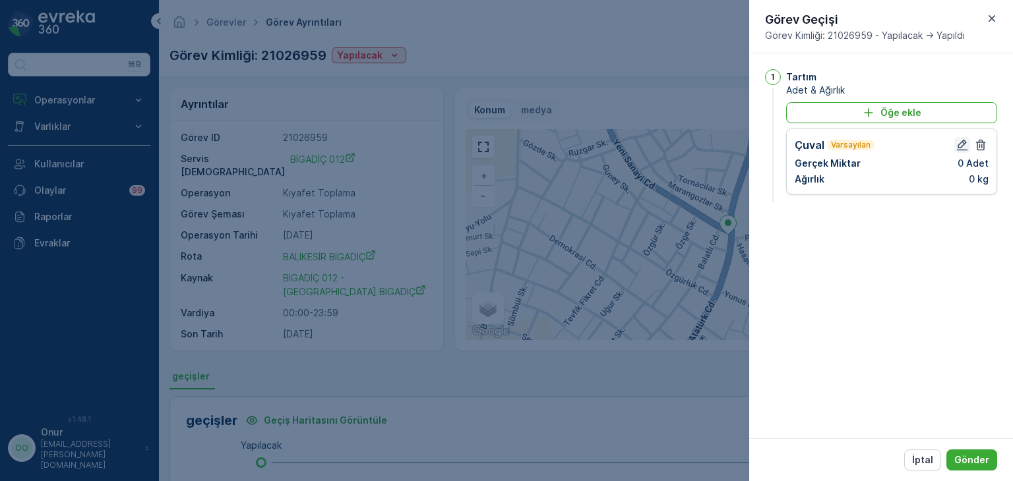
click at [954, 140] on button "button" at bounding box center [962, 145] width 16 height 16
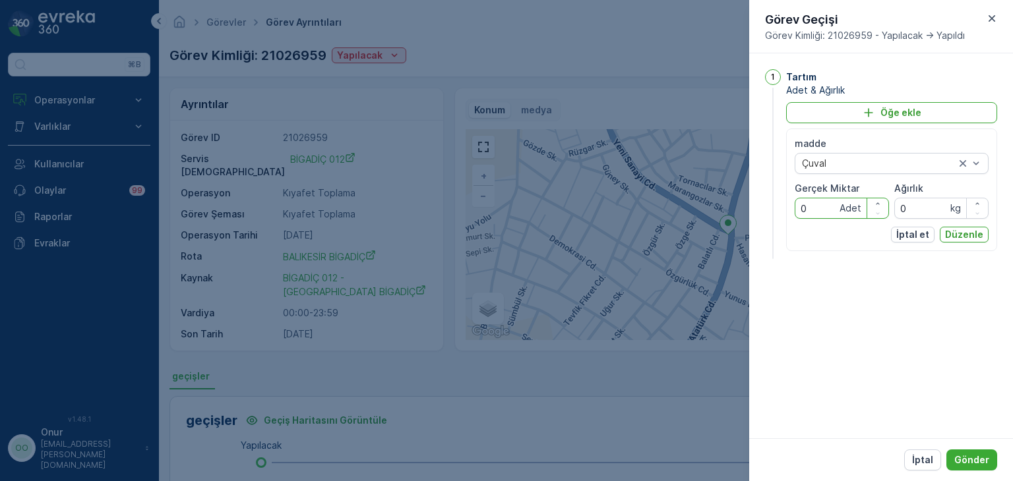
drag, startPoint x: 825, startPoint y: 209, endPoint x: 777, endPoint y: 214, distance: 48.4
click at [777, 214] on div "1 Tartım Adet & Ağırlık Öğe ekle madde Çuval Gerçek Miktar 0 Adet Ağırlık 0 kg …" at bounding box center [881, 165] width 232 height 193
type Miktar "2"
drag, startPoint x: 915, startPoint y: 210, endPoint x: 878, endPoint y: 217, distance: 37.5
click at [878, 217] on div "madde Çuval Gerçek Miktar 2 Adet Ağırlık 0 kg" at bounding box center [892, 178] width 194 height 82
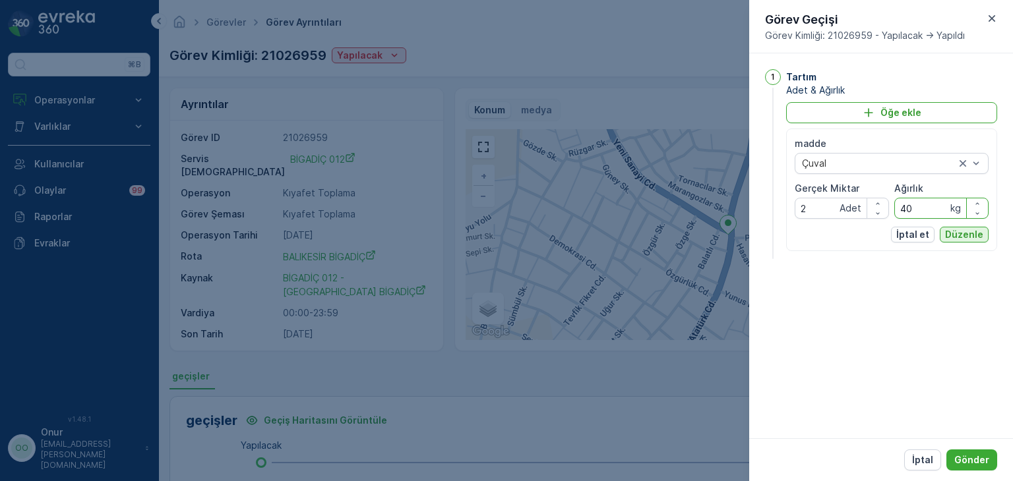
type input "40"
click at [957, 235] on p "Düzenle" at bounding box center [964, 234] width 38 height 13
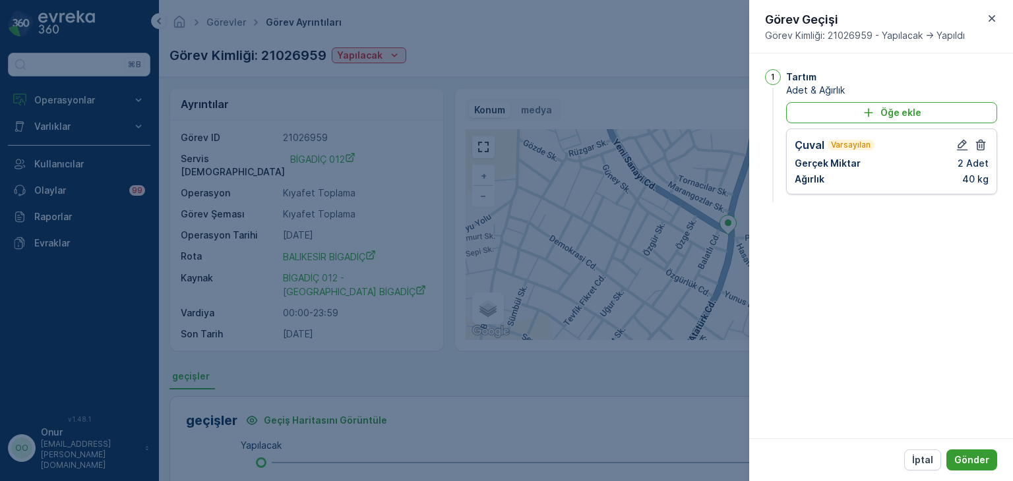
click at [972, 450] on button "Gönder" at bounding box center [971, 460] width 51 height 21
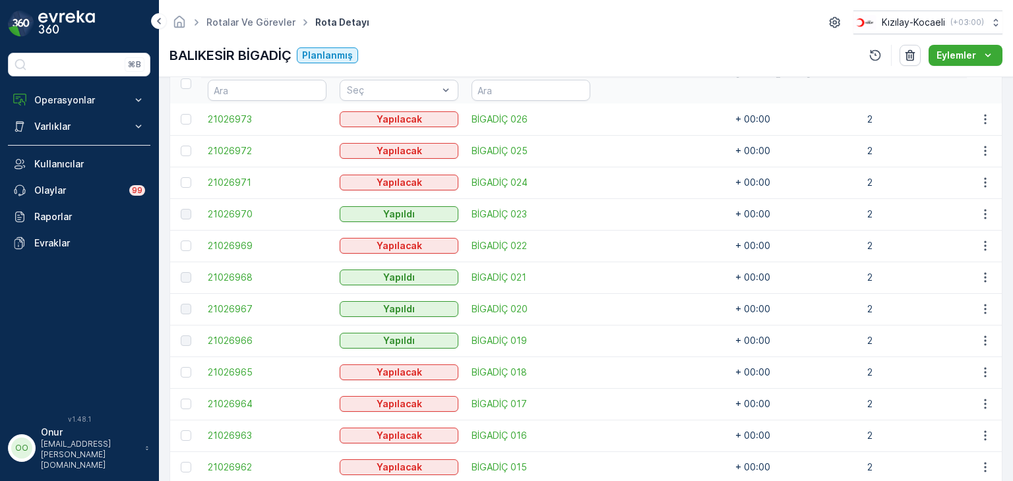
scroll to position [396, 0]
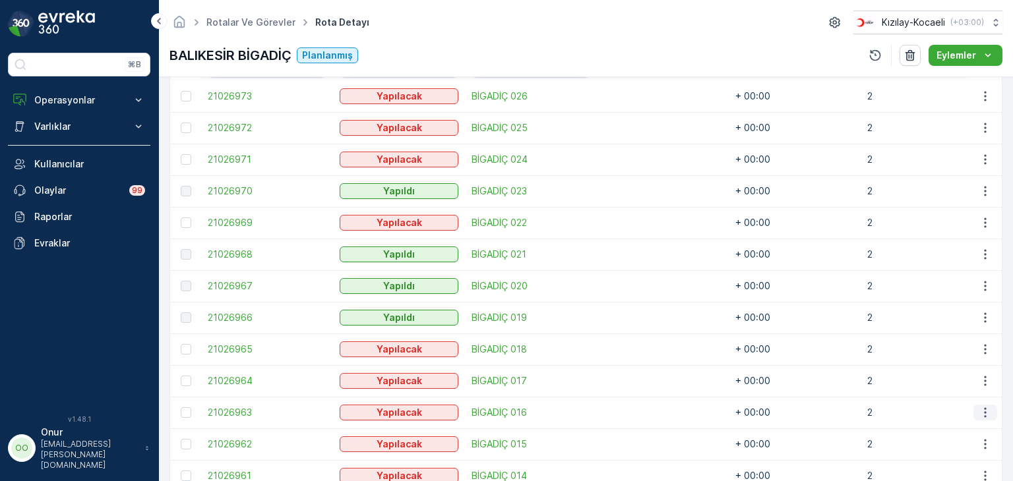
click at [982, 413] on icon "button" at bounding box center [985, 412] width 13 height 13
click at [956, 311] on span "Daha fazla ayrıntı görün" at bounding box center [954, 312] width 105 height 13
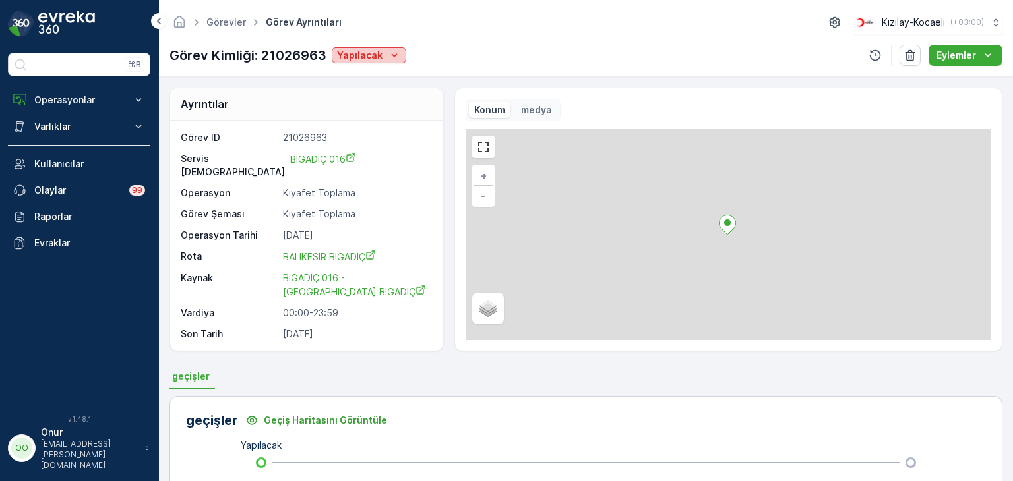
click at [388, 59] on icon "Yapılacak" at bounding box center [394, 55] width 13 height 13
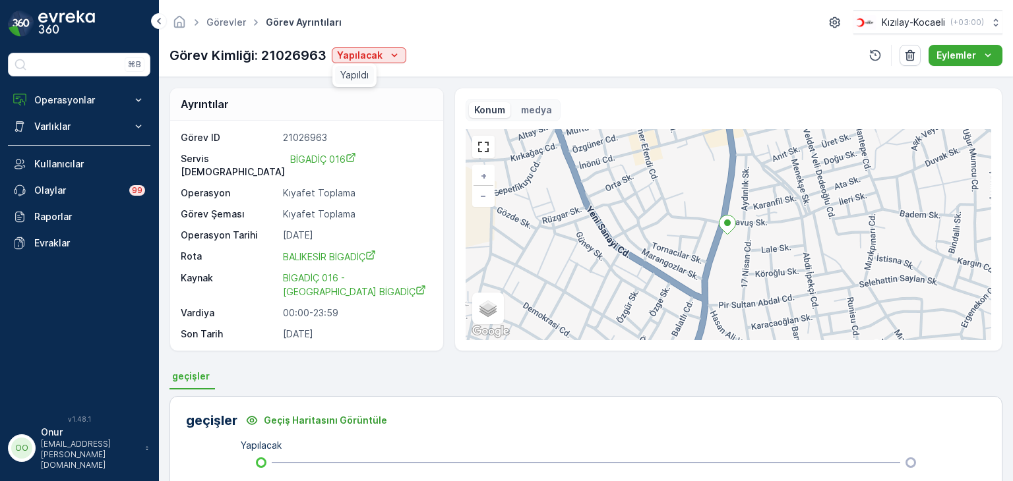
click at [371, 72] on div "Yapıldı" at bounding box center [354, 75] width 39 height 18
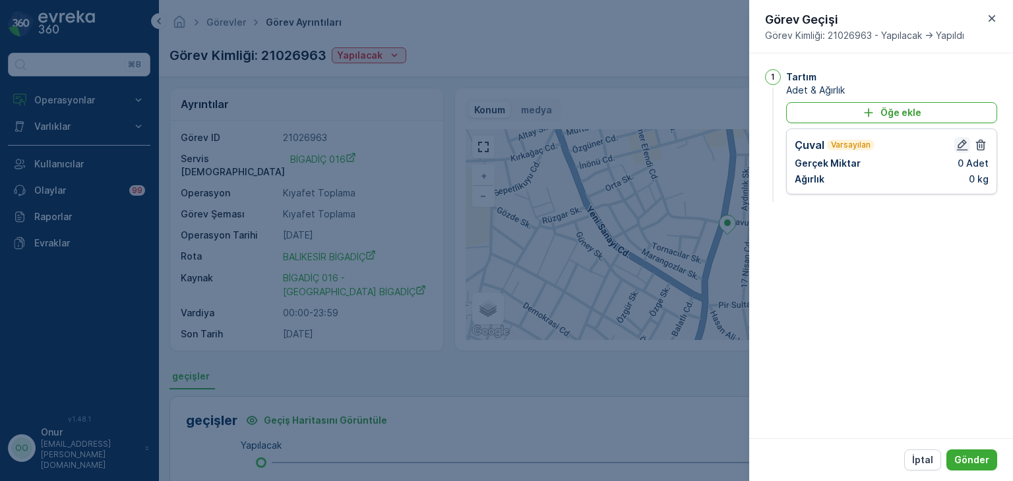
click at [960, 137] on button "button" at bounding box center [962, 145] width 16 height 16
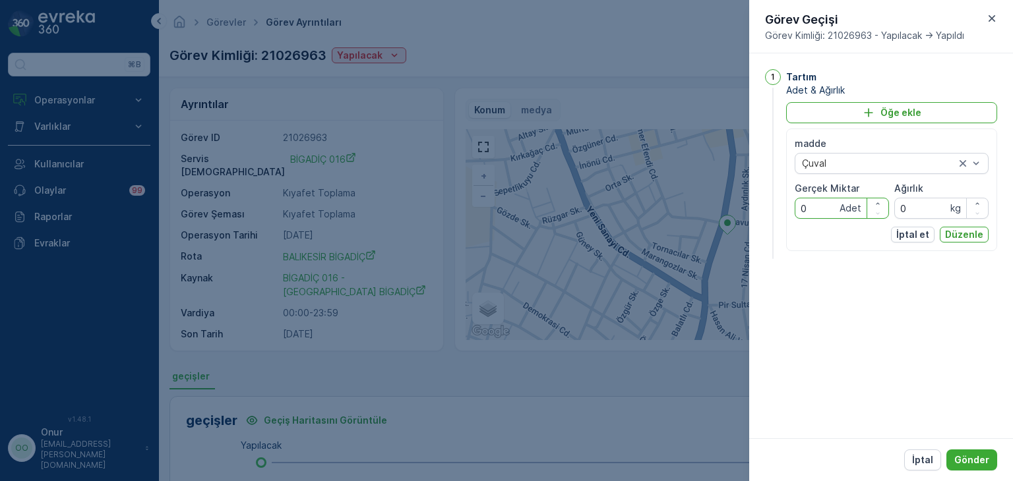
drag, startPoint x: 810, startPoint y: 216, endPoint x: 763, endPoint y: 218, distance: 46.9
click at [763, 218] on div "1 Tartım Adet & Ağırlık Öğe ekle madde Çuval Gerçek Miktar 0 Adet Ağırlık 0 kg …" at bounding box center [881, 245] width 264 height 385
type Miktar "3"
drag, startPoint x: 924, startPoint y: 200, endPoint x: 881, endPoint y: 208, distance: 43.5
click at [881, 208] on div "madde Çuval Gerçek Miktar 3 Adet Ağırlık 0 kg" at bounding box center [892, 178] width 194 height 82
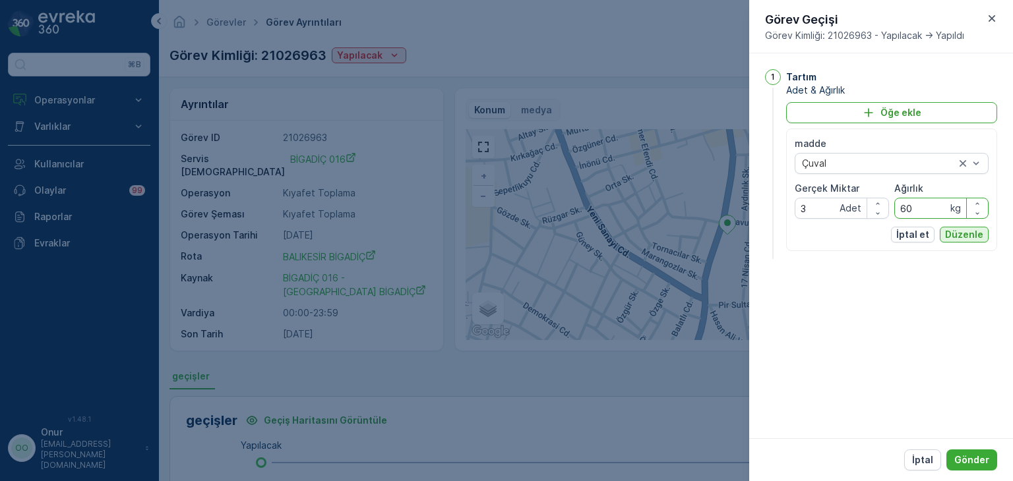
type input "60"
click at [964, 230] on p "Düzenle" at bounding box center [964, 234] width 38 height 13
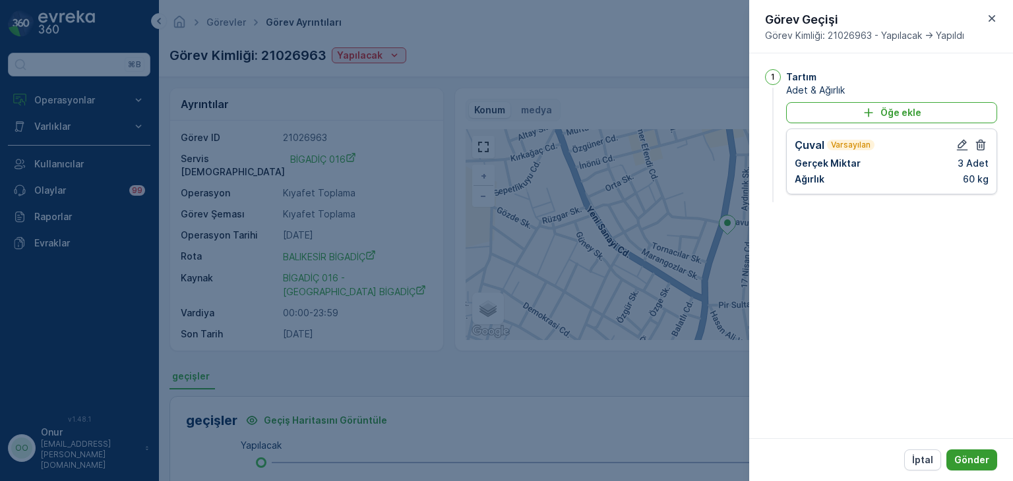
click at [974, 455] on p "Gönder" at bounding box center [971, 460] width 35 height 13
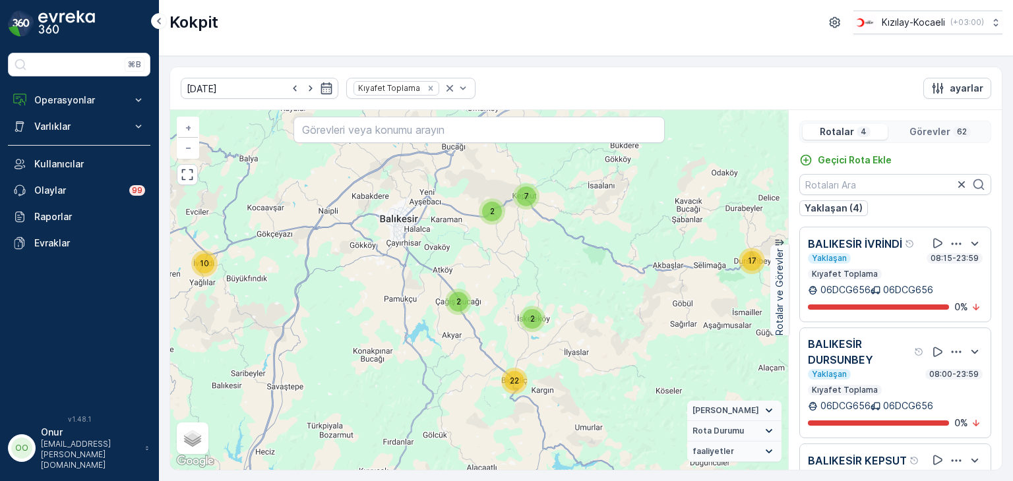
click at [950, 238] on icon "button" at bounding box center [956, 243] width 13 height 13
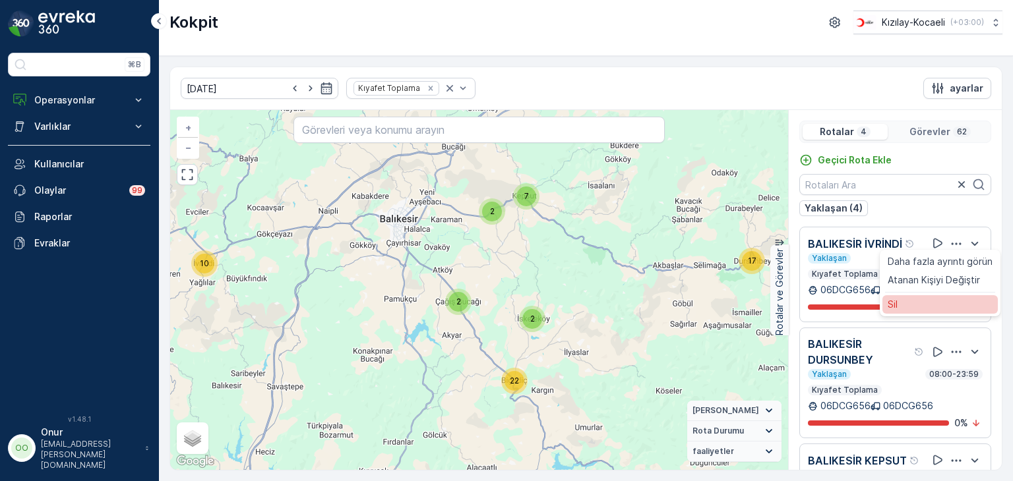
click at [890, 301] on span "Sil" at bounding box center [893, 304] width 10 height 13
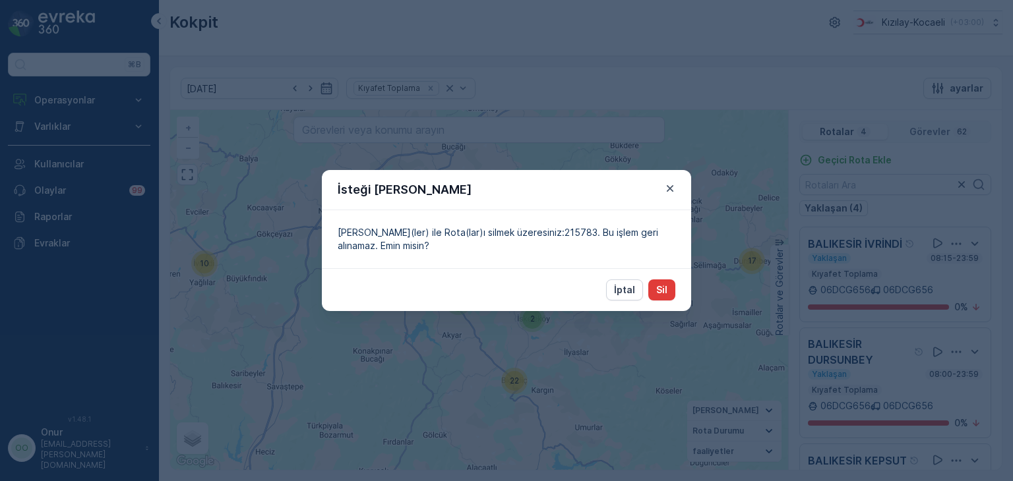
click at [657, 286] on p "Sil" at bounding box center [661, 290] width 11 height 13
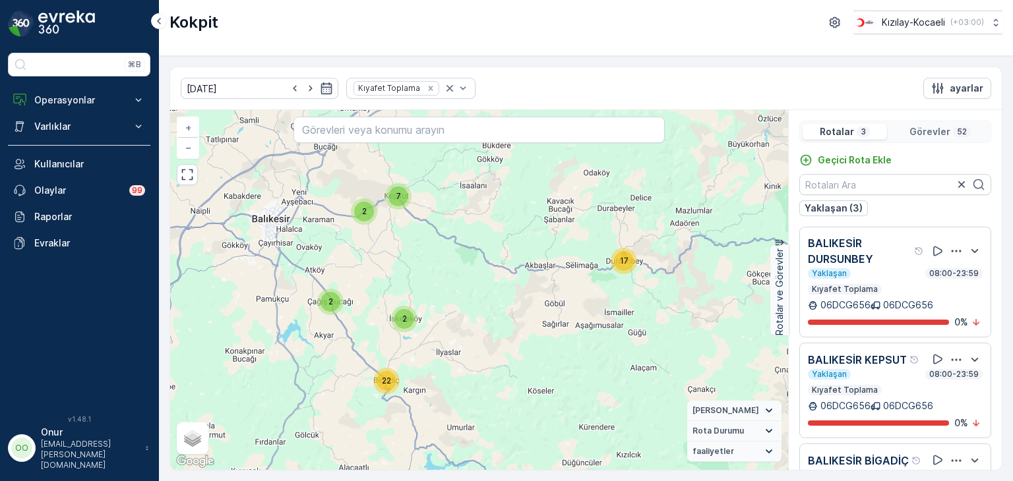
click at [933, 127] on p "Görevler" at bounding box center [929, 131] width 41 height 13
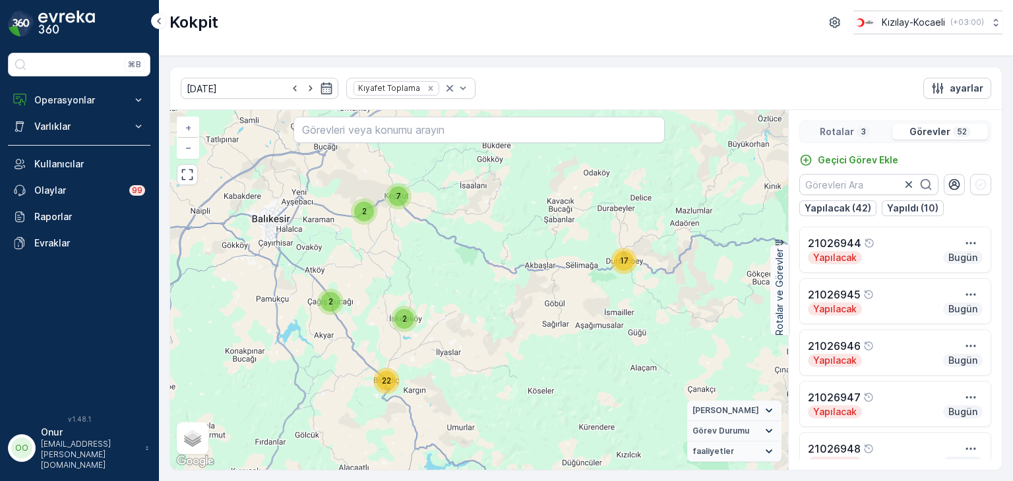
click at [845, 133] on p "Rotalar" at bounding box center [837, 131] width 34 height 13
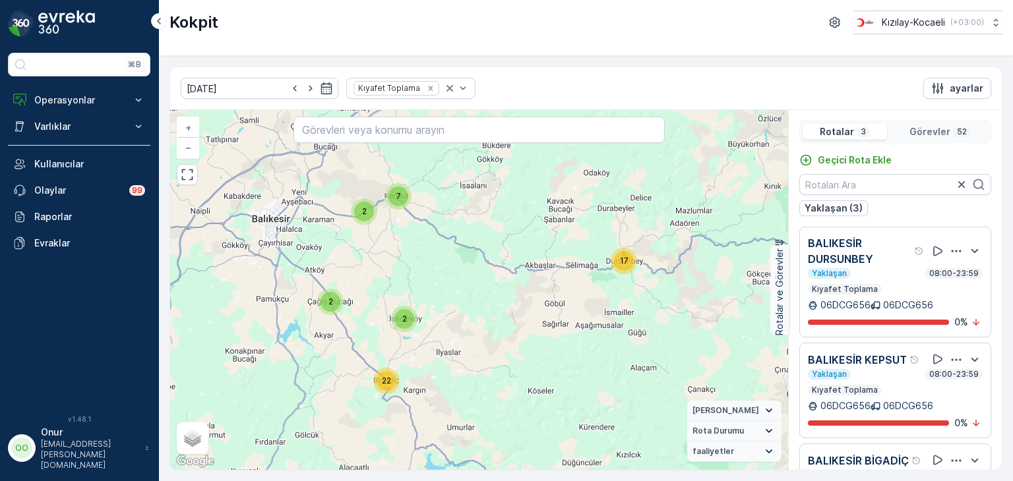
click at [931, 127] on p "Görevler" at bounding box center [929, 131] width 41 height 13
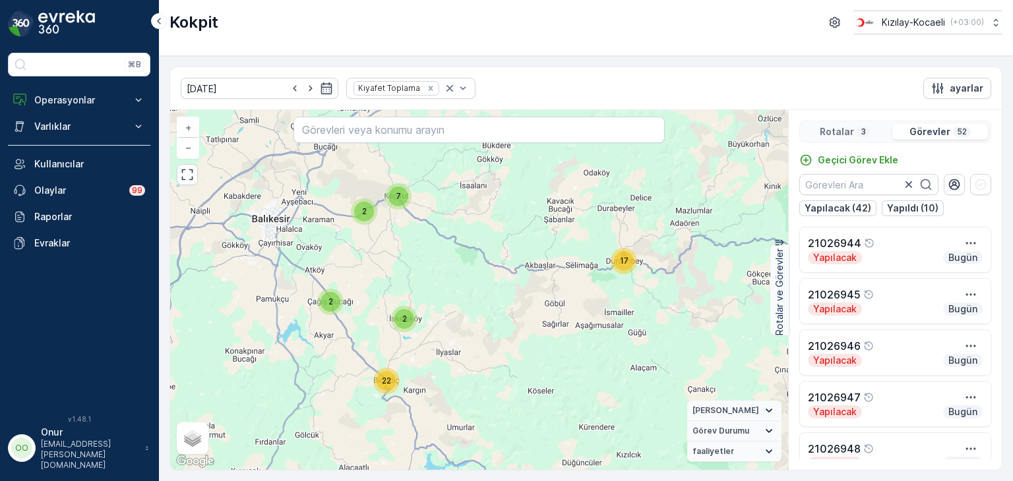
click at [843, 130] on p "Rotalar" at bounding box center [837, 131] width 34 height 13
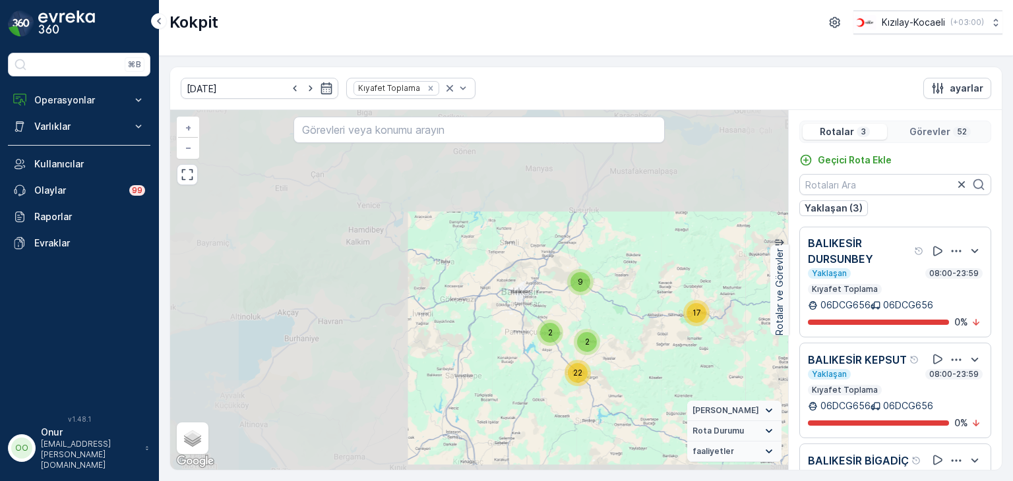
scroll to position [77, 0]
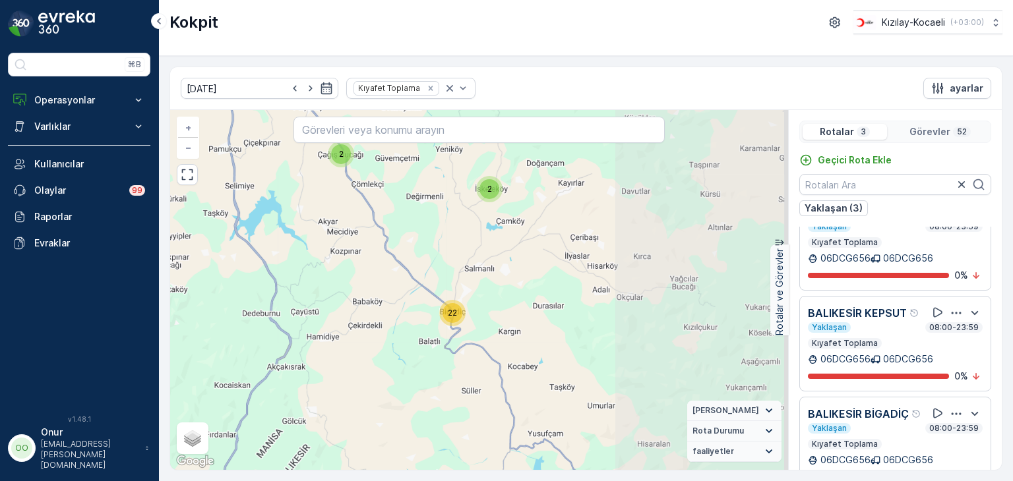
drag, startPoint x: 617, startPoint y: 364, endPoint x: 430, endPoint y: 258, distance: 214.7
click at [438, 251] on div "17 7 2 2 22 + − Uydu Yol haritası Arazi Karışık Leaflet Klavye kısayolları Hari…" at bounding box center [479, 290] width 618 height 360
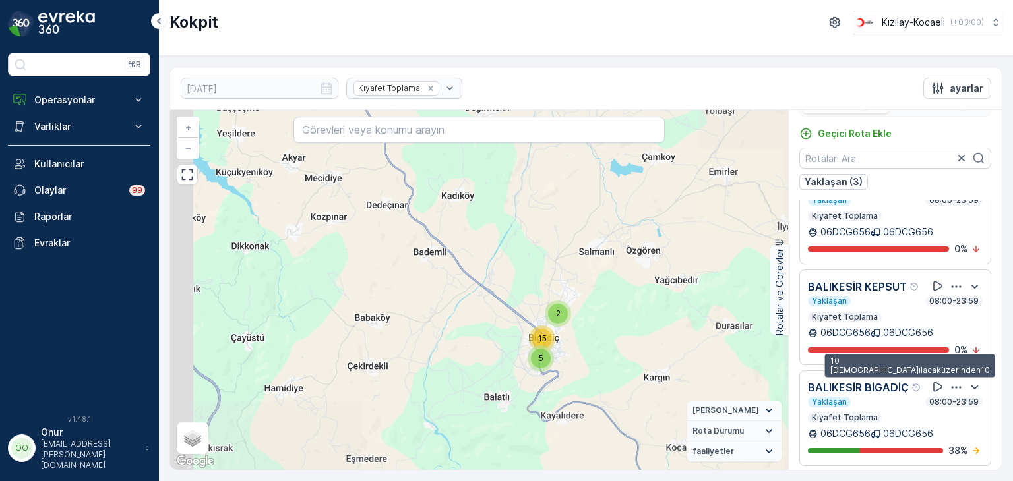
scroll to position [32, 0]
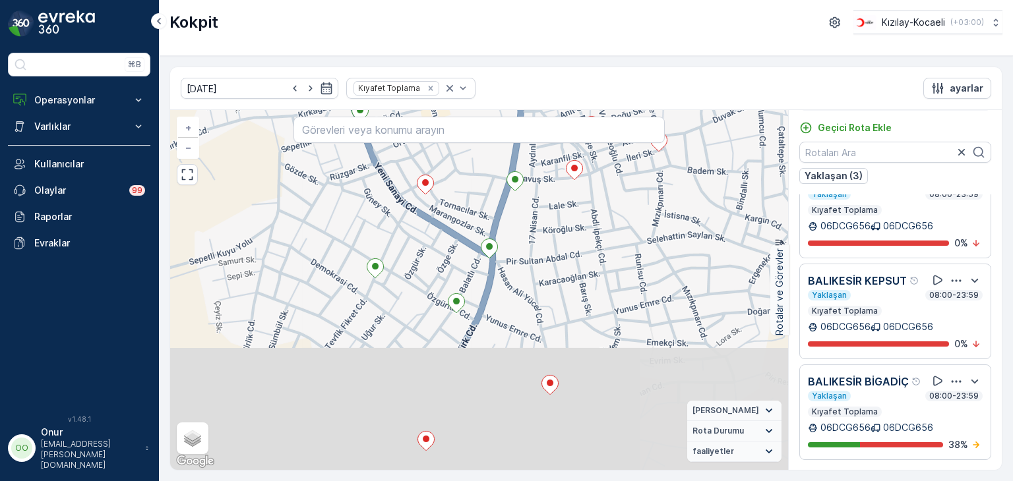
drag, startPoint x: 506, startPoint y: 431, endPoint x: 465, endPoint y: 281, distance: 155.4
click at [465, 281] on div "2 2 + − Uydu Yol haritası Arazi Karışık Leaflet Klavye kısayolları Harita Veril…" at bounding box center [479, 290] width 618 height 360
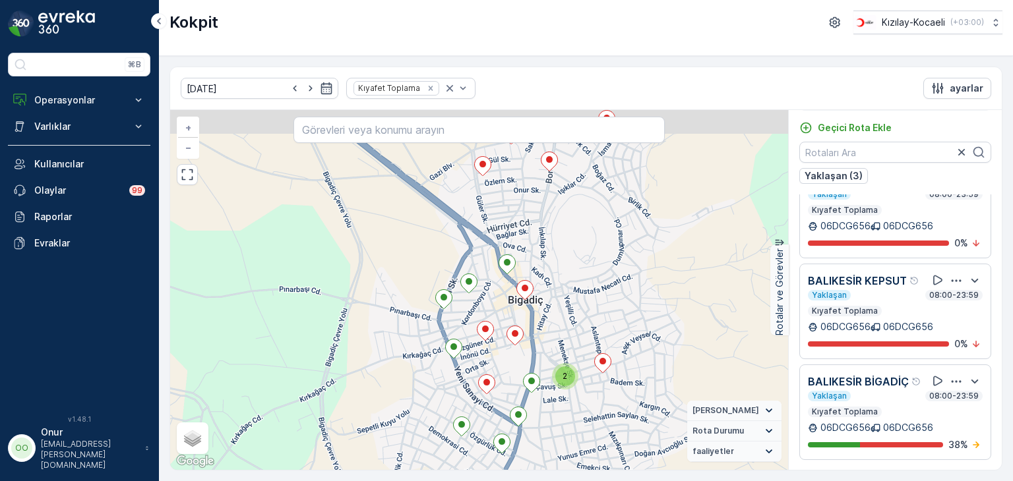
drag, startPoint x: 468, startPoint y: 267, endPoint x: 516, endPoint y: 417, distance: 157.3
click at [516, 417] on icon at bounding box center [518, 417] width 16 height 19
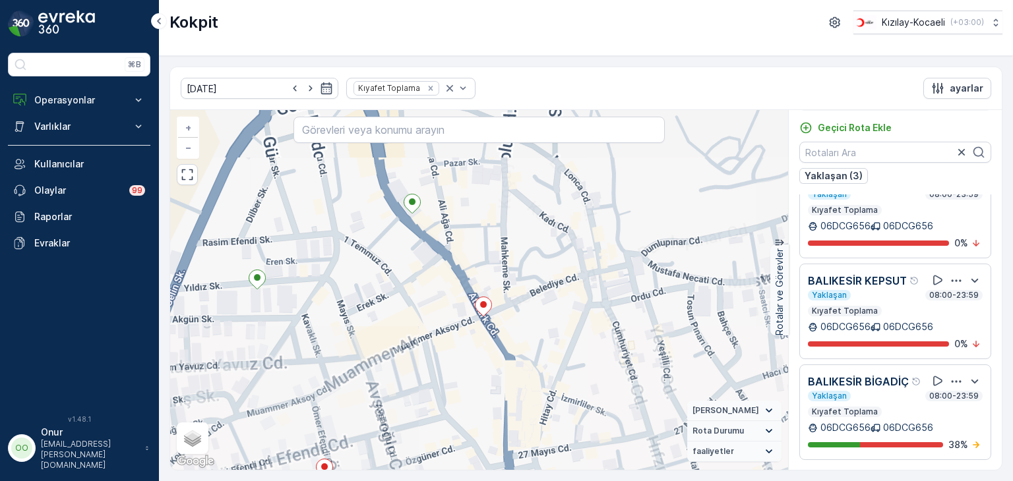
drag, startPoint x: 546, startPoint y: 304, endPoint x: 527, endPoint y: 405, distance: 102.7
click at [527, 405] on div "2 + − Uydu Yol haritası Arazi Karışık Leaflet Klavye kısayolları Harita Veriler…" at bounding box center [479, 290] width 618 height 360
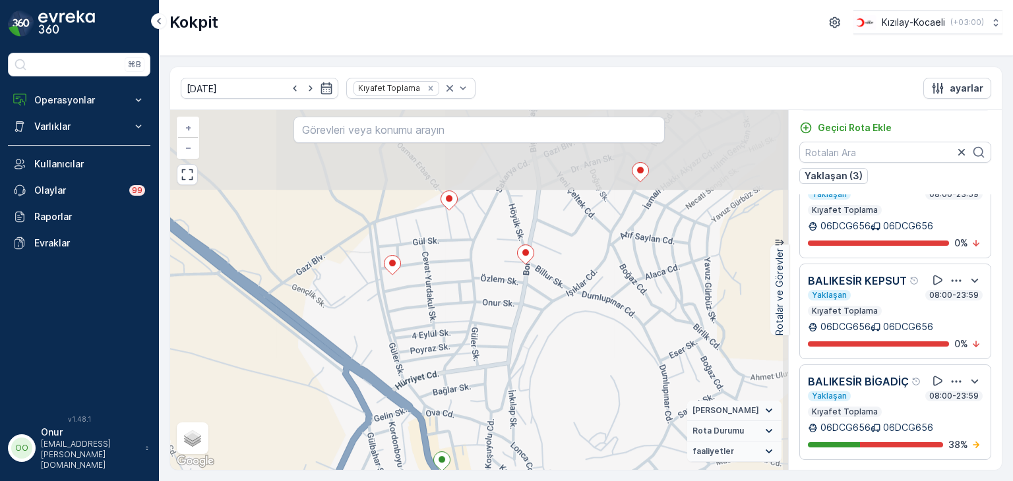
drag, startPoint x: 503, startPoint y: 249, endPoint x: 449, endPoint y: 414, distance: 172.9
click at [449, 414] on div "2 2 + − Uydu Yol haritası Arazi Karışık Leaflet Klavye kısayolları Harita Veril…" at bounding box center [479, 290] width 618 height 360
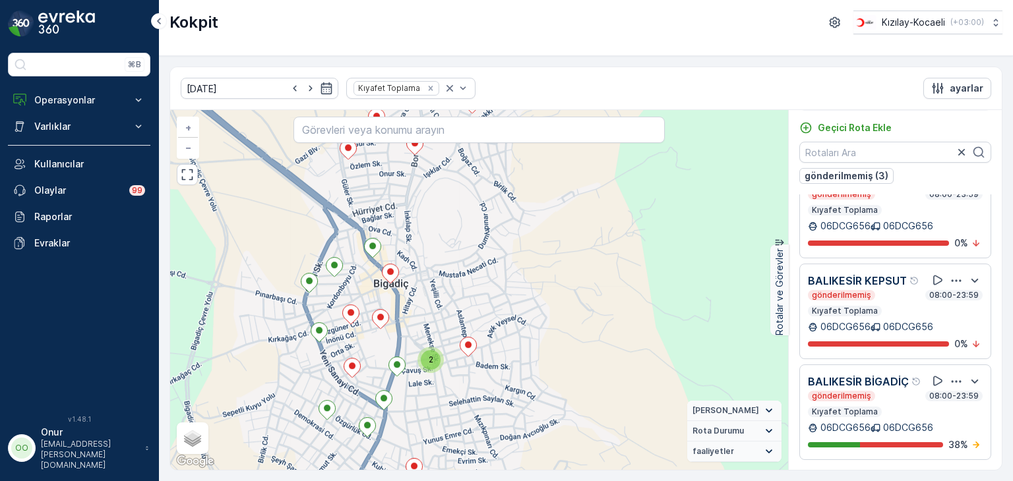
drag, startPoint x: 400, startPoint y: 392, endPoint x: 425, endPoint y: 262, distance: 132.3
click at [435, 317] on div "2 2 2 2 2 + − Uydu Yol haritası Arazi Karışık Leaflet Klavye kısayolları Harita…" at bounding box center [479, 290] width 618 height 360
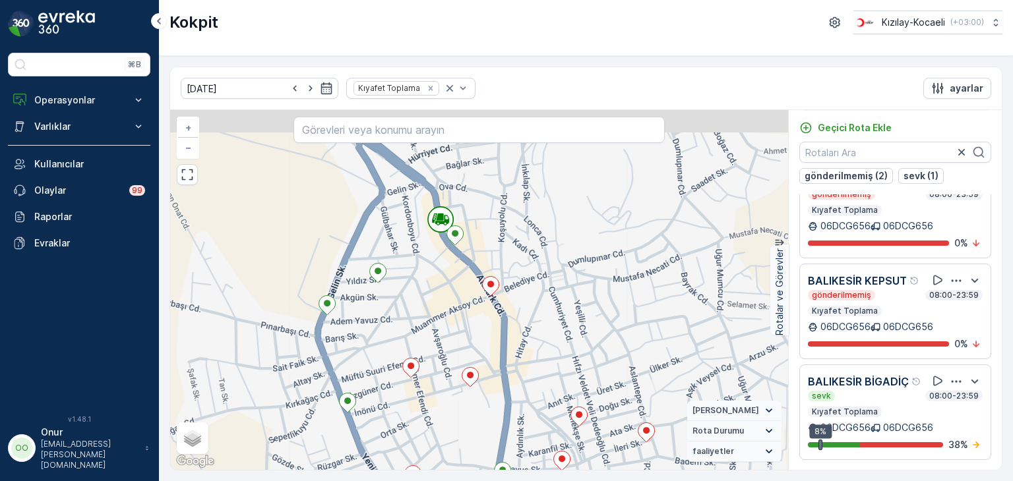
drag, startPoint x: 501, startPoint y: 189, endPoint x: 311, endPoint y: 275, distance: 208.1
click at [312, 275] on div "2 2 + − Uydu Yol haritası Arazi Karışık Leaflet Klavye kısayolları Harita Veril…" at bounding box center [479, 290] width 618 height 360
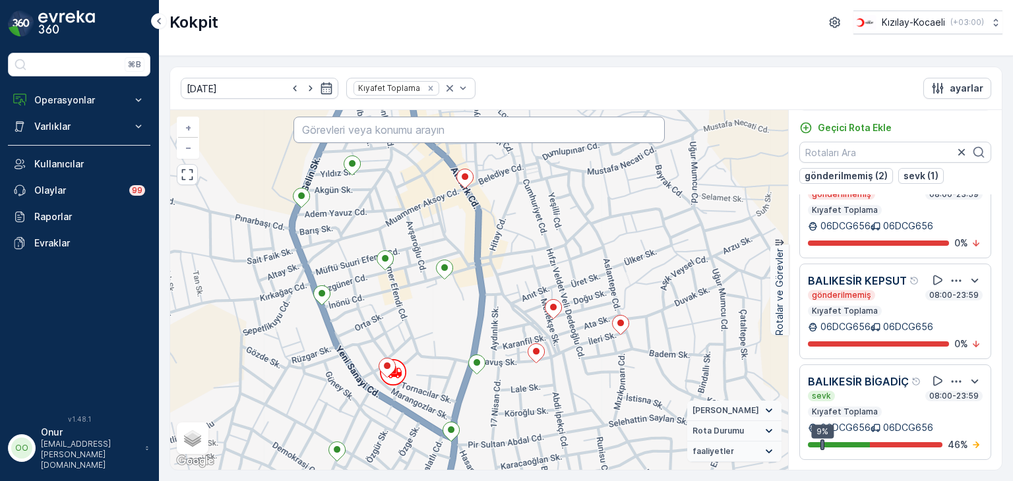
drag, startPoint x: 417, startPoint y: 227, endPoint x: 453, endPoint y: 121, distance: 112.2
click at [453, 121] on div "2 2 + − Uydu Yol haritası Arazi Karışık Leaflet Klavye kısayolları Harita Veril…" at bounding box center [479, 290] width 618 height 360
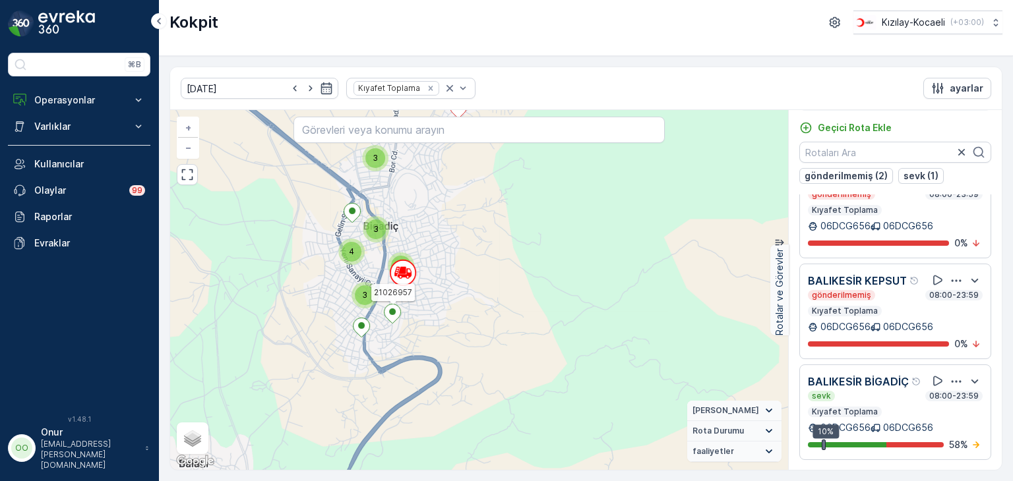
drag, startPoint x: 425, startPoint y: 396, endPoint x: 390, endPoint y: 311, distance: 92.3
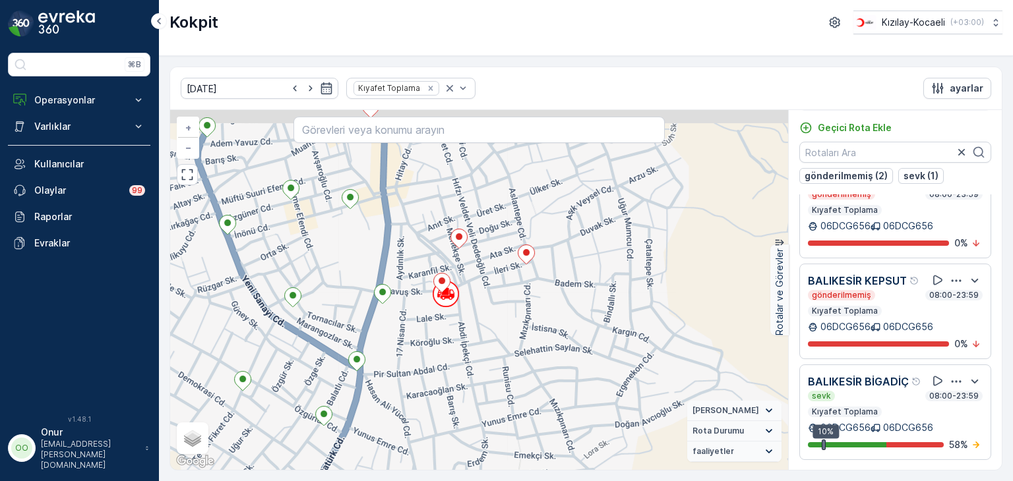
drag, startPoint x: 415, startPoint y: 251, endPoint x: 414, endPoint y: 442, distance: 190.6
click at [414, 442] on div "2 2 + − Uydu Yol haritası Arazi Karışık Leaflet Klavye kısayolları Harita Veril…" at bounding box center [479, 290] width 618 height 360
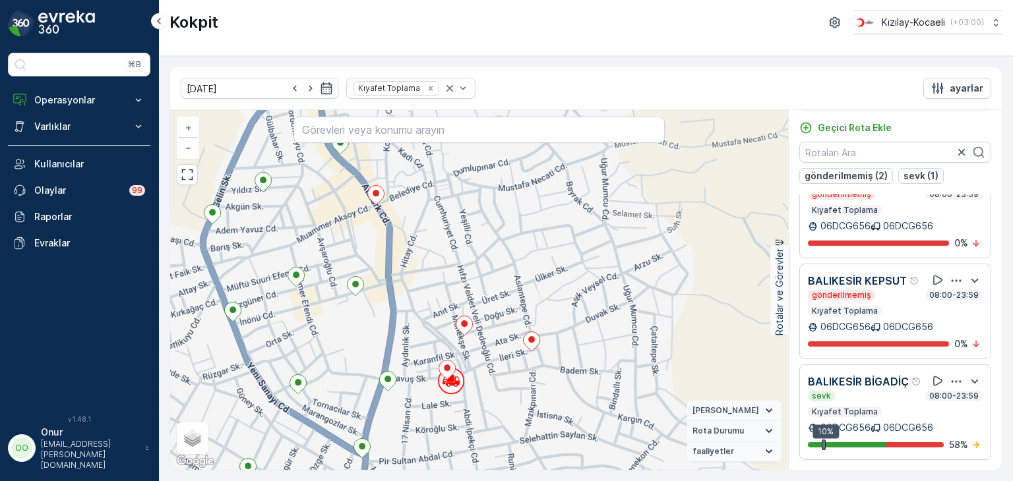
drag, startPoint x: 419, startPoint y: 357, endPoint x: 425, endPoint y: 444, distance: 87.2
click at [425, 444] on div "2 2 + − Uydu Yol haritası Arazi Karışık Leaflet Klavye kısayolları Harita Veril…" at bounding box center [479, 290] width 618 height 360
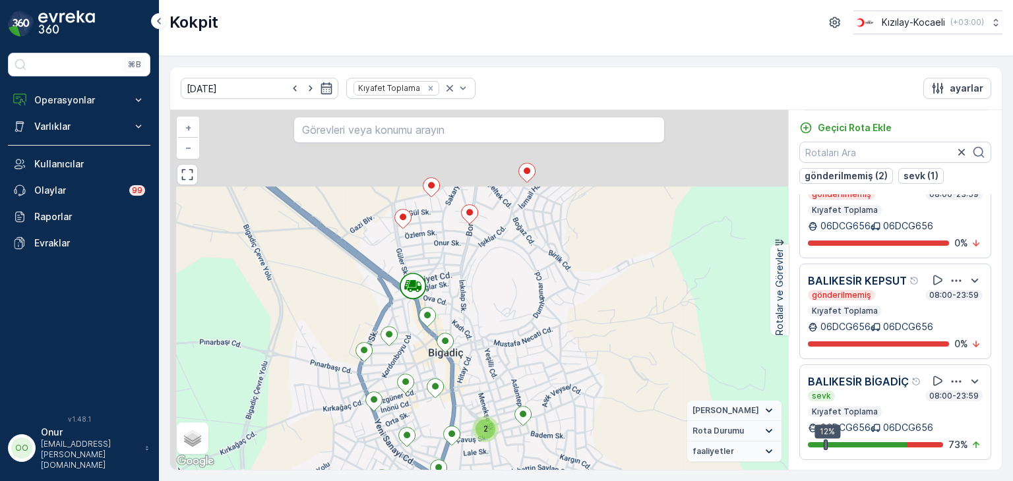
drag, startPoint x: 430, startPoint y: 247, endPoint x: 448, endPoint y: 382, distance: 135.8
click at [448, 382] on div "2 2 2 2 2 + − Uydu Yol haritası Arazi Karışık Leaflet Klavye kısayolları Harita…" at bounding box center [479, 290] width 618 height 360
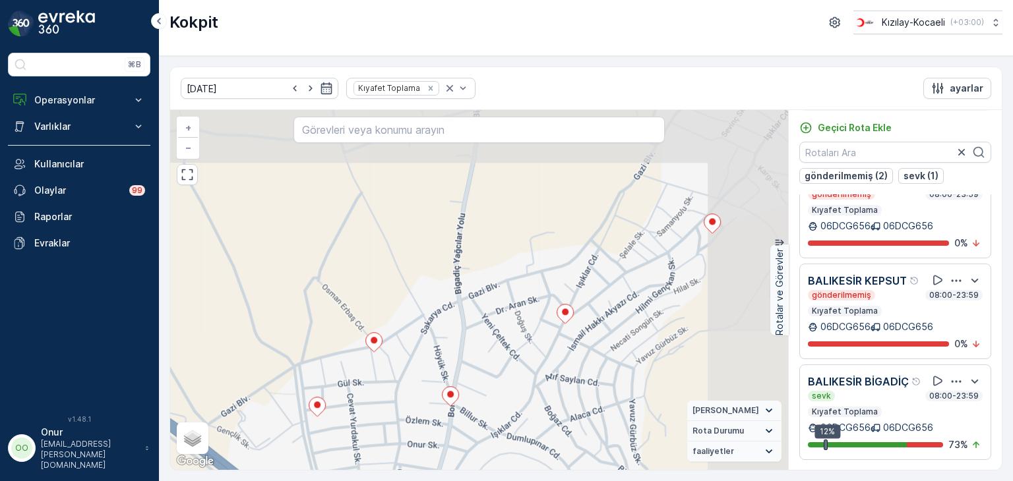
drag, startPoint x: 518, startPoint y: 270, endPoint x: 412, endPoint y: 444, distance: 204.1
click at [412, 444] on div "2 2 + − Uydu Yol haritası Arazi Karışık Leaflet Klavye kısayolları Harita Veril…" at bounding box center [479, 290] width 618 height 360
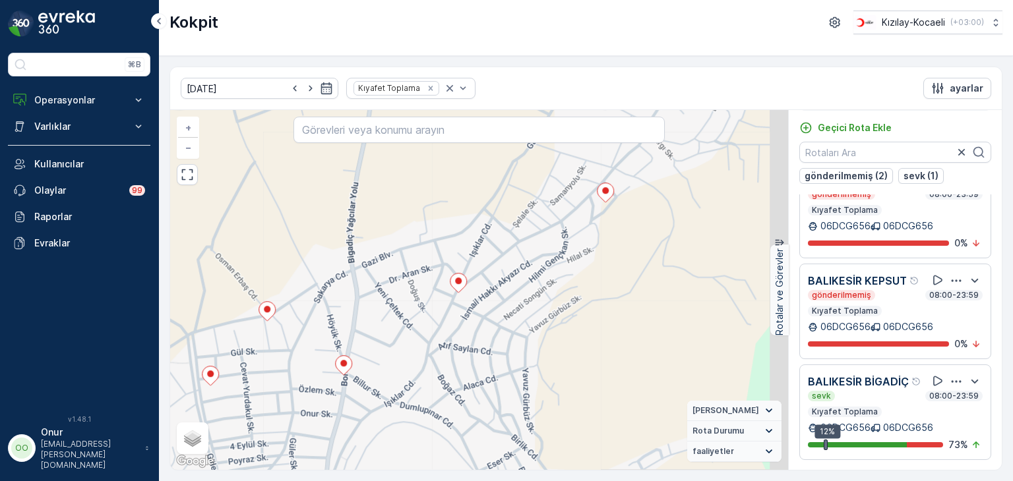
drag, startPoint x: 574, startPoint y: 324, endPoint x: 460, endPoint y: 296, distance: 117.6
click at [460, 296] on div "2 2 21026949 + − Uydu Yol haritası Arazi Karışık Leaflet Klavye kısayolları Har…" at bounding box center [479, 290] width 618 height 360
